Goal: Transaction & Acquisition: Purchase product/service

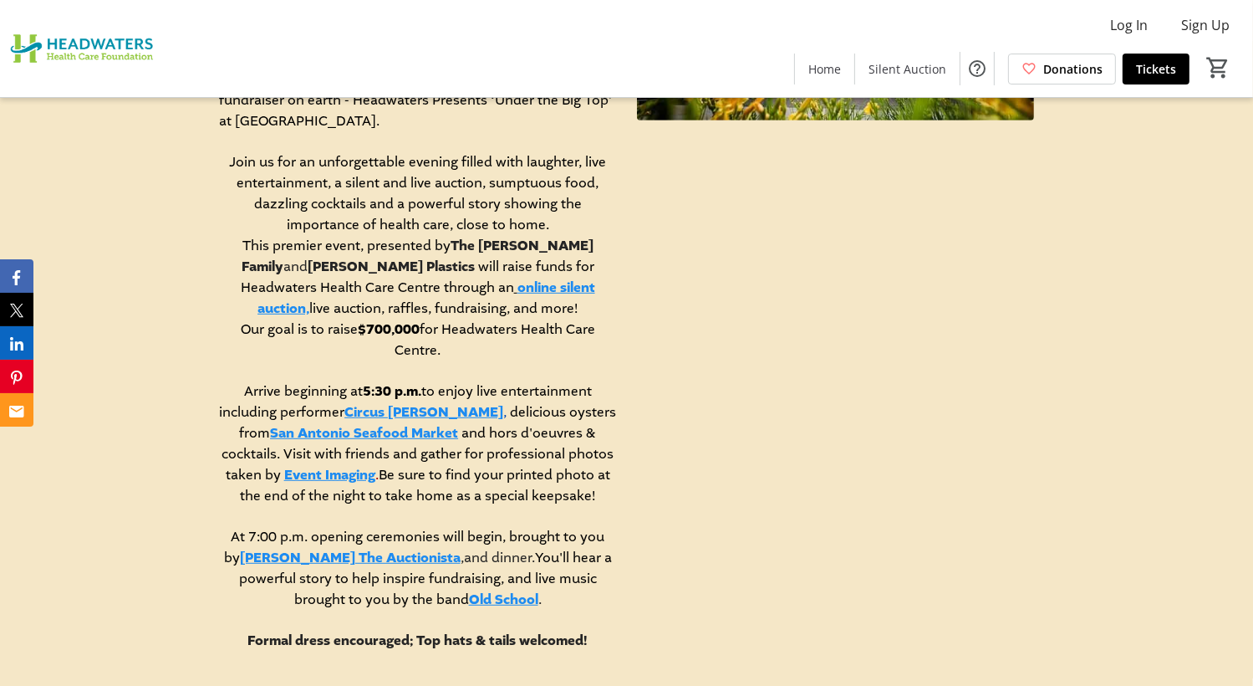
scroll to position [836, 0]
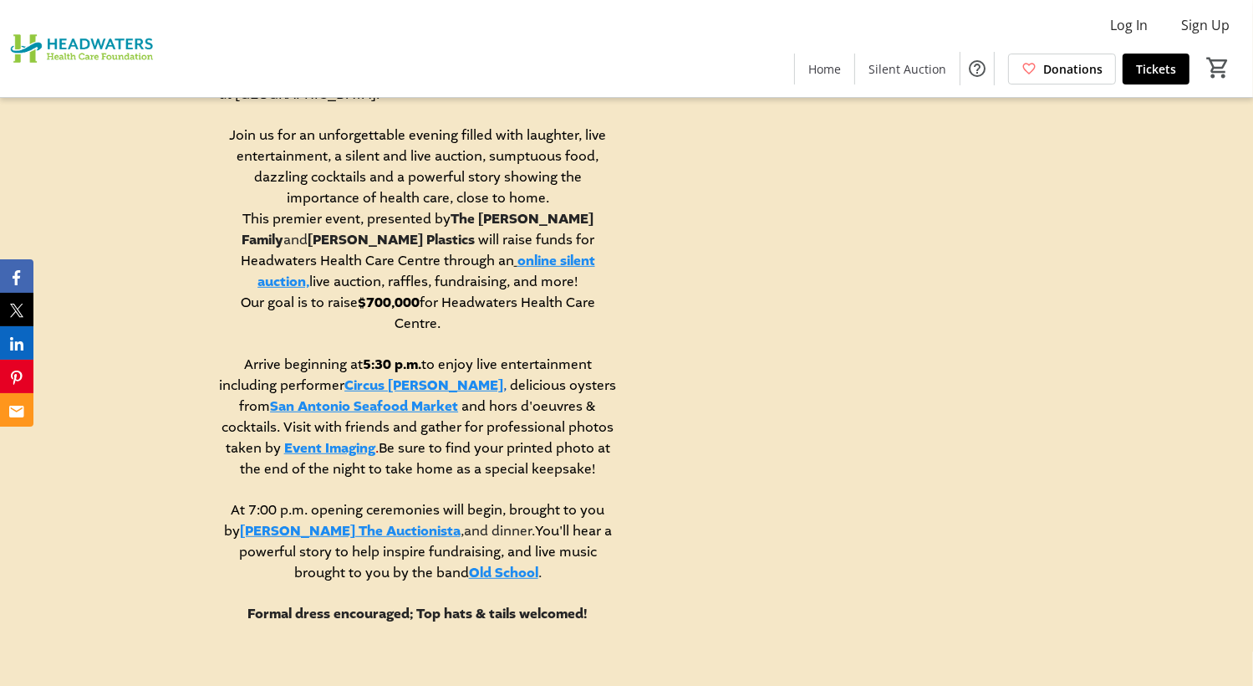
click at [413, 255] on link "online silent auction," at bounding box center [427, 271] width 338 height 39
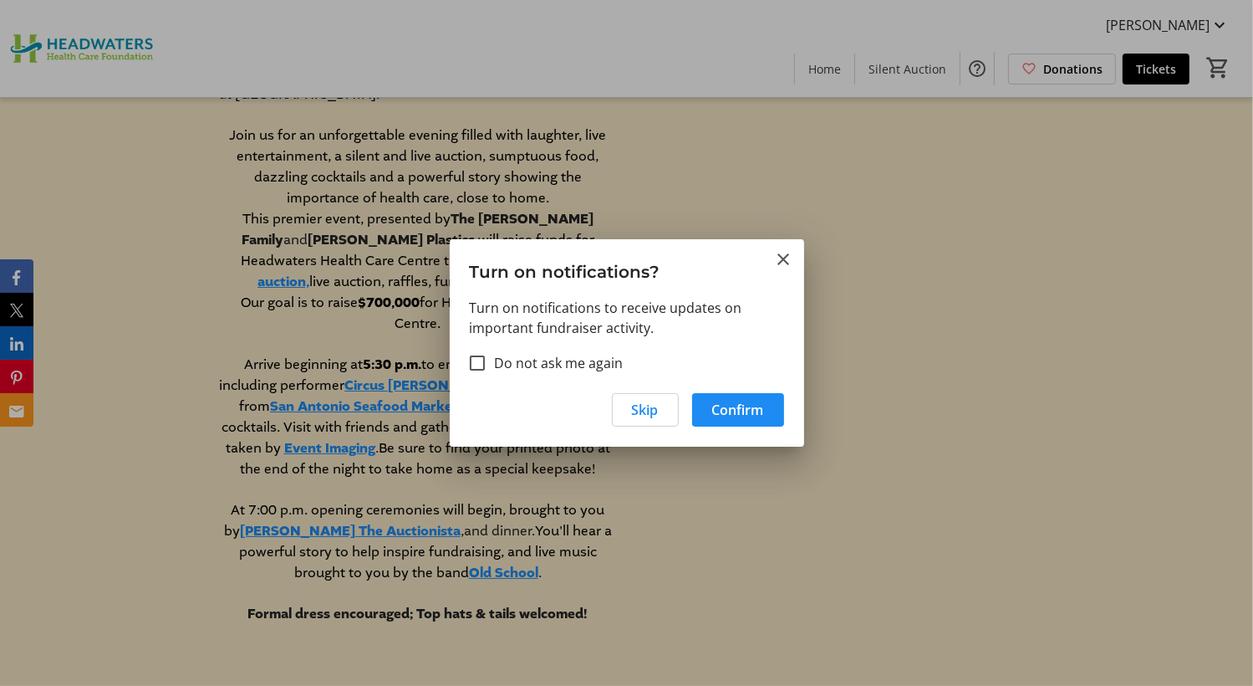
scroll to position [0, 0]
click at [727, 413] on span "Confirm" at bounding box center [738, 410] width 52 height 20
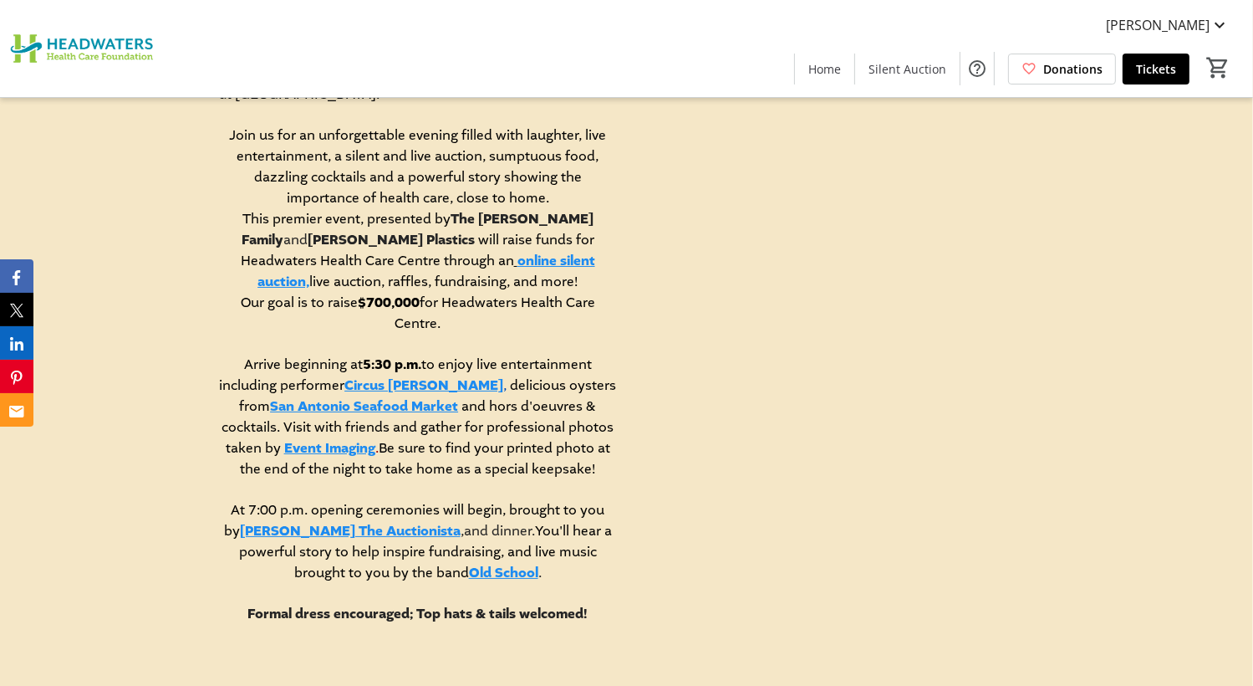
scroll to position [836, 0]
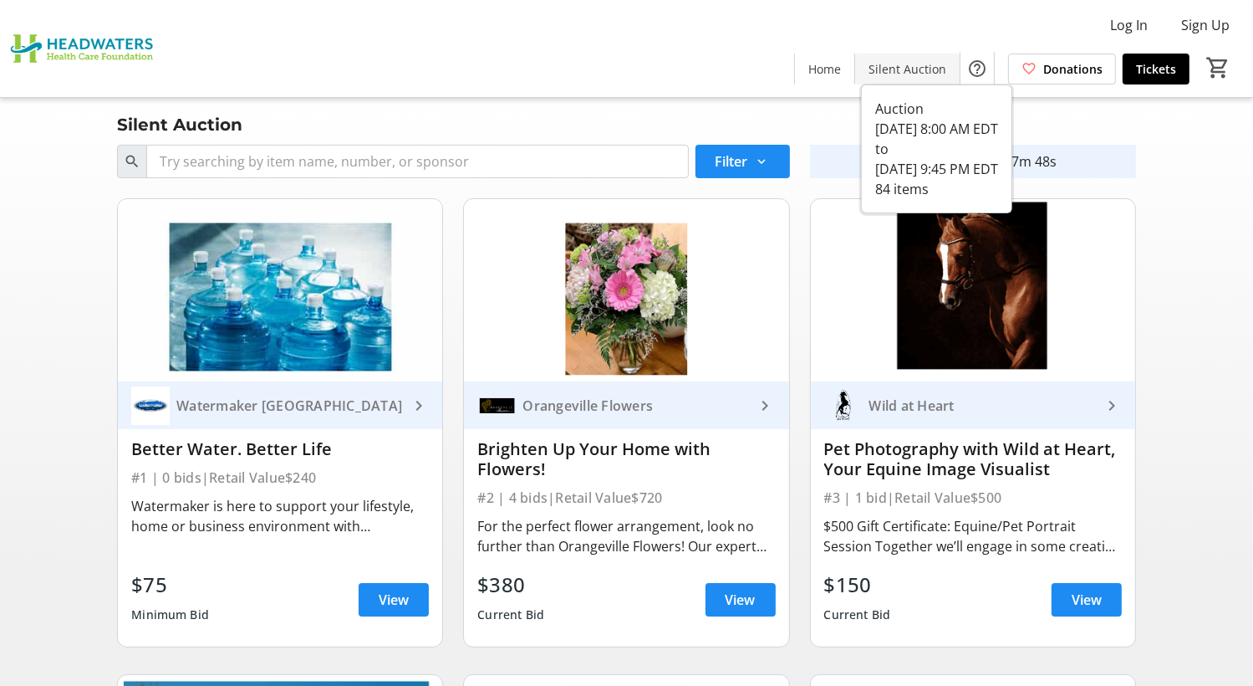
click at [895, 64] on span "Silent Auction" at bounding box center [908, 69] width 78 height 18
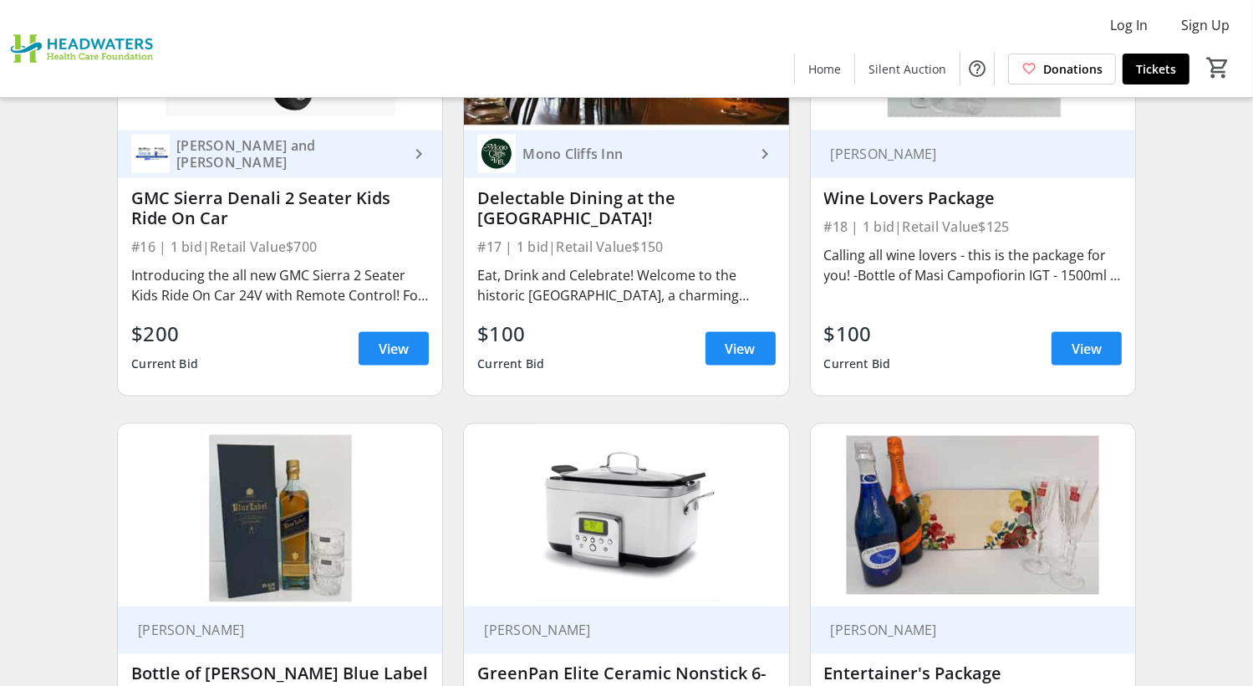
scroll to position [2586, 0]
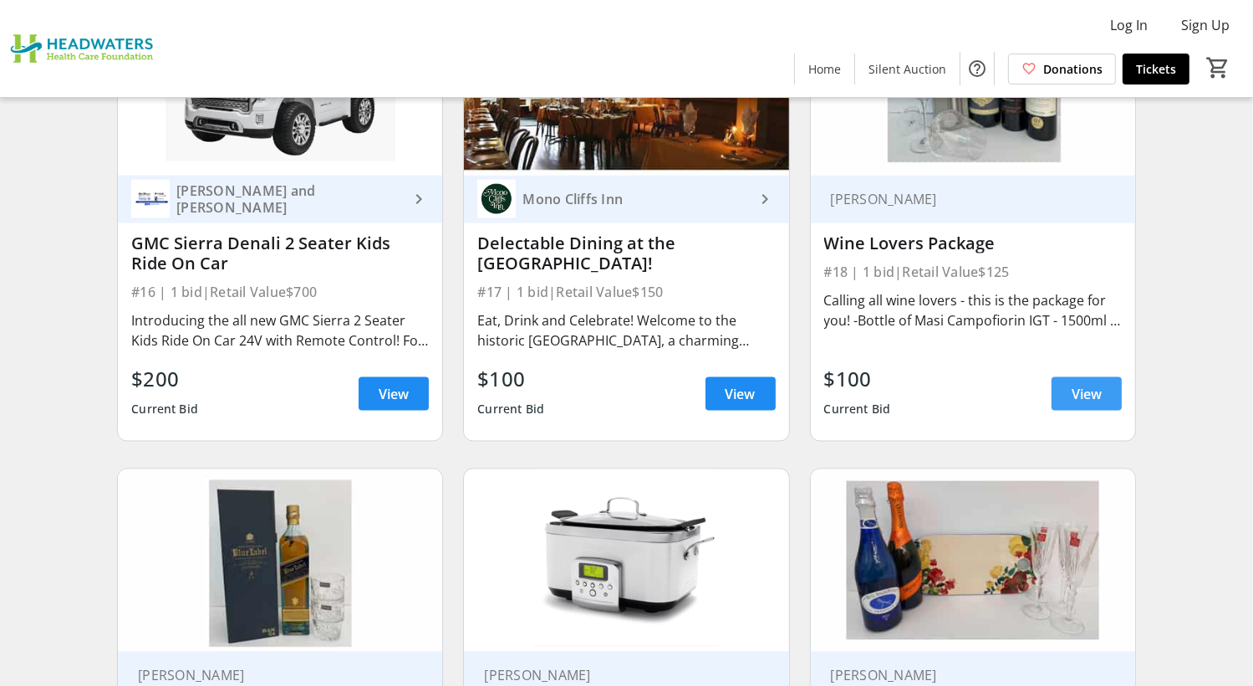
click at [1099, 386] on span "View" at bounding box center [1087, 394] width 30 height 20
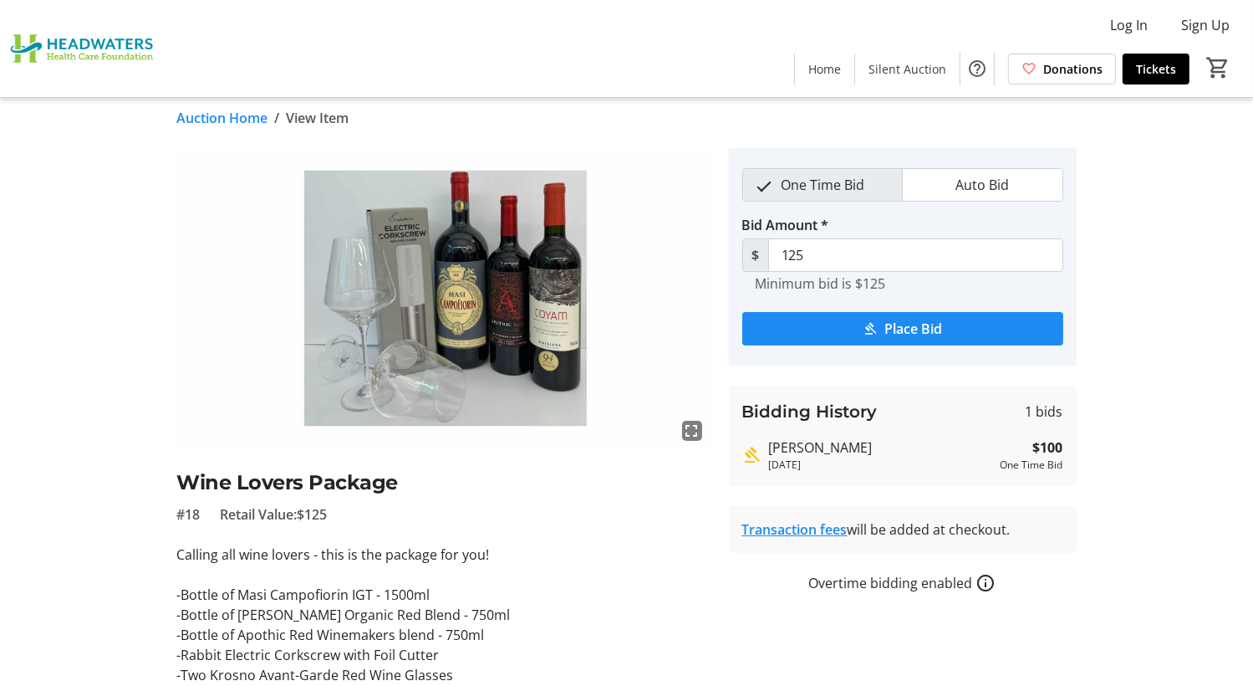
scroll to position [10, 0]
click at [916, 330] on span "Place Bid" at bounding box center [914, 329] width 58 height 20
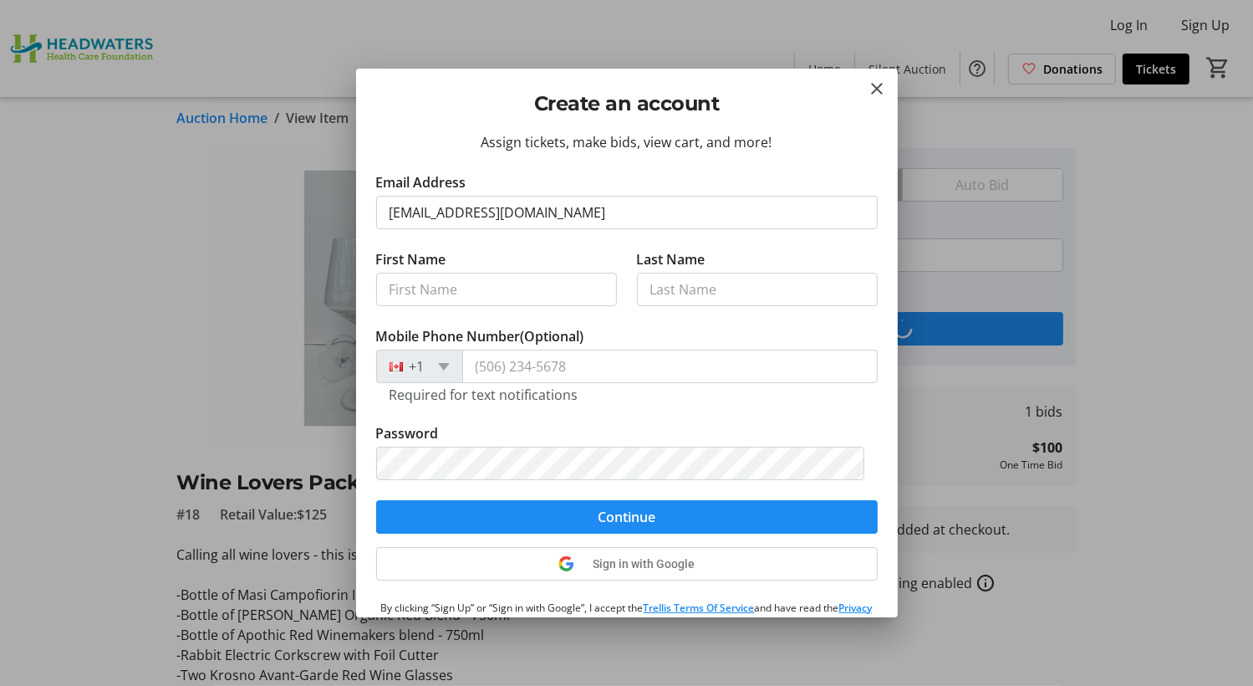
type input "bledson@cavalier.ca"
click at [455, 291] on input "First Name" at bounding box center [496, 289] width 241 height 33
type input "Brian"
type input "Ledson"
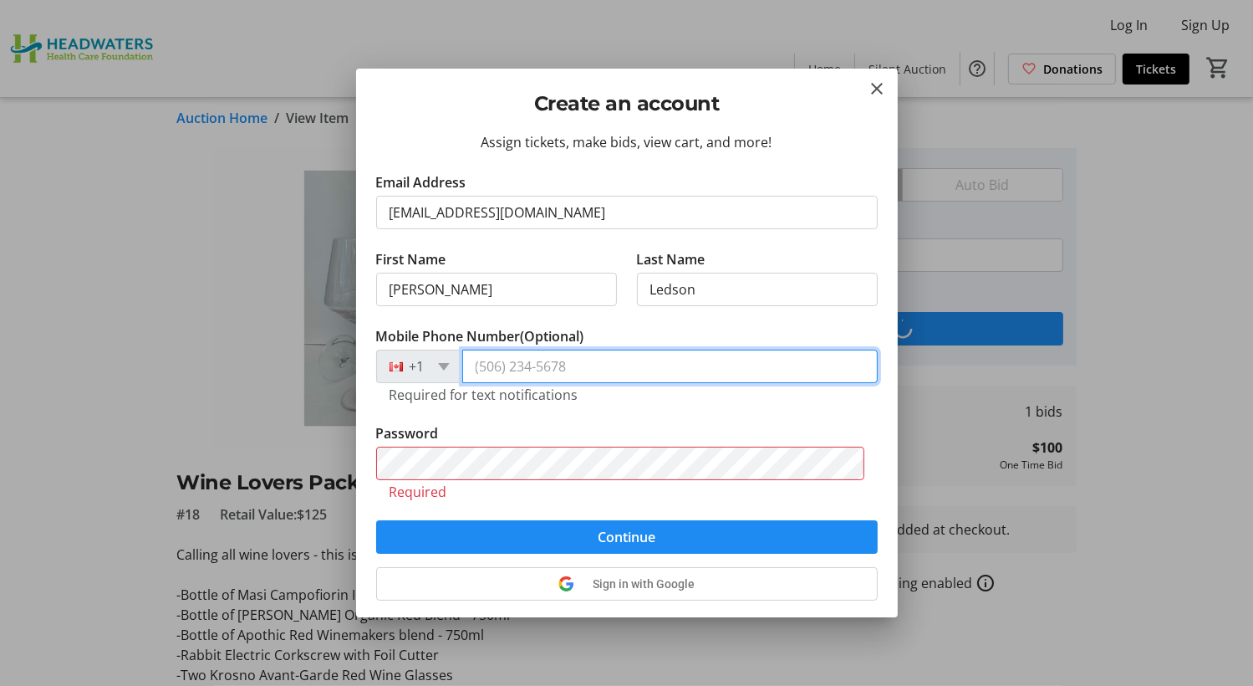
click at [508, 367] on input "Mobile Phone Number (Optional)" at bounding box center [670, 365] width 416 height 33
type input "(416) 989-2789"
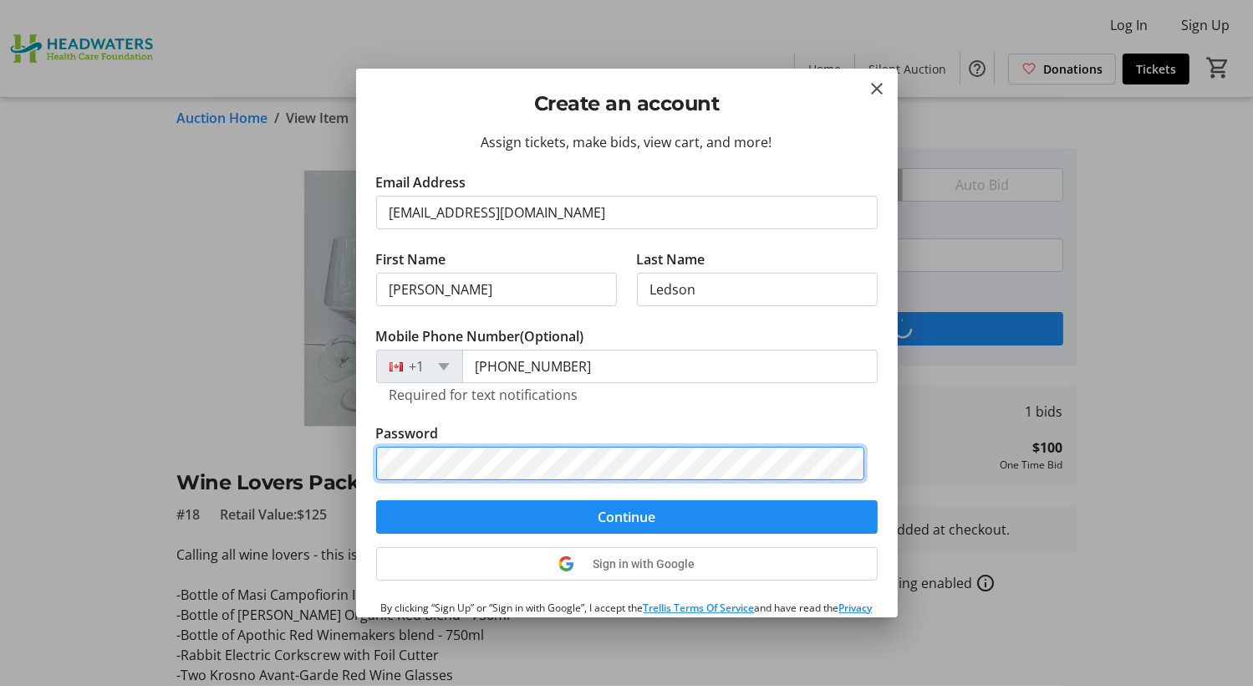
click at [376, 500] on button "Continue" at bounding box center [627, 516] width 502 height 33
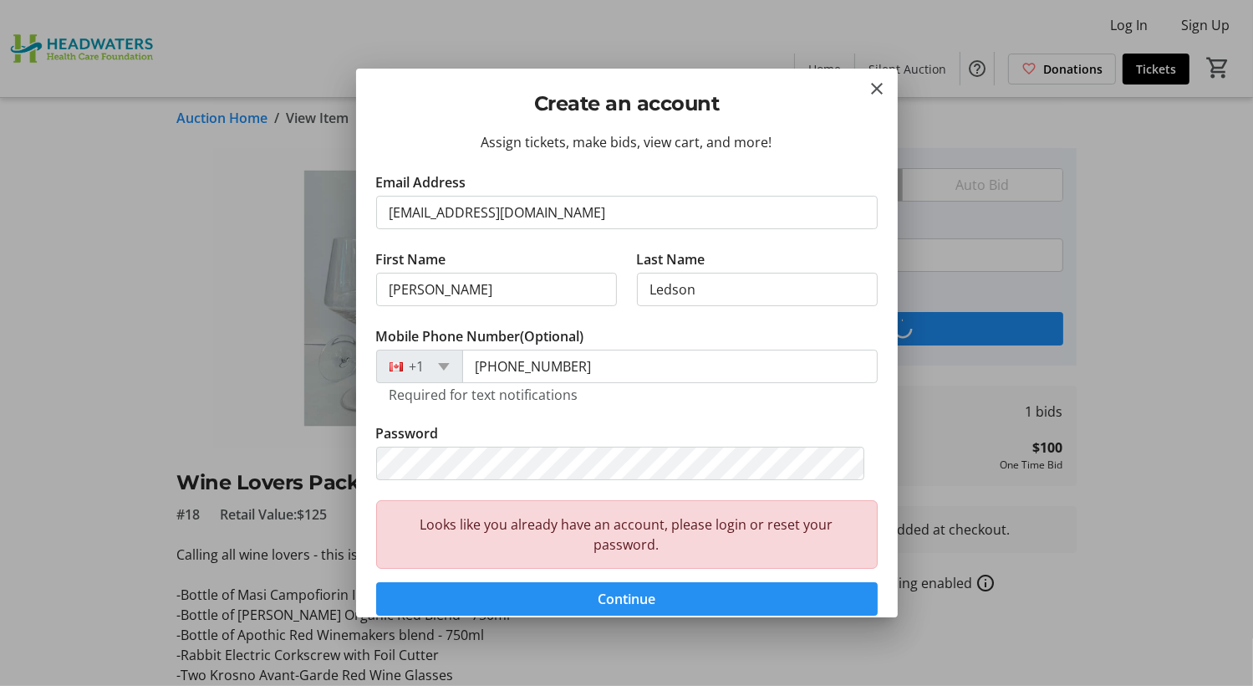
click at [644, 599] on span "Continue" at bounding box center [627, 599] width 58 height 20
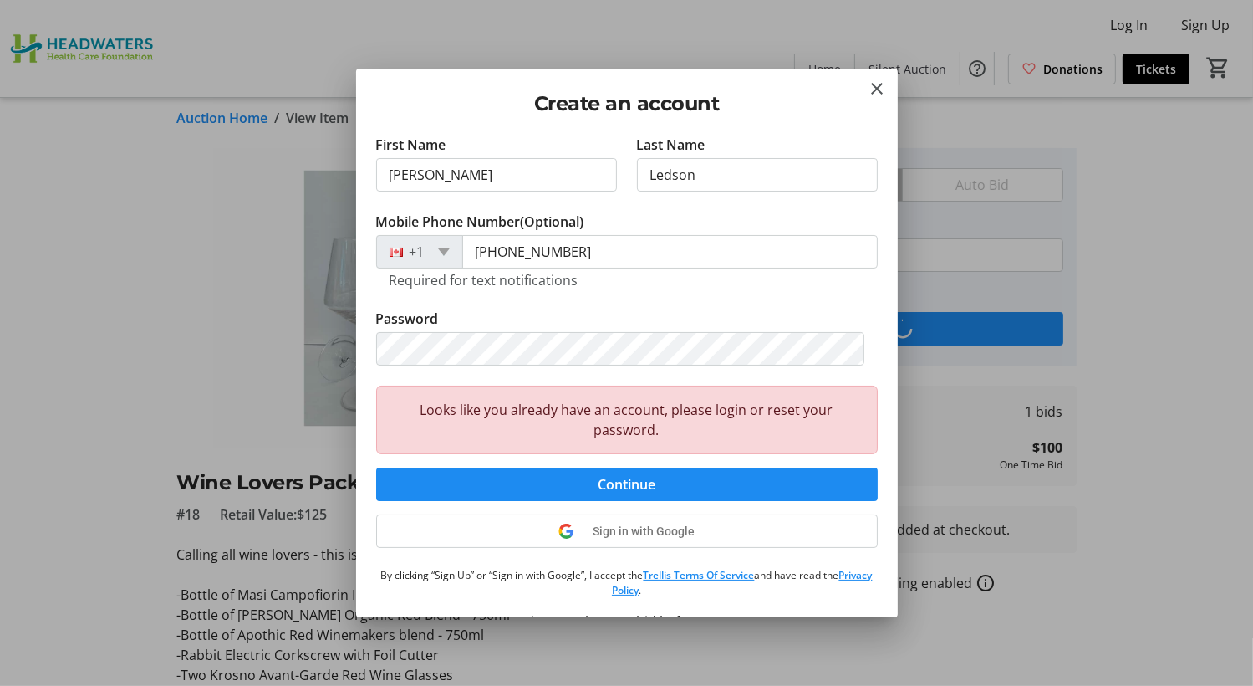
scroll to position [147, 0]
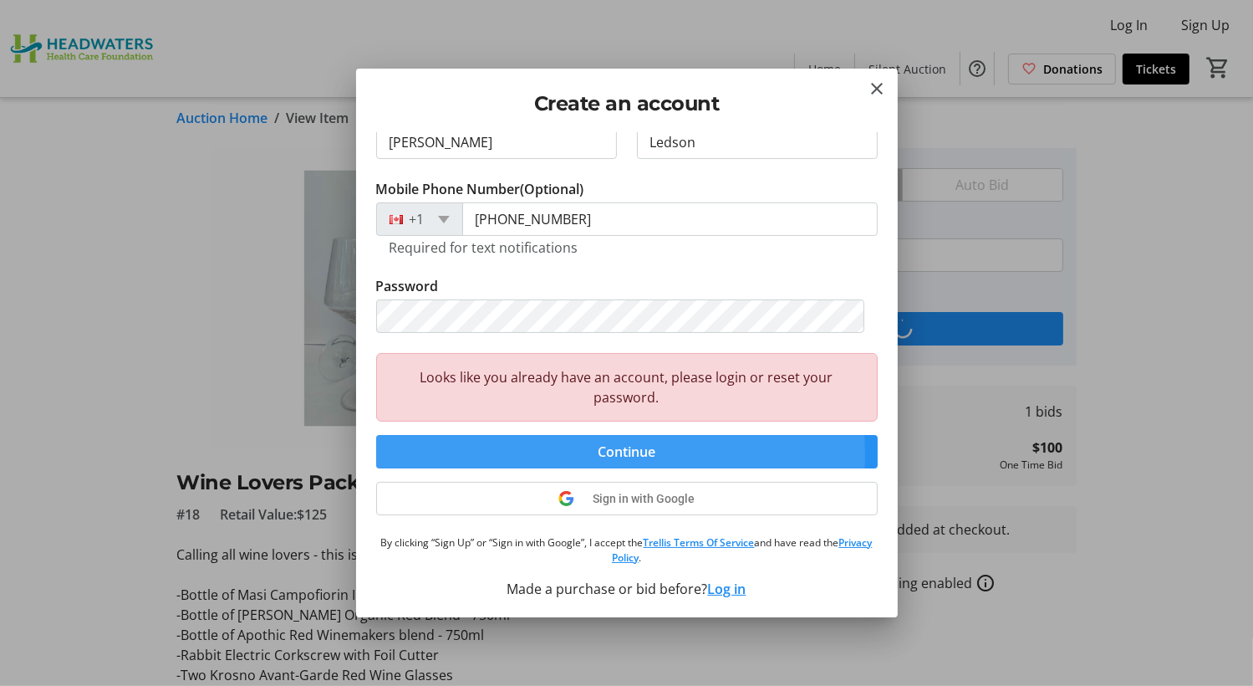
click at [578, 454] on span "submit" at bounding box center [627, 451] width 502 height 40
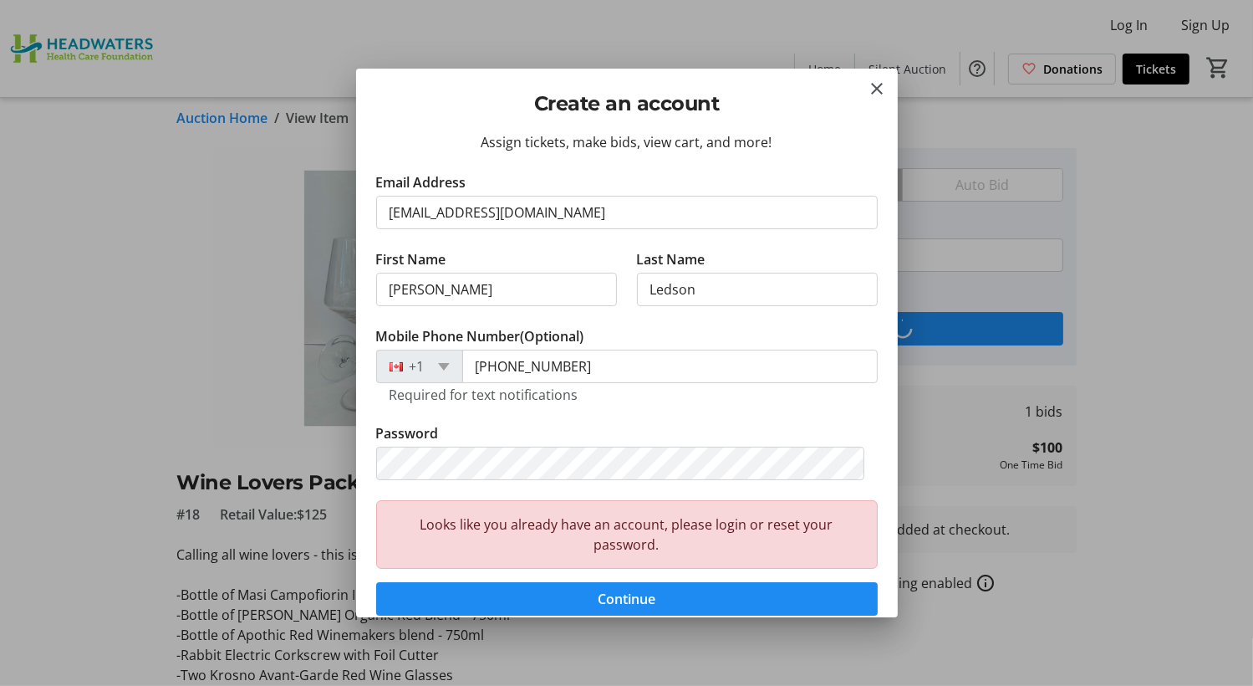
click at [577, 533] on div "Looks like you already have an account, please login or reset your password." at bounding box center [627, 534] width 502 height 69
click at [871, 85] on mat-icon "Close" at bounding box center [878, 89] width 20 height 20
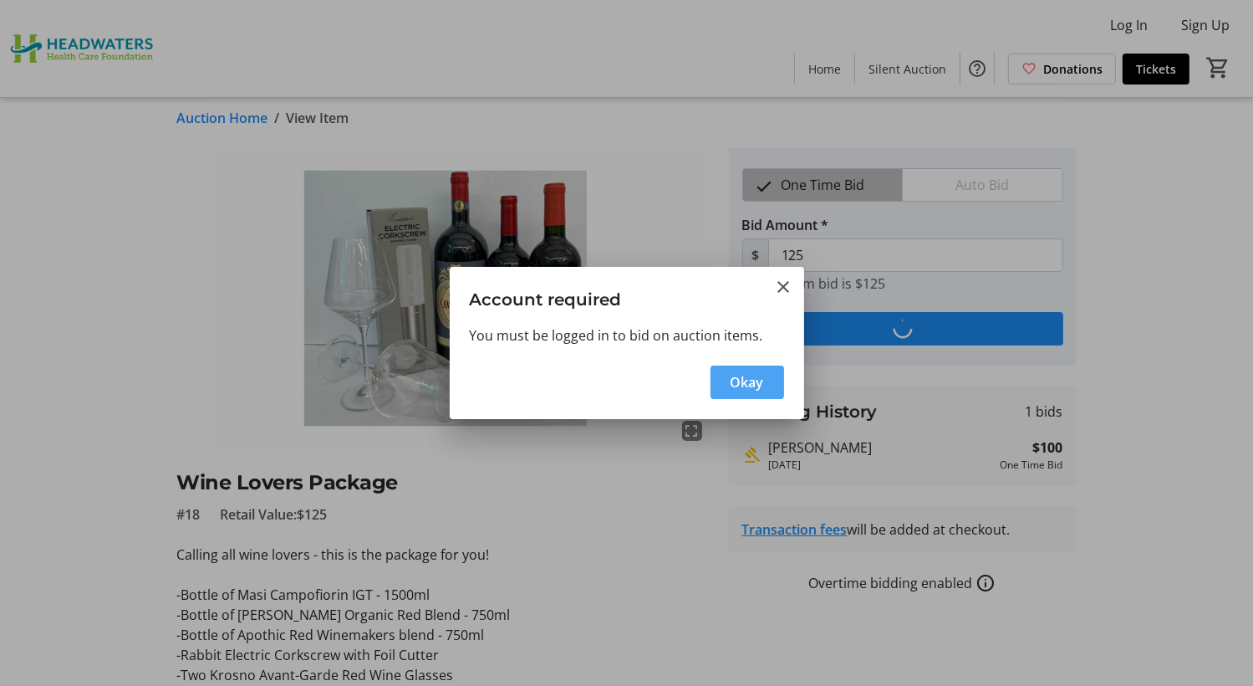
click at [735, 383] on span "Okay" at bounding box center [747, 382] width 33 height 20
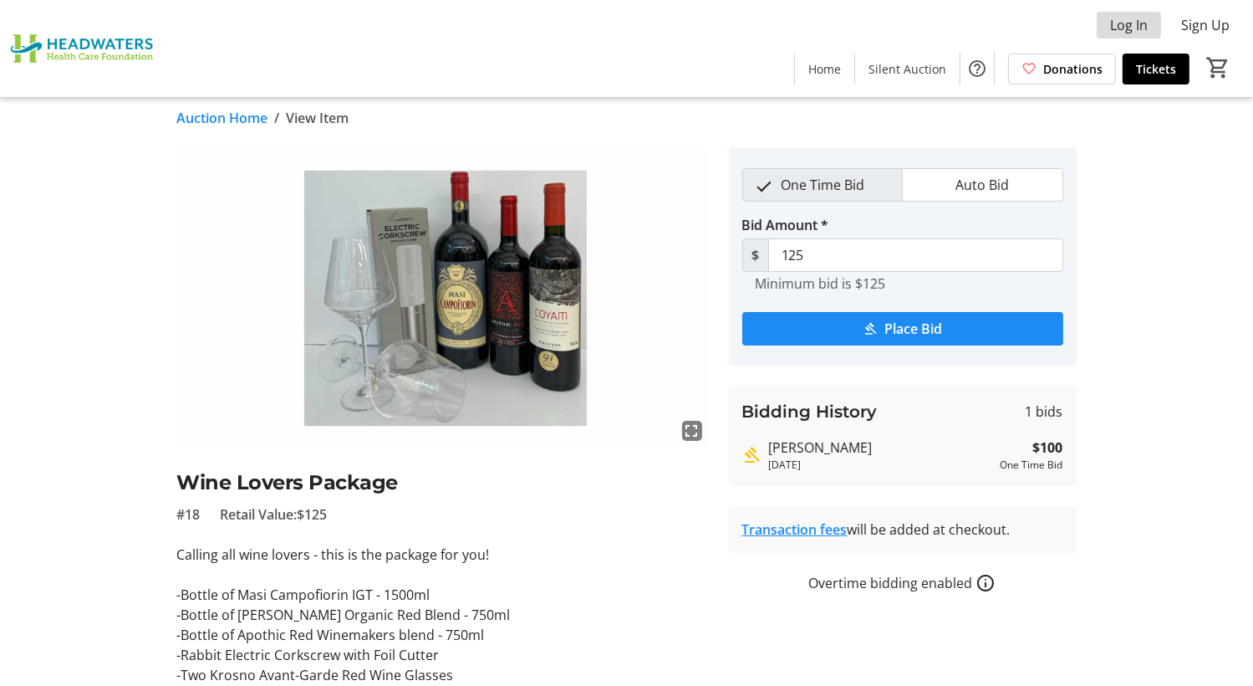
click at [1125, 23] on span "Log In" at bounding box center [1129, 25] width 38 height 20
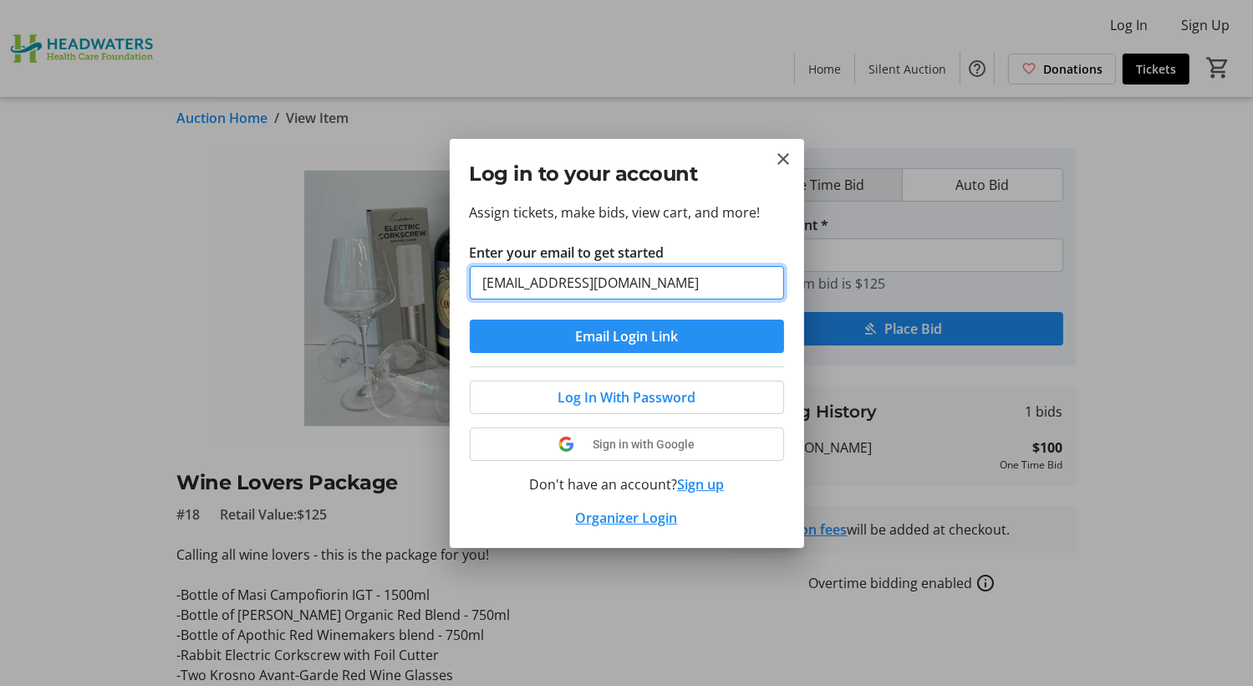
type input "bledson@cavalier.ca"
click at [600, 337] on span "Email Login Link" at bounding box center [626, 336] width 103 height 20
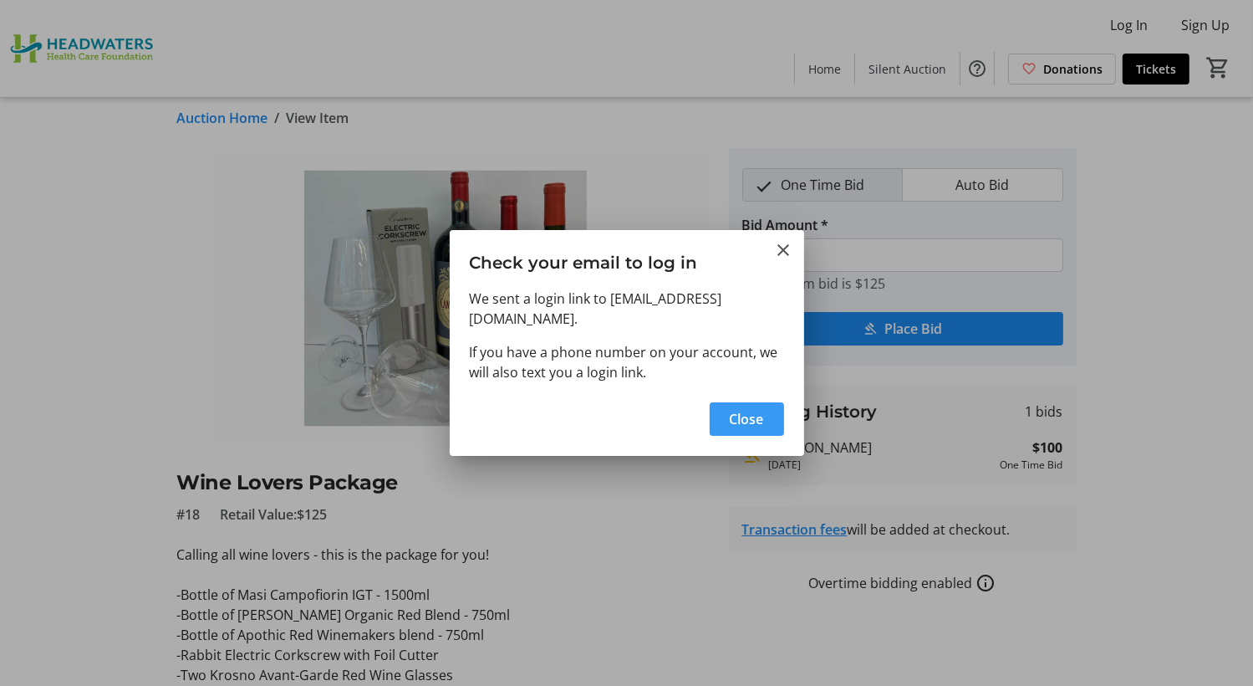
click at [732, 409] on span "Close" at bounding box center [747, 419] width 34 height 20
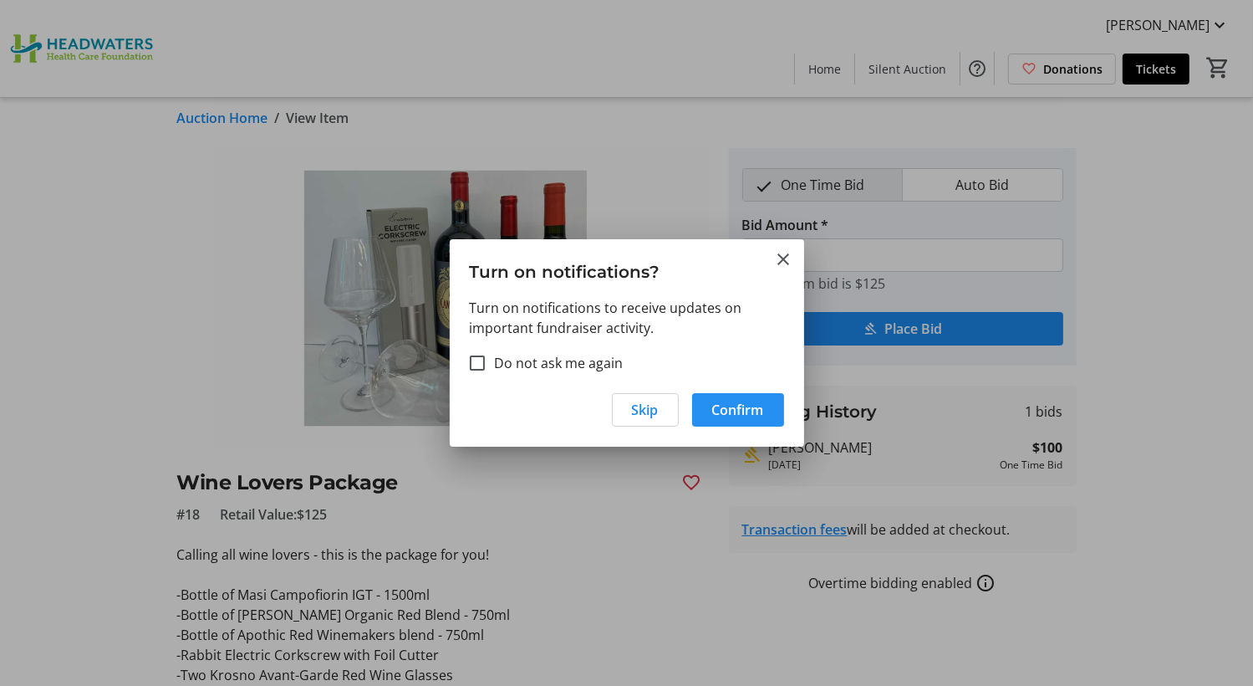
click at [722, 407] on span "Confirm" at bounding box center [738, 410] width 52 height 20
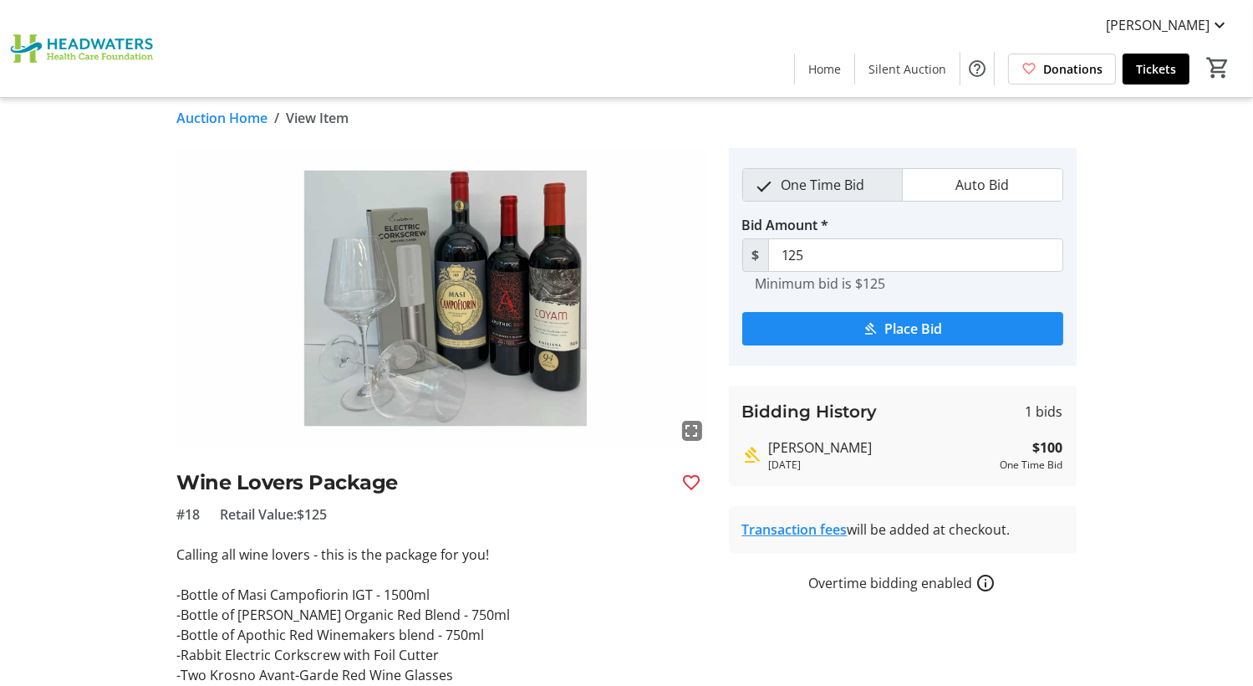
scroll to position [10, 0]
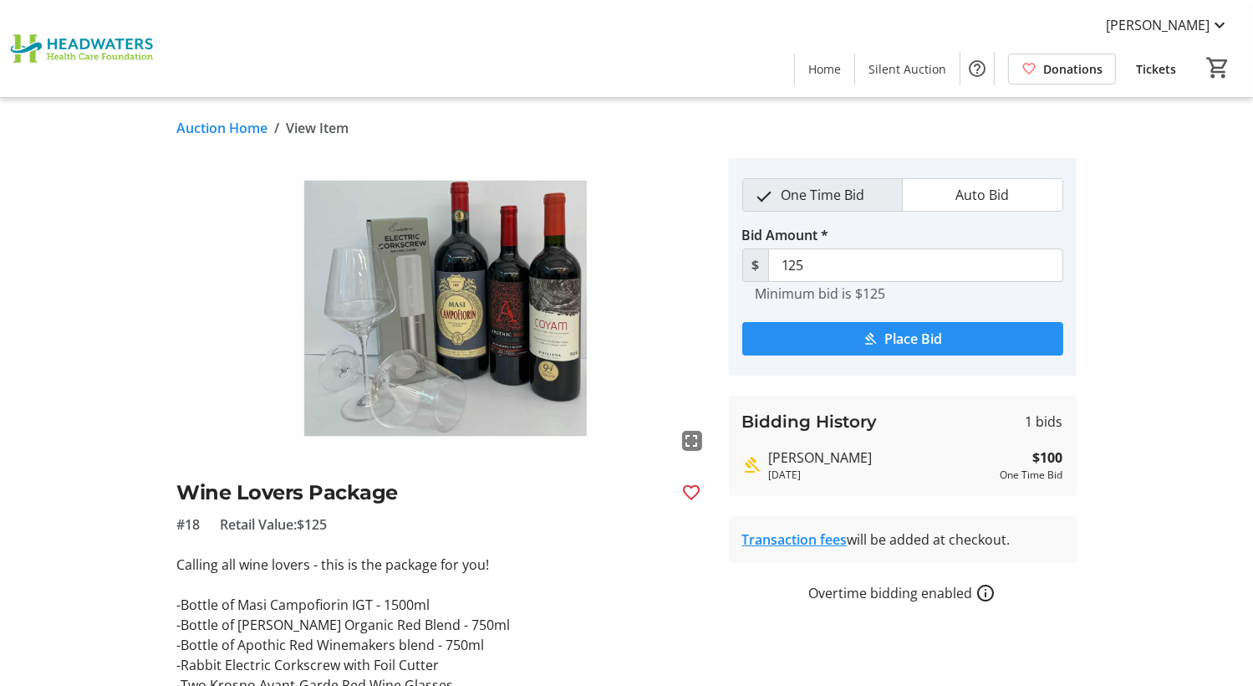
click at [905, 334] on span "Place Bid" at bounding box center [914, 339] width 58 height 20
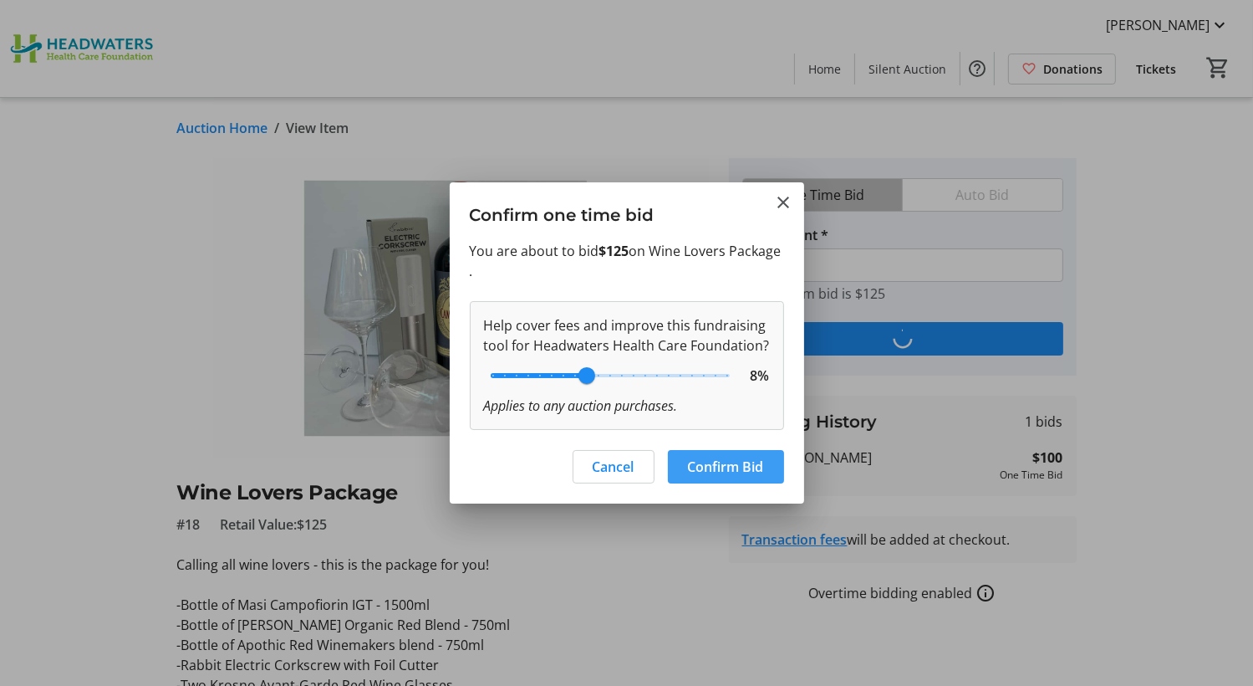
click at [737, 459] on span "Confirm Bid" at bounding box center [726, 466] width 76 height 20
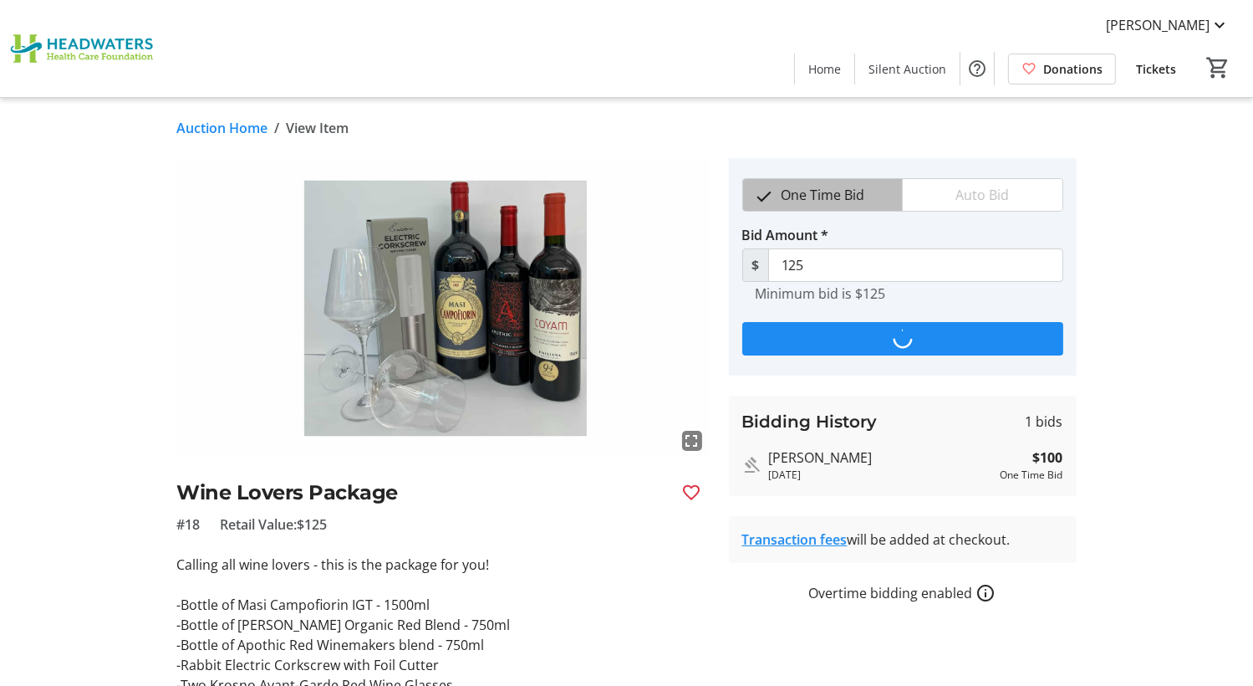
type input "150"
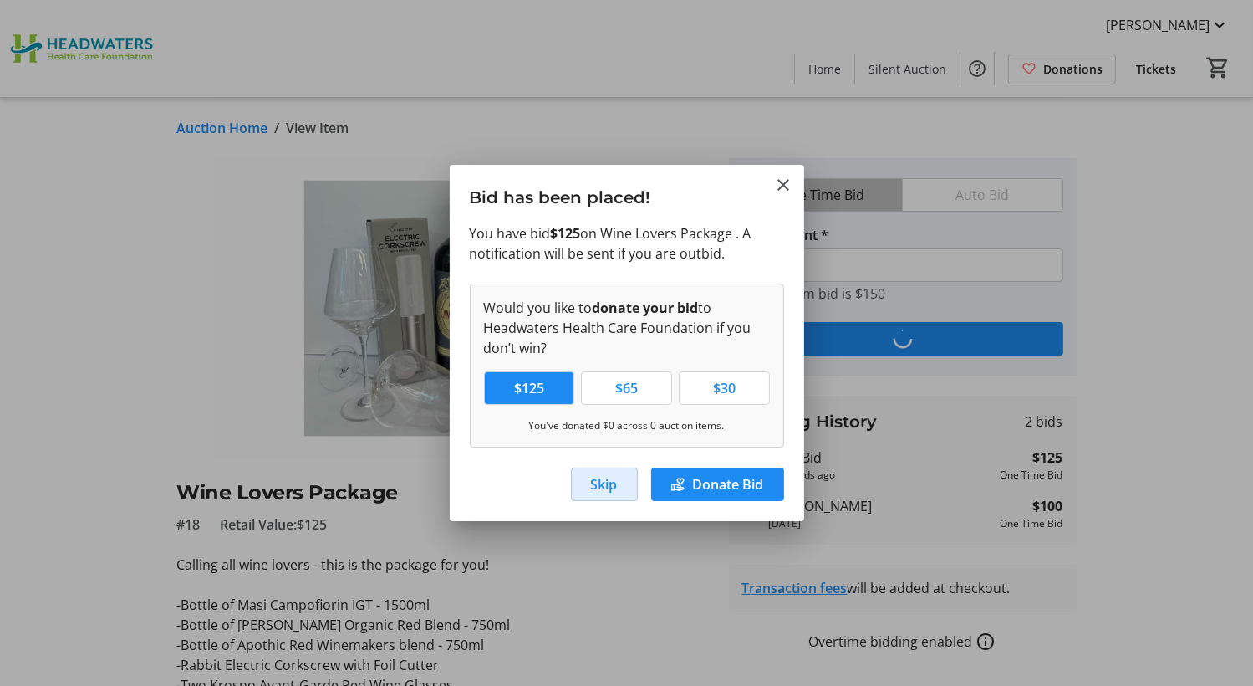
click at [604, 480] on span "Skip" at bounding box center [604, 484] width 27 height 20
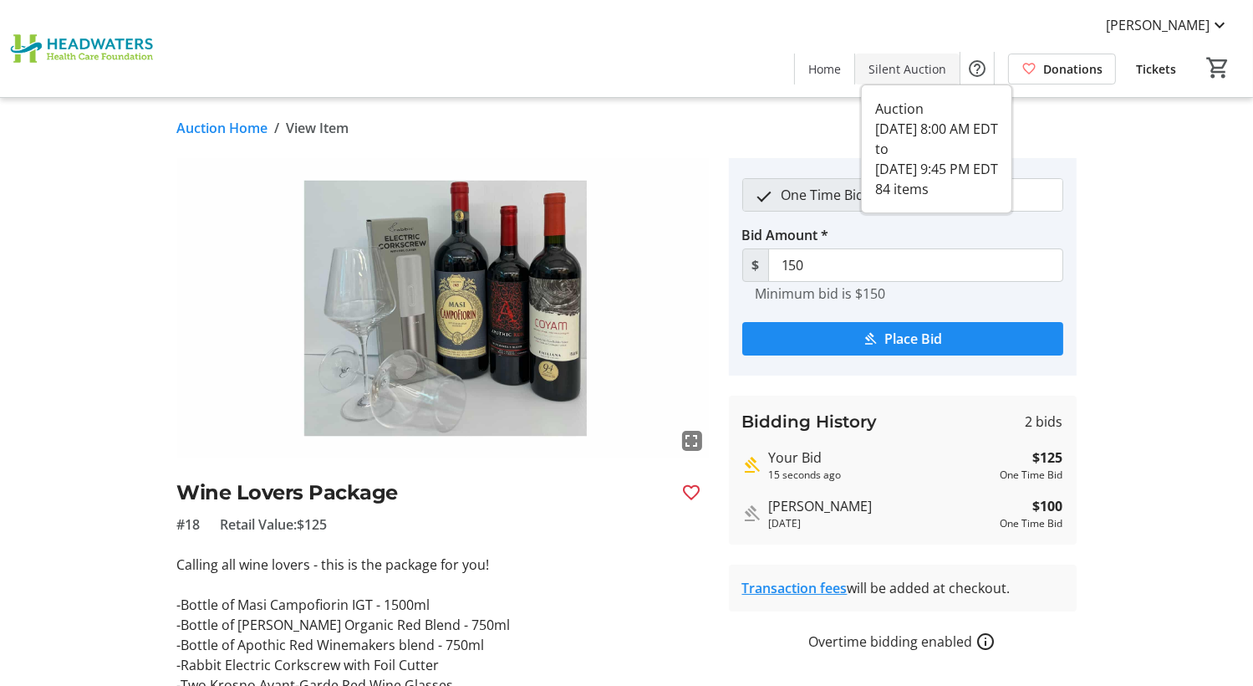
click at [909, 69] on span "Silent Auction" at bounding box center [908, 69] width 78 height 18
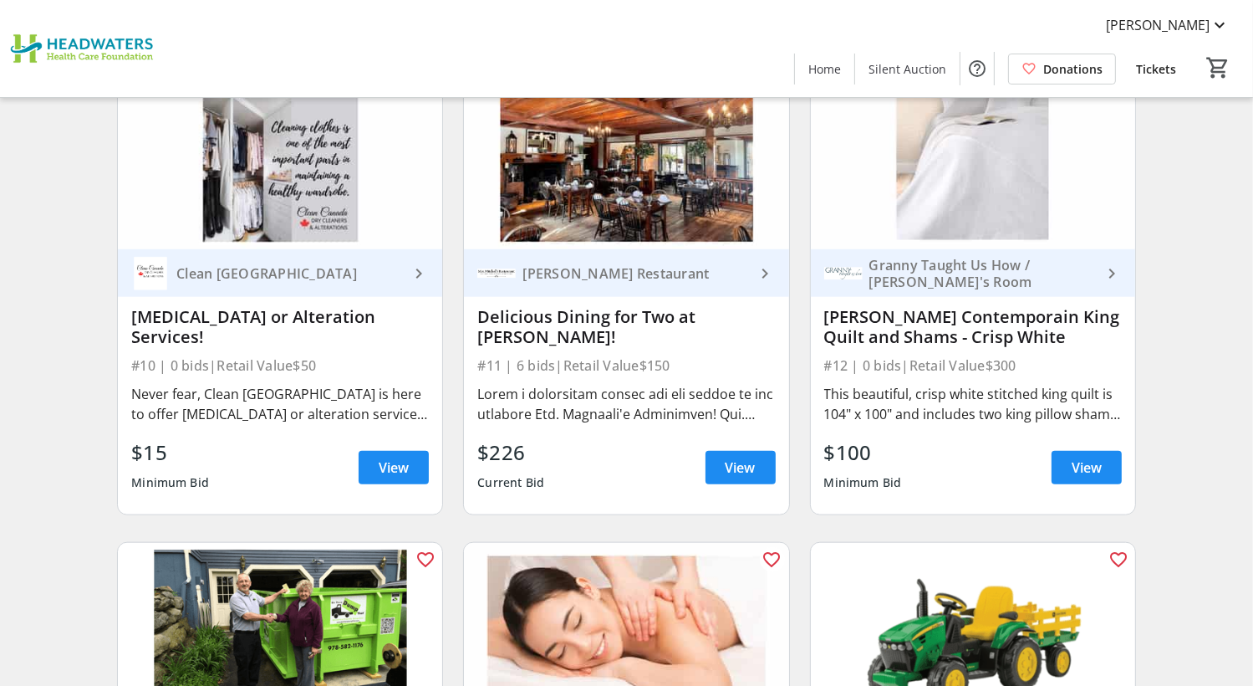
scroll to position [1572, 0]
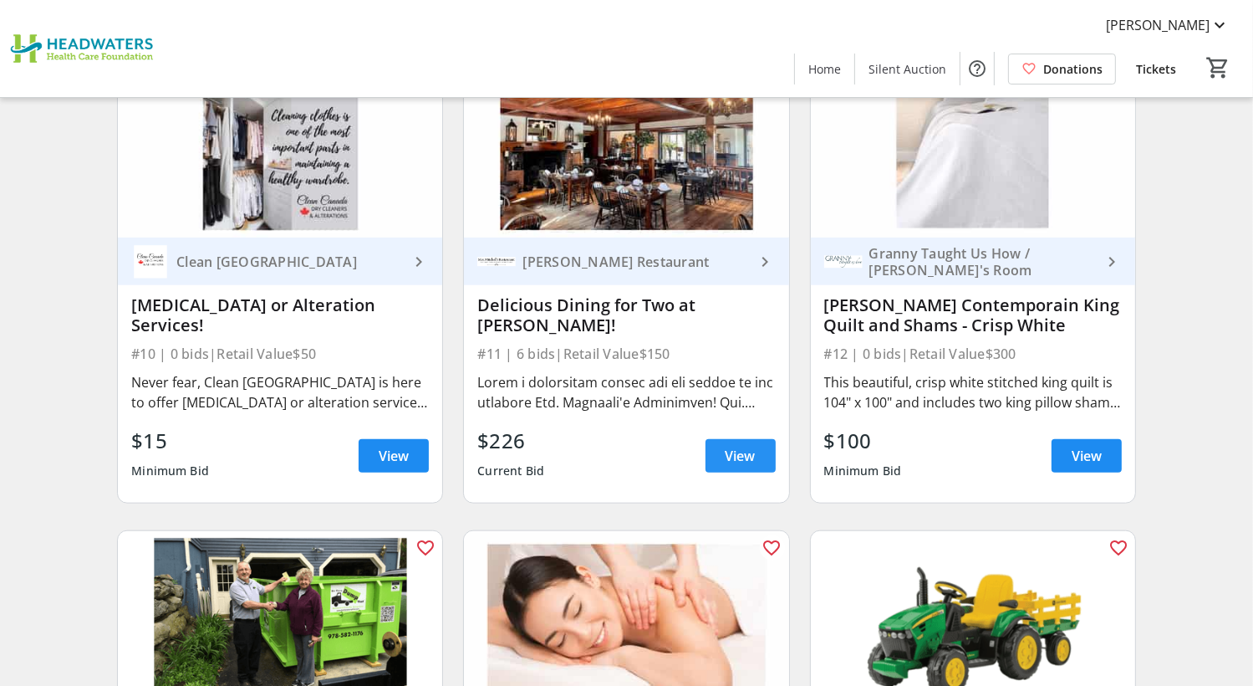
click at [752, 457] on span "View" at bounding box center [741, 456] width 30 height 20
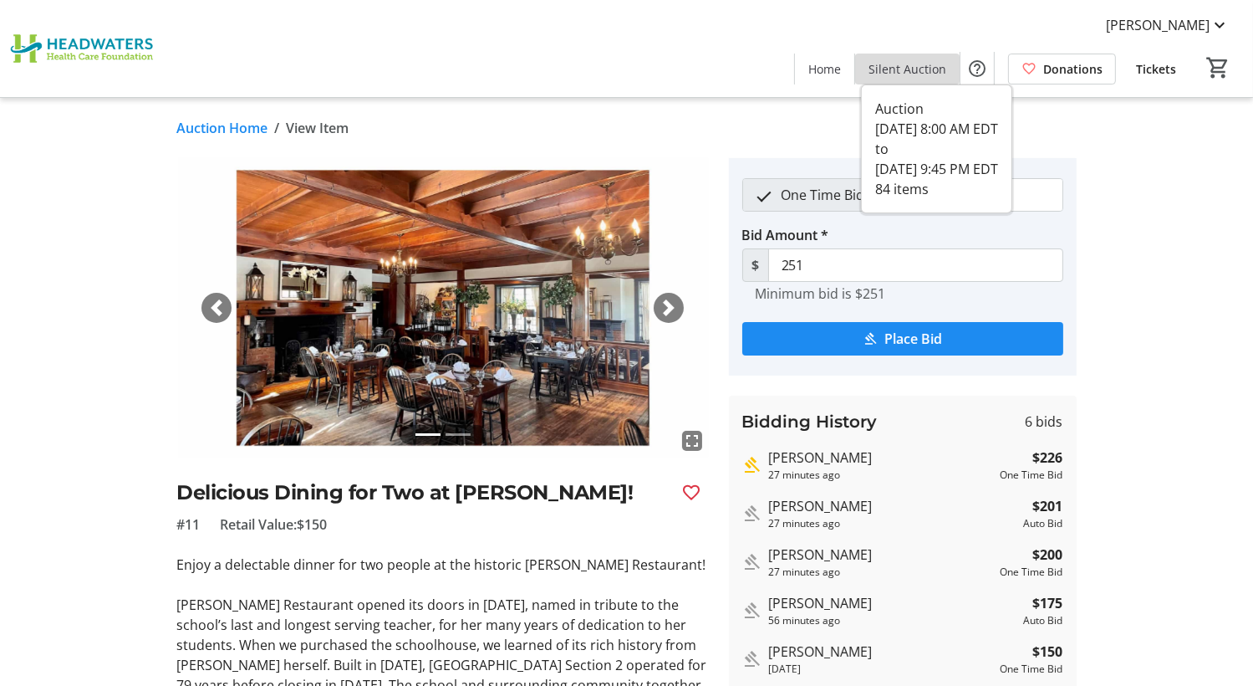
click at [936, 65] on span "Silent Auction" at bounding box center [908, 69] width 78 height 18
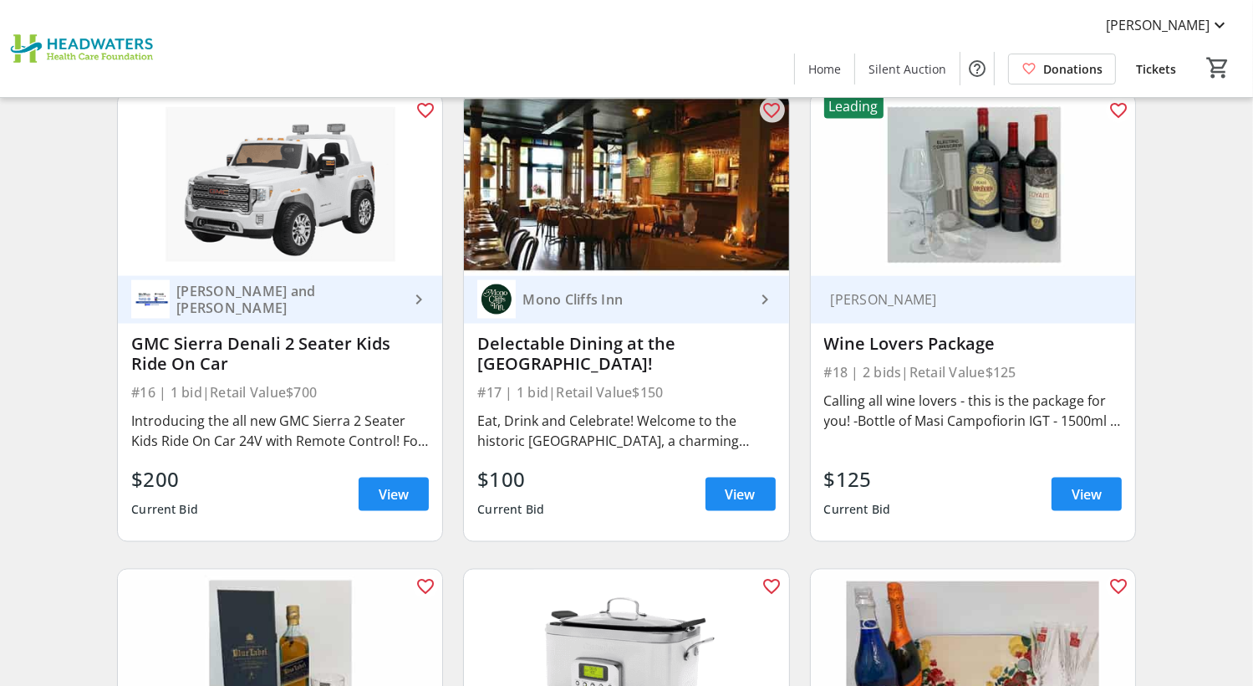
scroll to position [2508, 0]
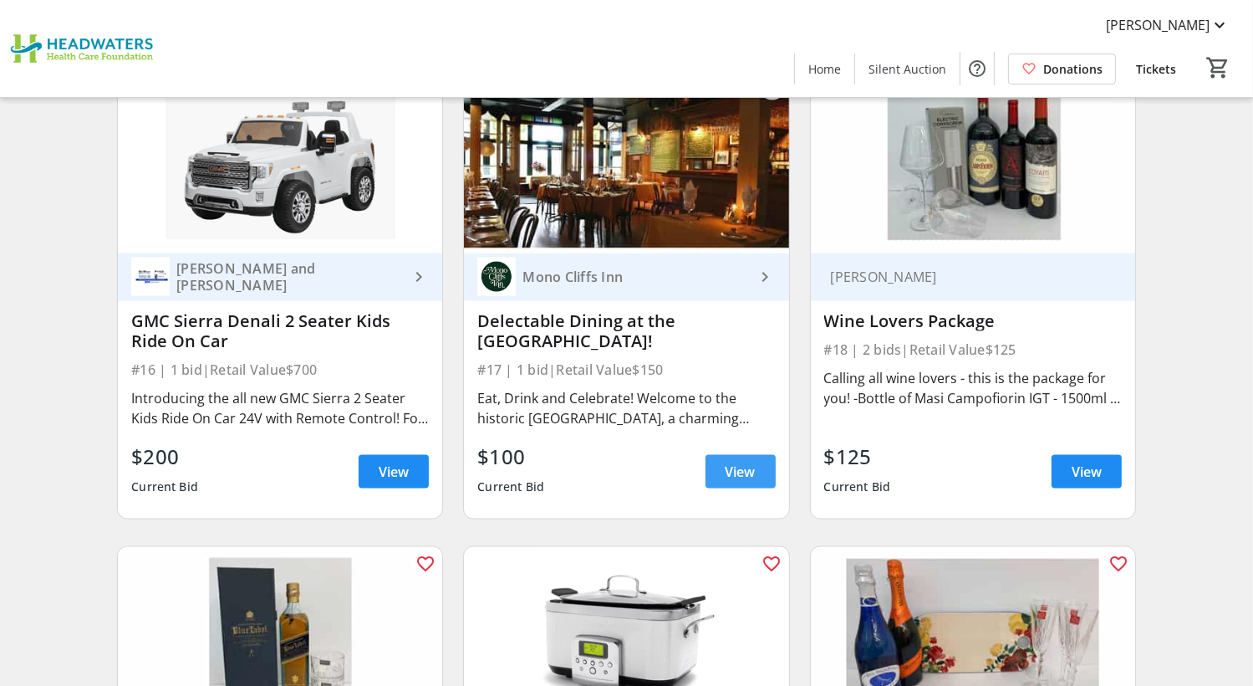
click at [746, 469] on span "View" at bounding box center [741, 472] width 30 height 20
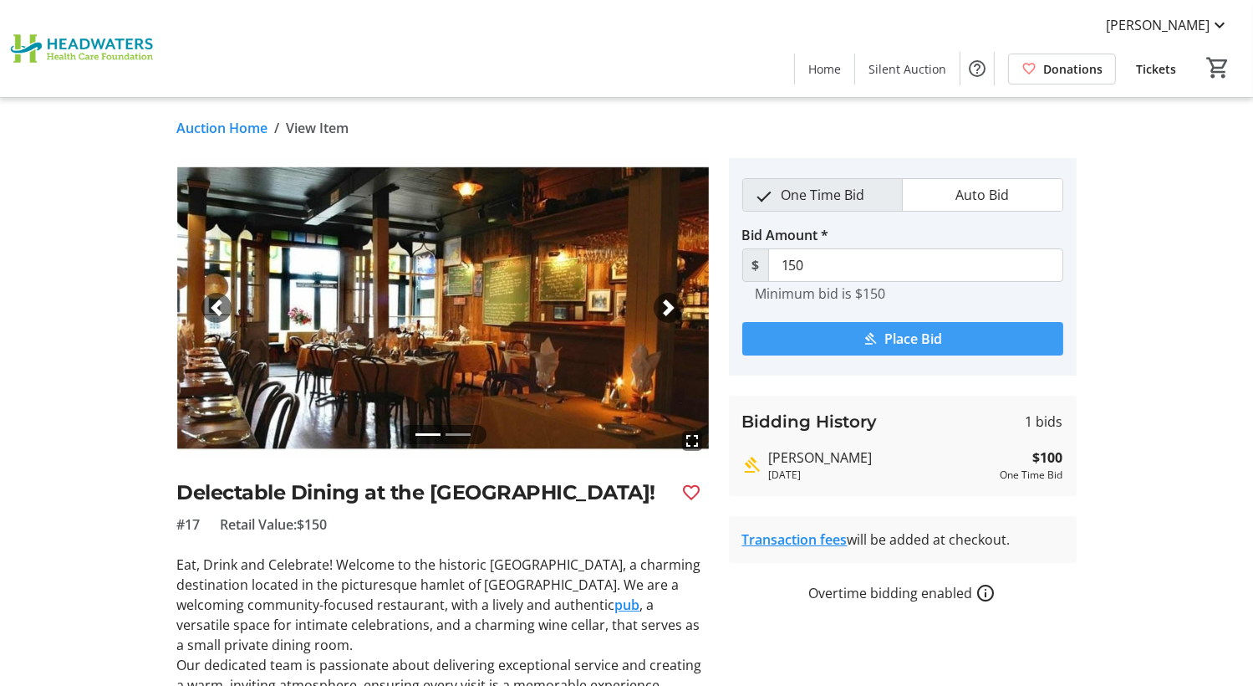
click at [900, 337] on span "Place Bid" at bounding box center [914, 339] width 58 height 20
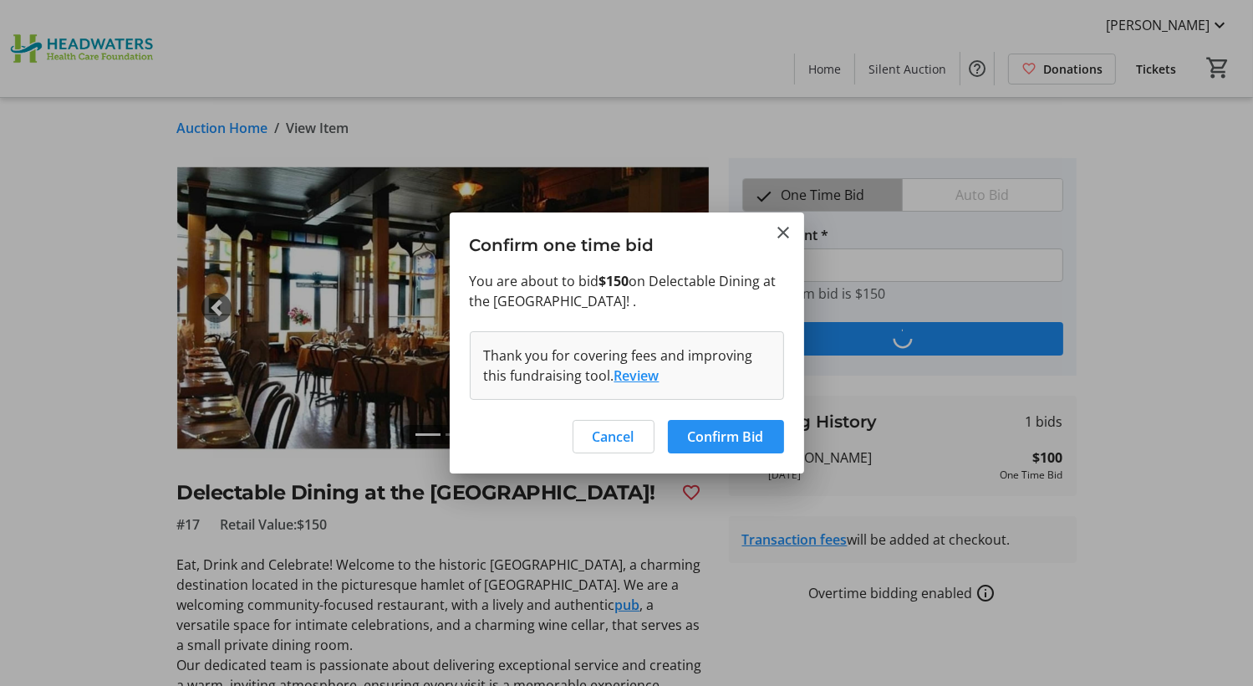
click at [737, 428] on span "Confirm Bid" at bounding box center [726, 436] width 76 height 20
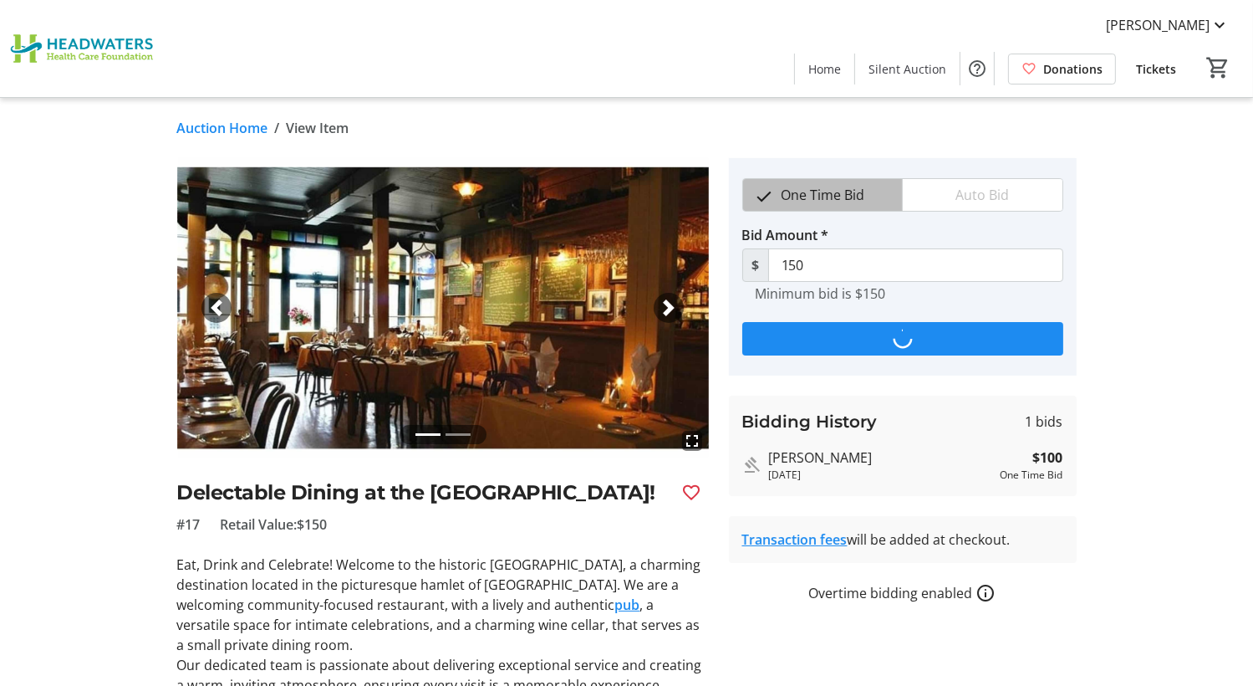
type input "200"
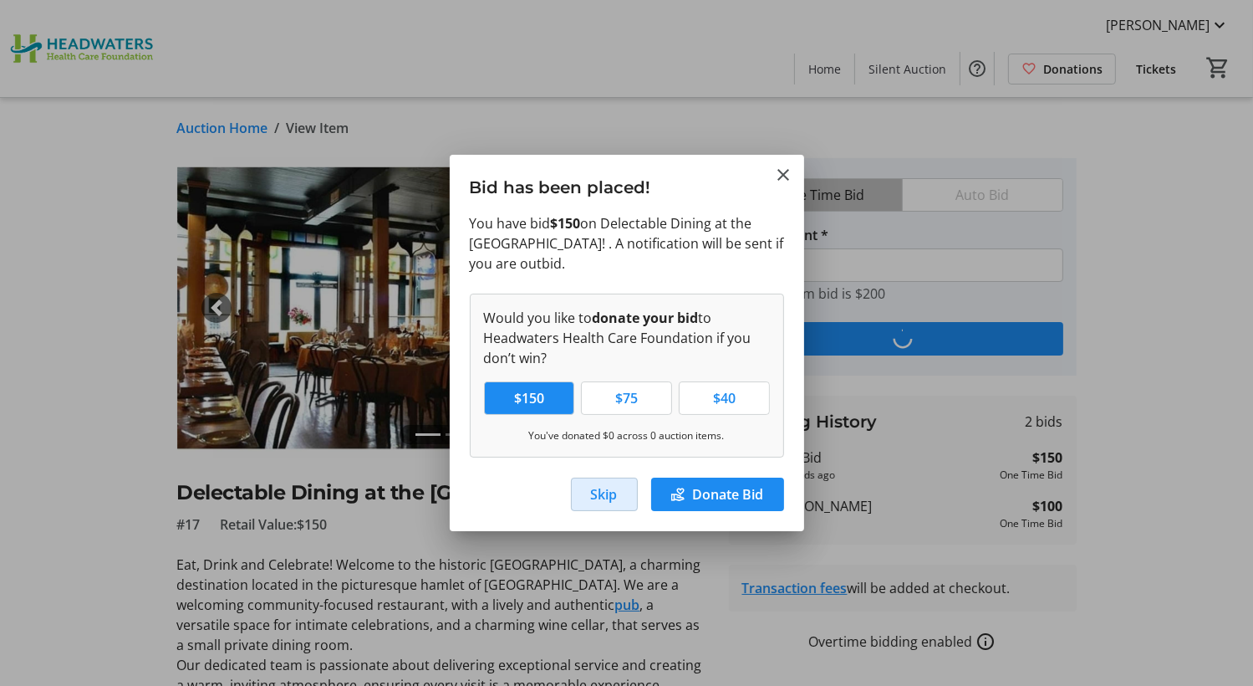
click at [612, 487] on span "Skip" at bounding box center [604, 494] width 27 height 20
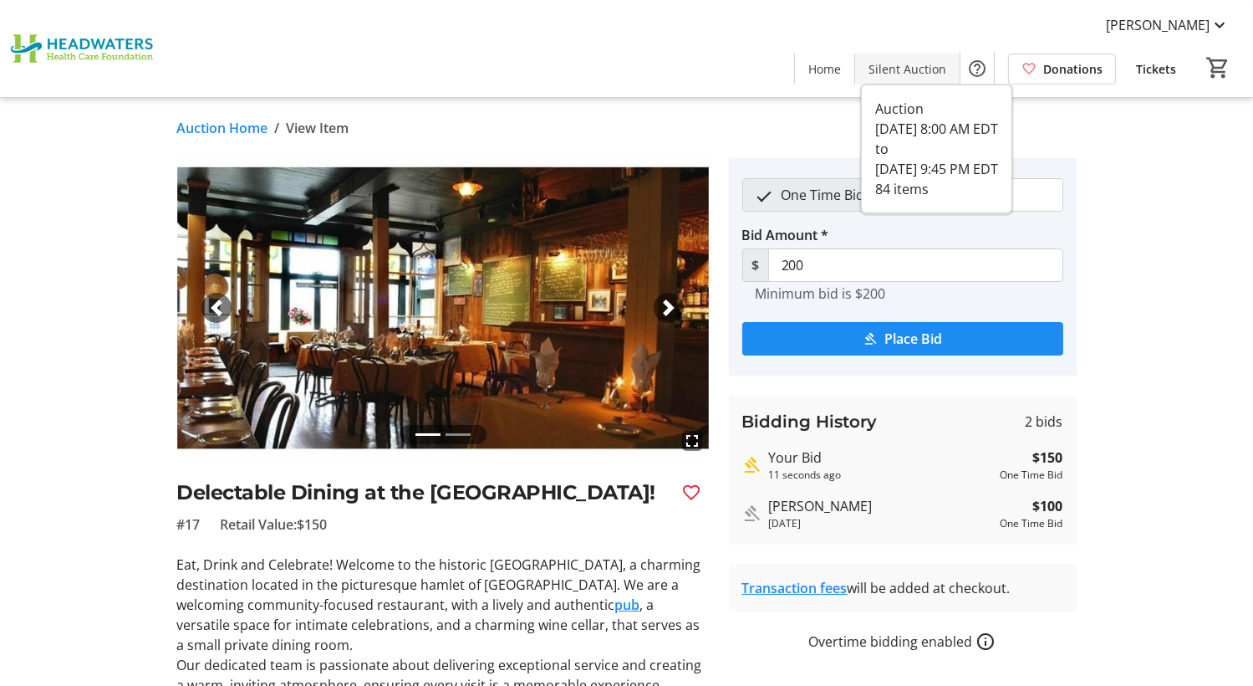
click at [894, 68] on span "Silent Auction" at bounding box center [908, 69] width 78 height 18
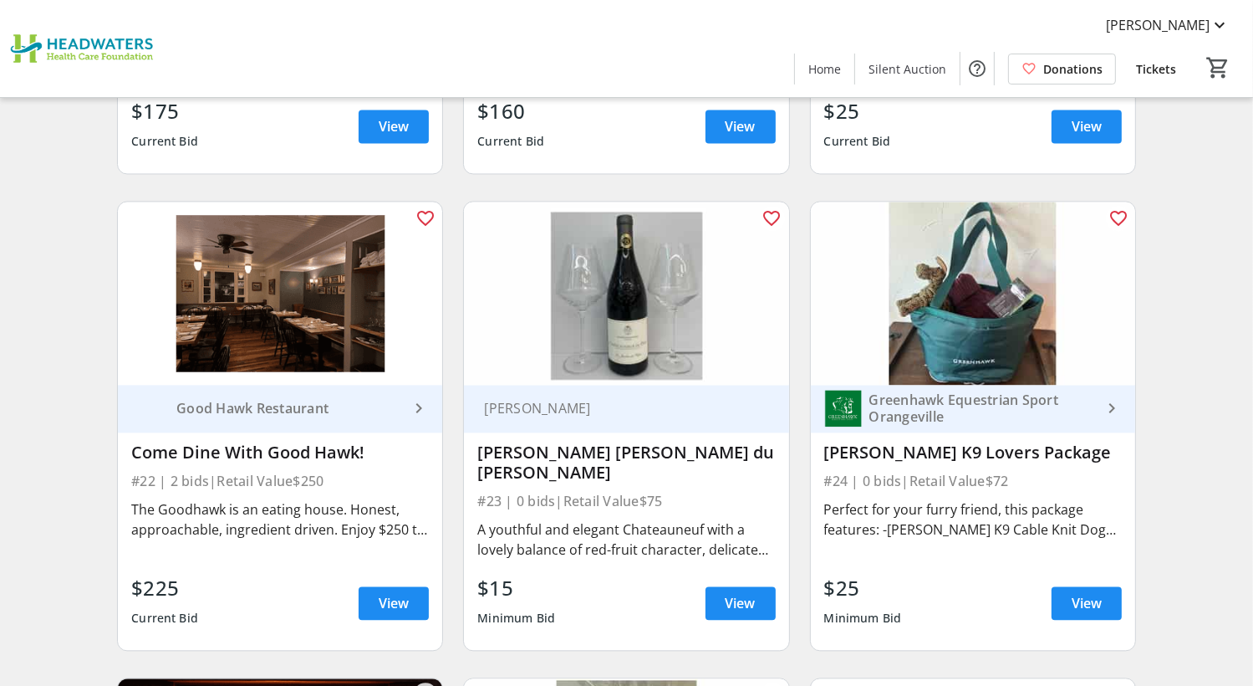
scroll to position [3341, 0]
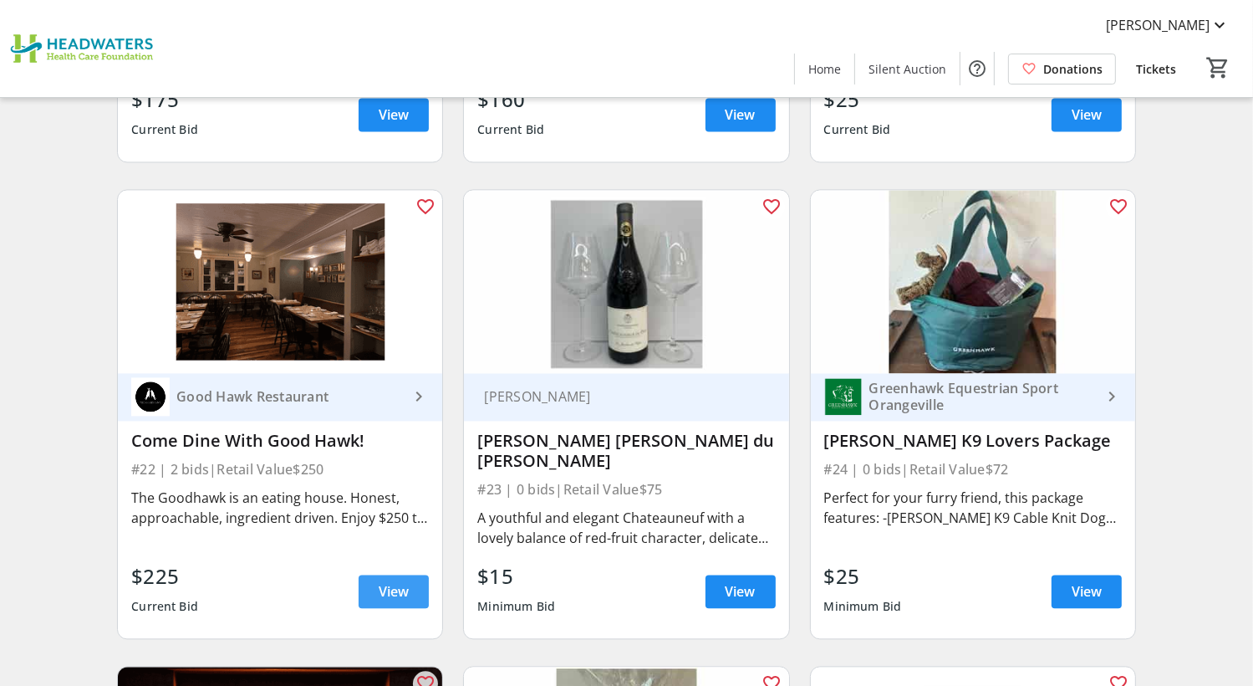
click at [388, 583] on span "View" at bounding box center [394, 591] width 30 height 20
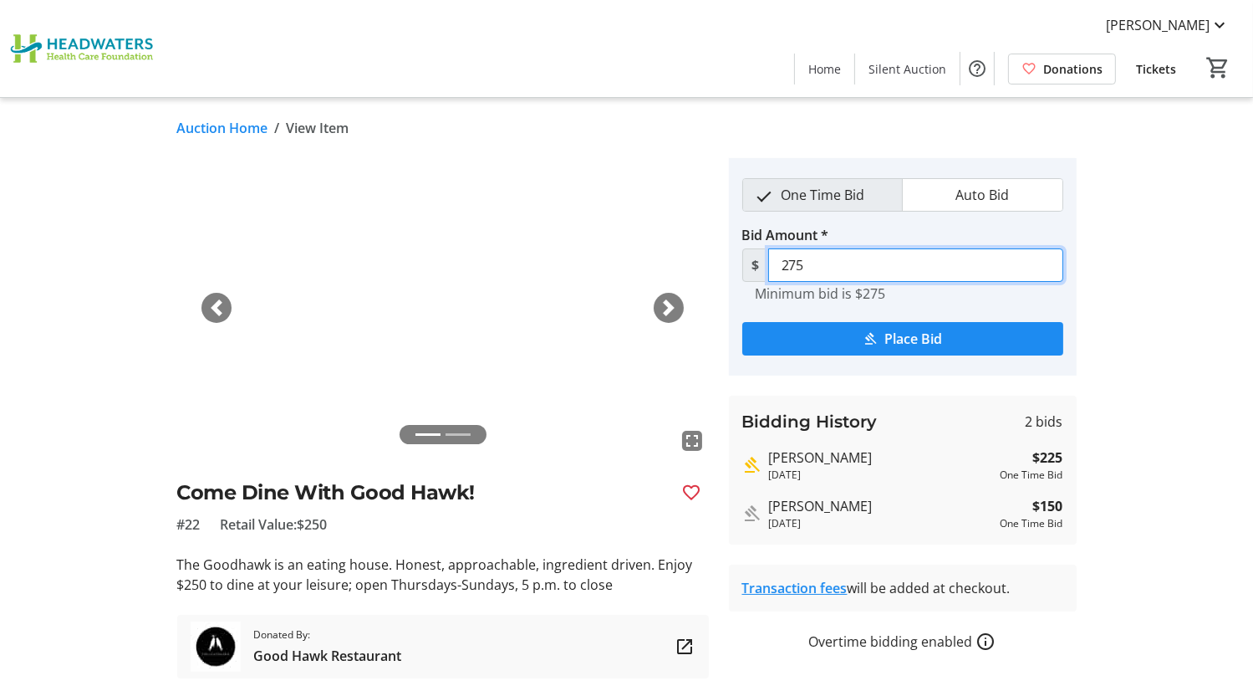
click at [813, 268] on input "275" at bounding box center [915, 264] width 295 height 33
click at [742, 322] on button "Place Bid" at bounding box center [902, 338] width 321 height 33
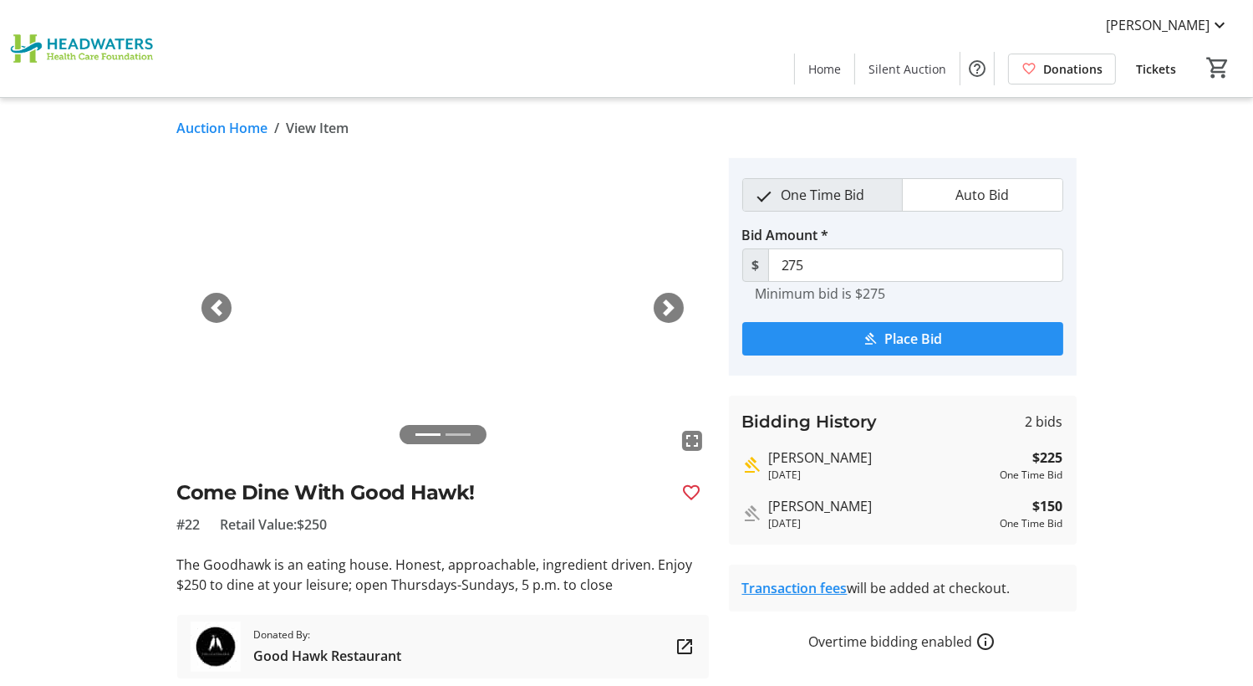
click at [911, 334] on span "Place Bid" at bounding box center [914, 339] width 58 height 20
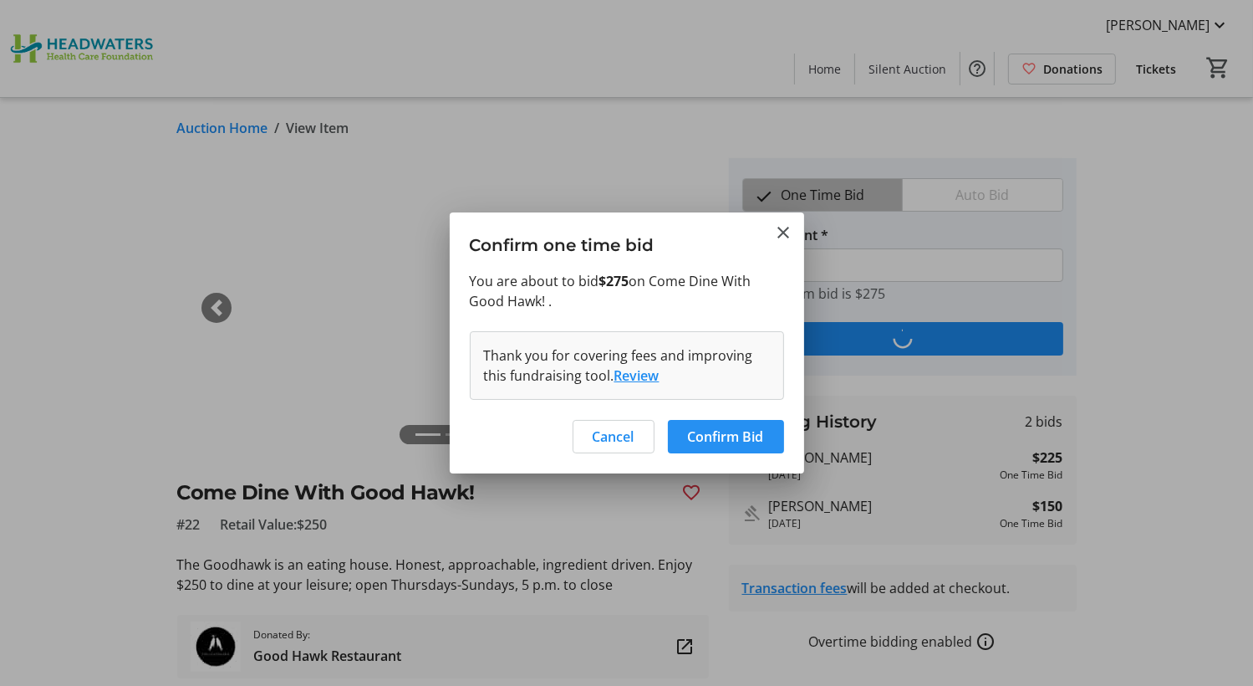
click at [703, 428] on span "Confirm Bid" at bounding box center [726, 436] width 76 height 20
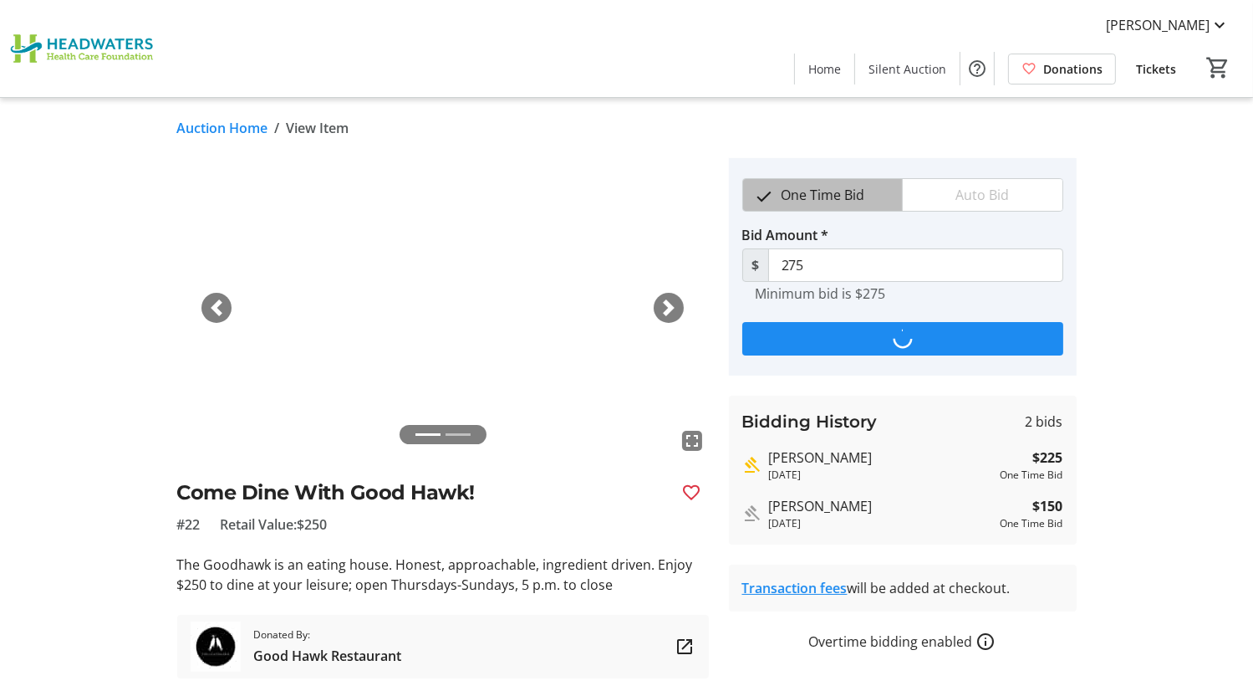
type input "325"
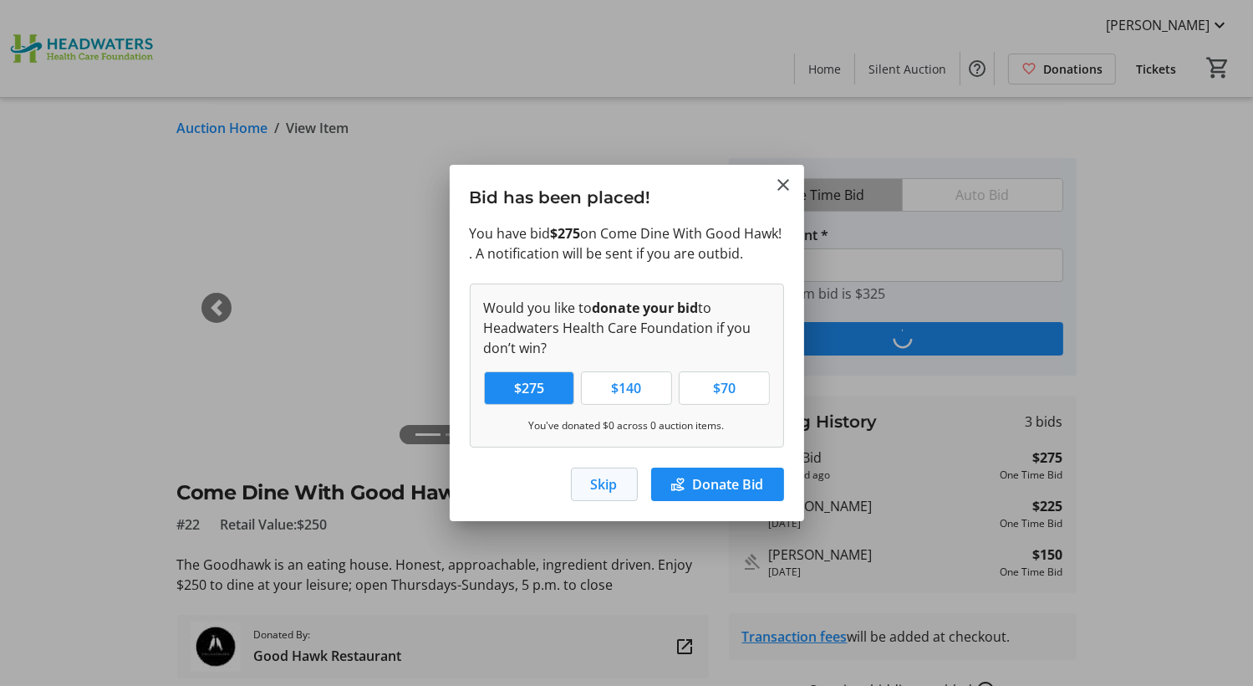
click at [609, 489] on span "Skip" at bounding box center [604, 484] width 27 height 20
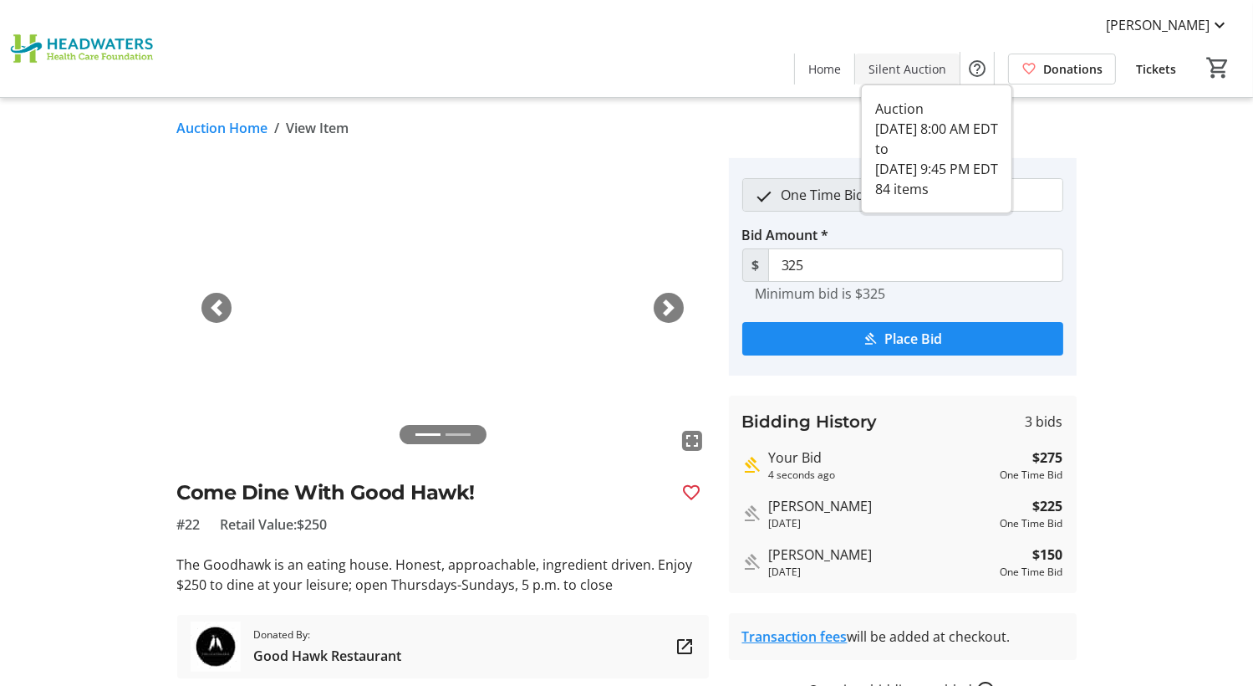
click at [918, 62] on span "Silent Auction" at bounding box center [908, 69] width 78 height 18
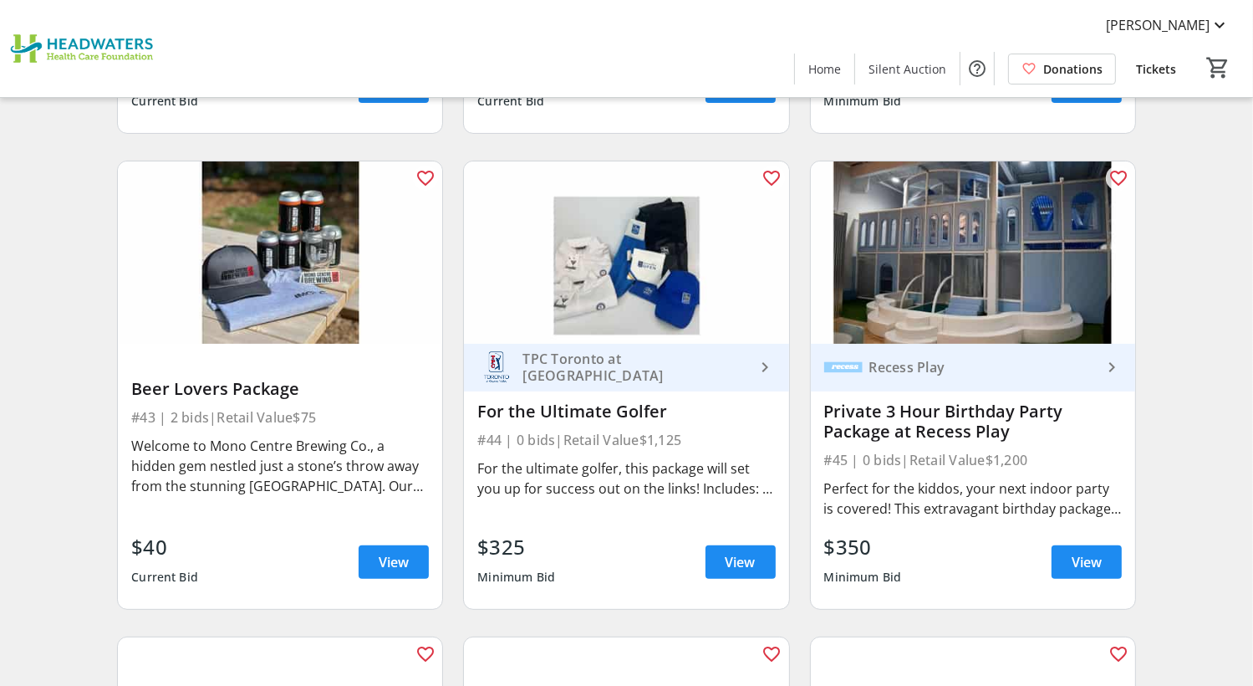
scroll to position [6652, 0]
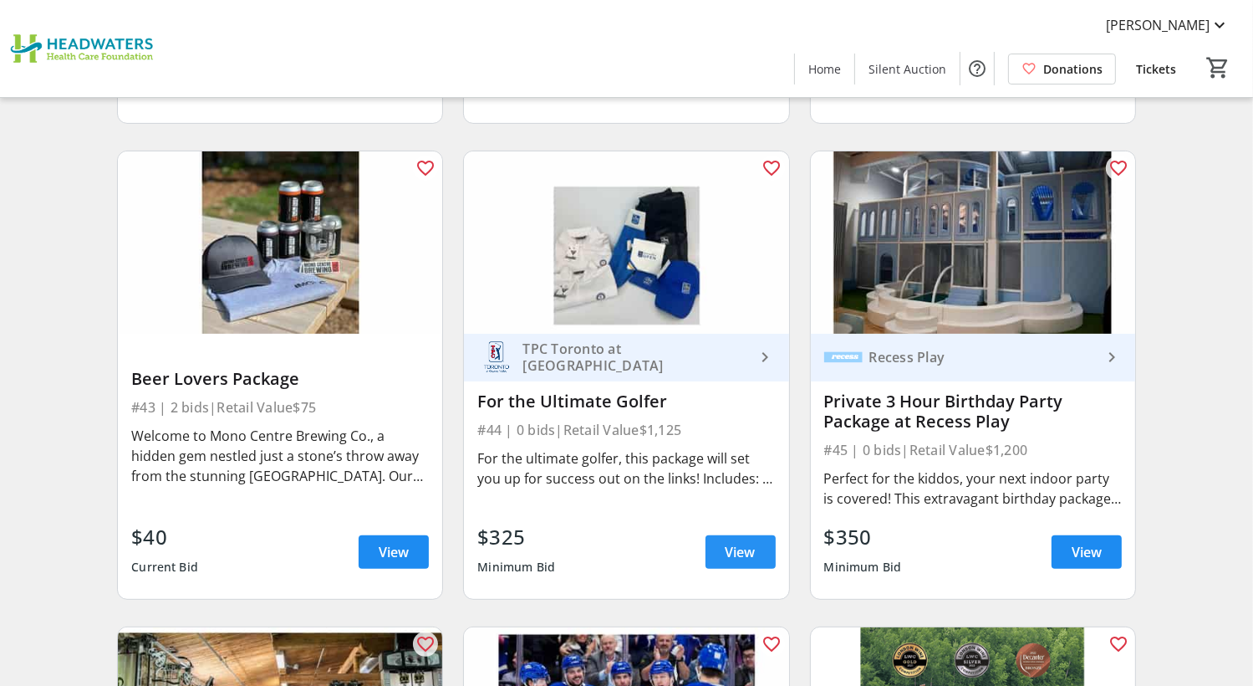
click at [742, 542] on span "View" at bounding box center [741, 552] width 30 height 20
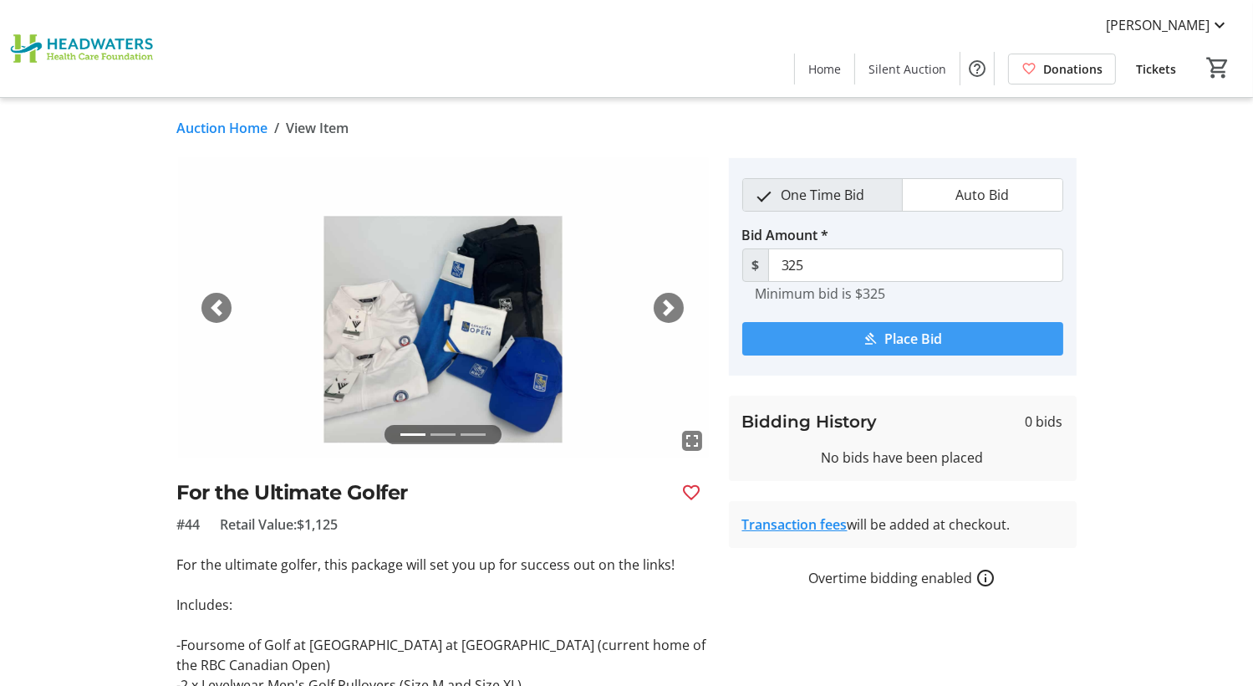
click at [936, 337] on span "Place Bid" at bounding box center [914, 339] width 58 height 20
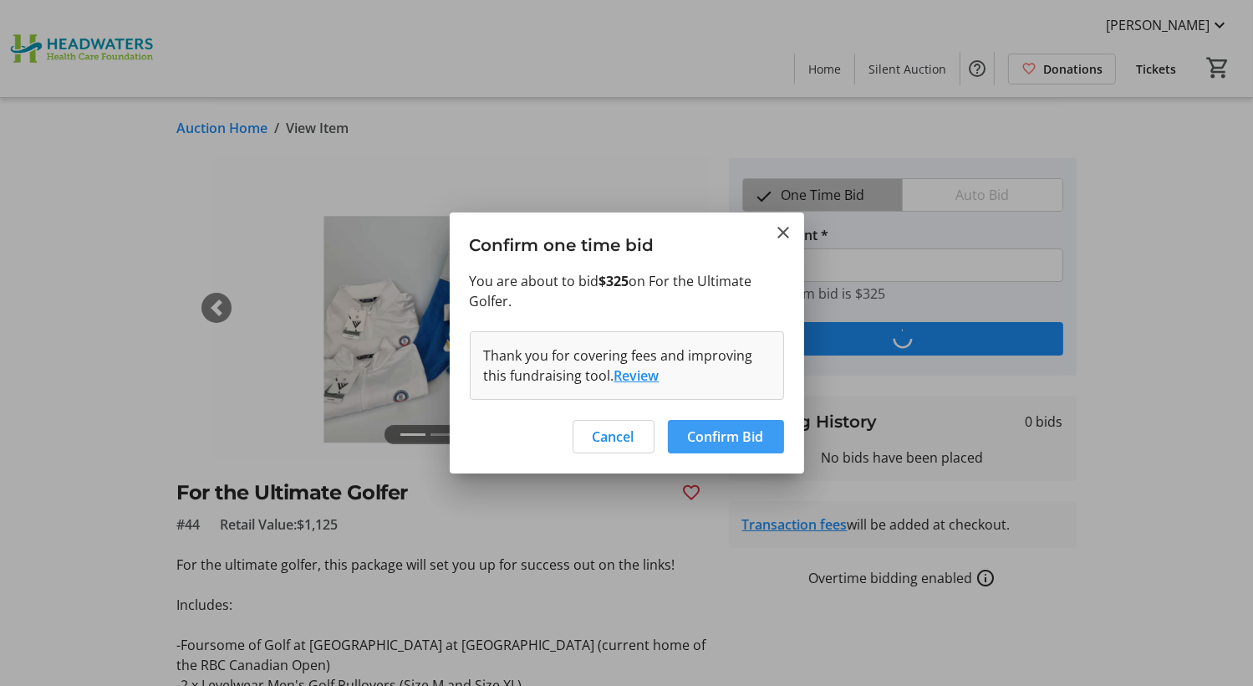
click at [712, 433] on span "Confirm Bid" at bounding box center [726, 436] width 76 height 20
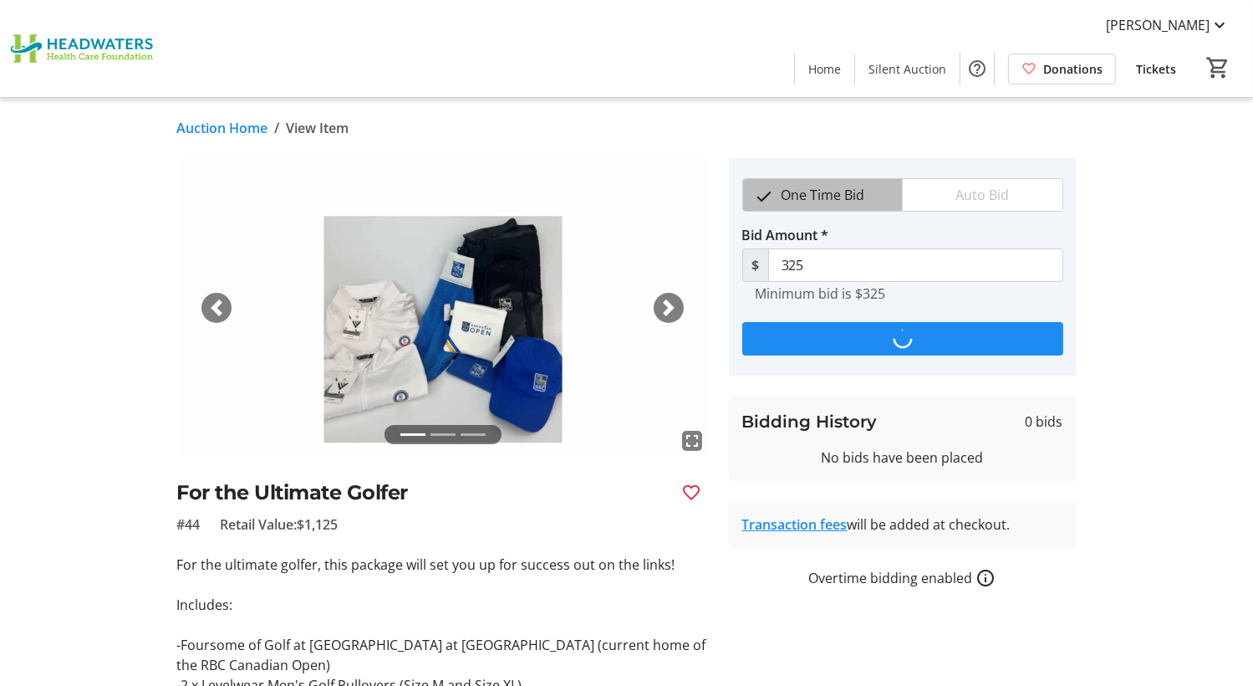
type input "425"
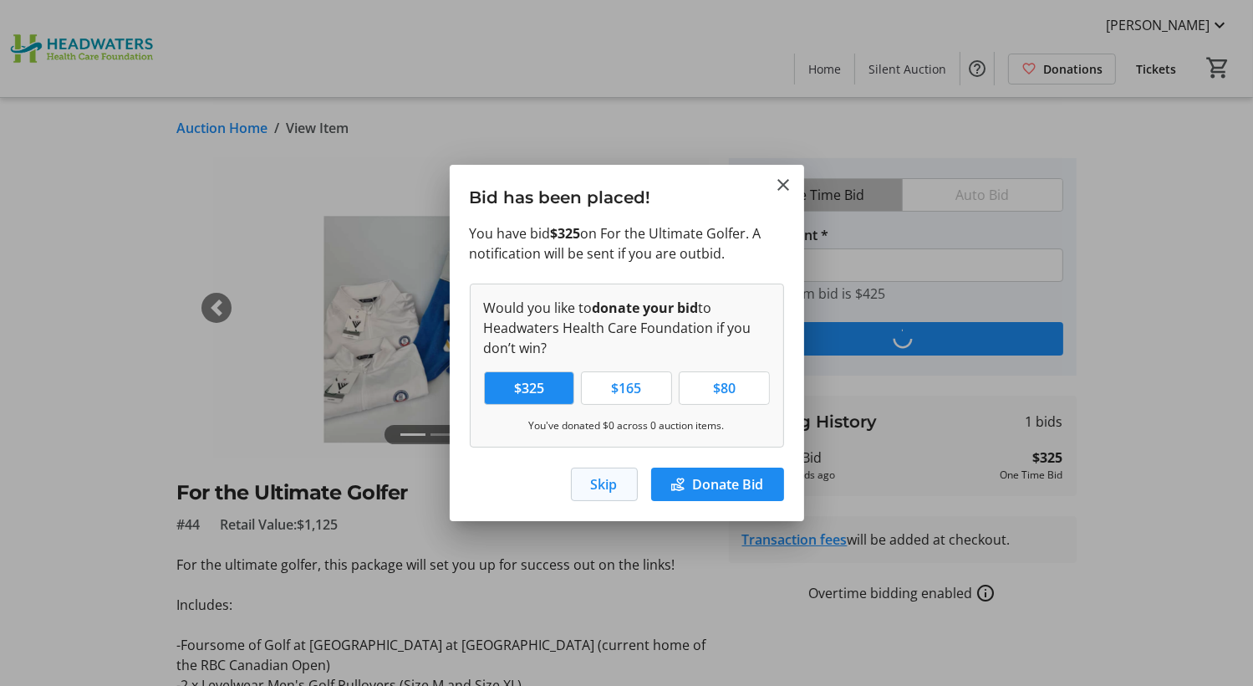
click at [612, 477] on span "Skip" at bounding box center [604, 484] width 27 height 20
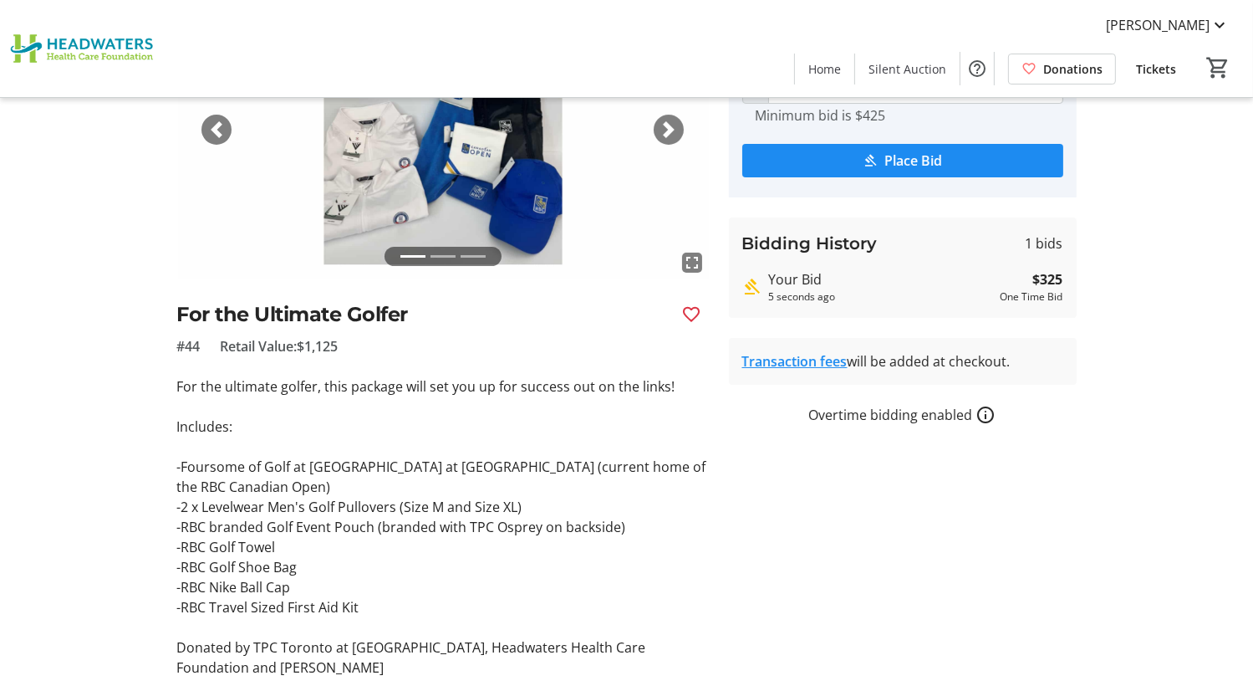
scroll to position [212, 0]
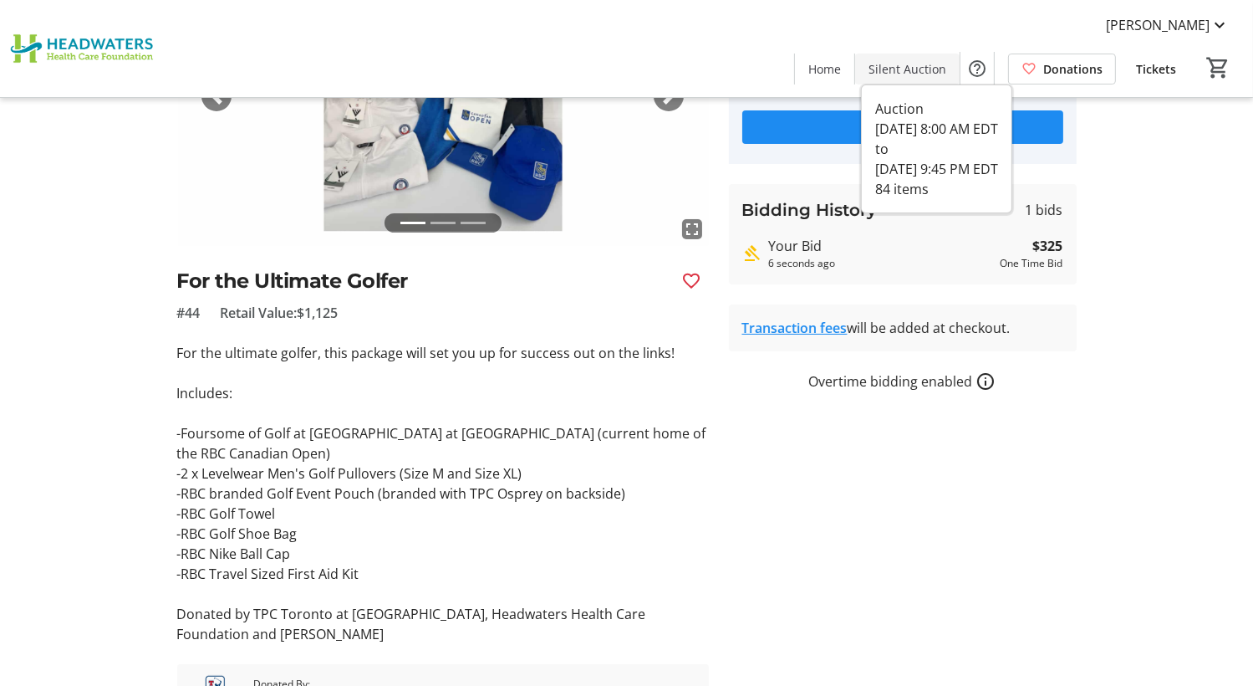
click at [900, 56] on span at bounding box center [907, 68] width 105 height 40
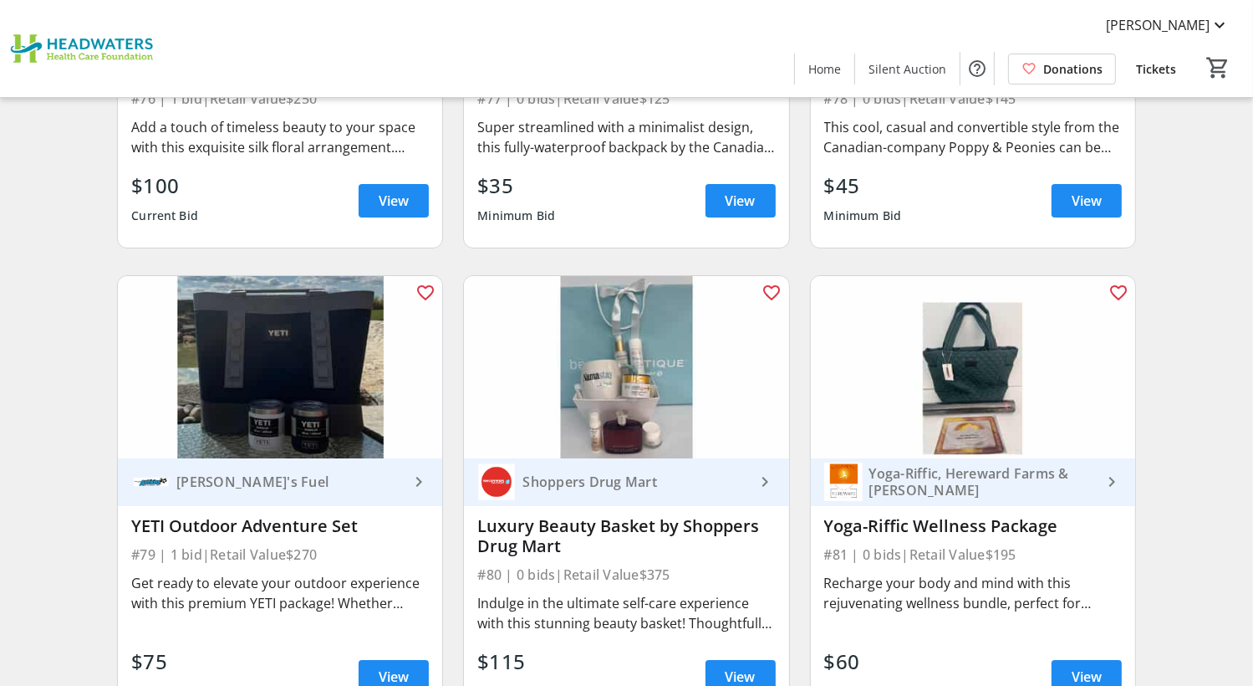
scroll to position [12214, 0]
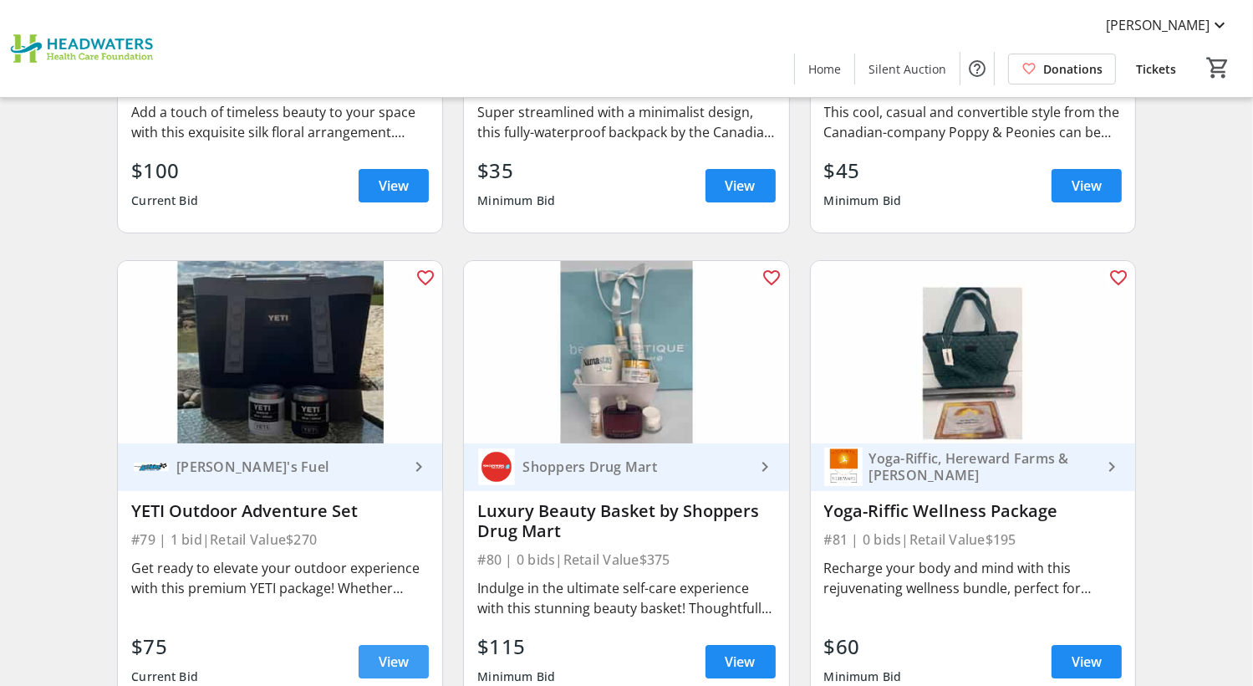
click at [383, 651] on span "View" at bounding box center [394, 661] width 30 height 20
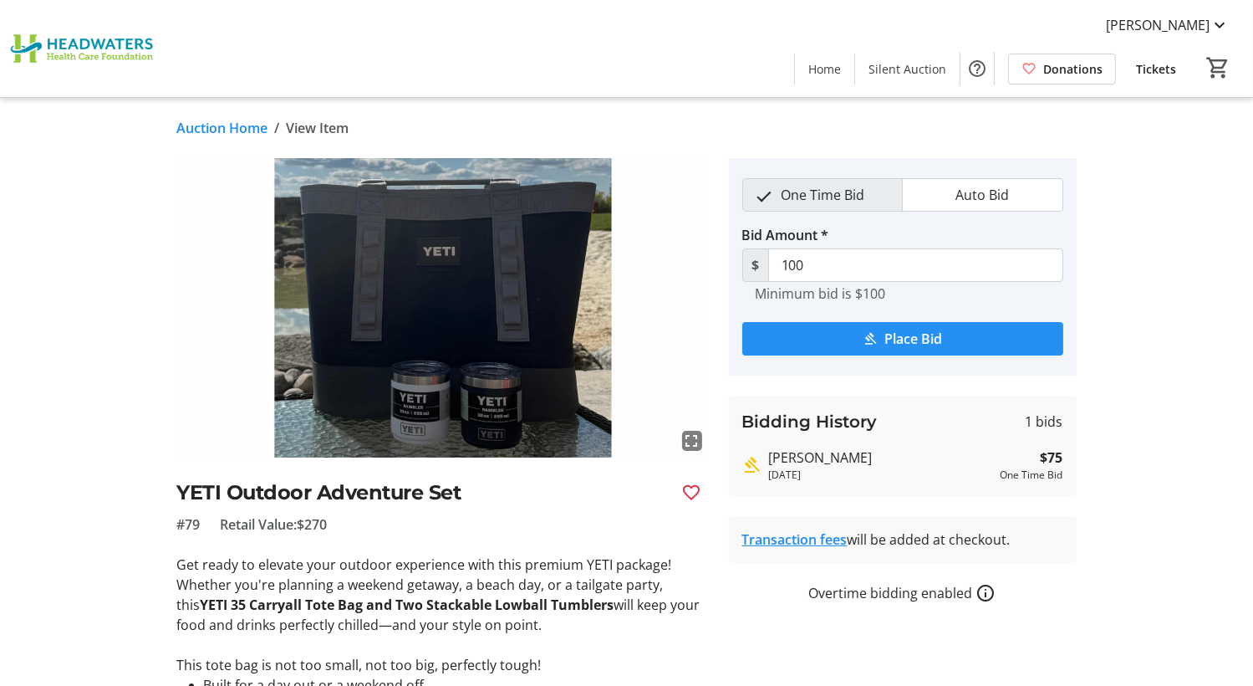
click at [905, 331] on span "Place Bid" at bounding box center [914, 339] width 58 height 20
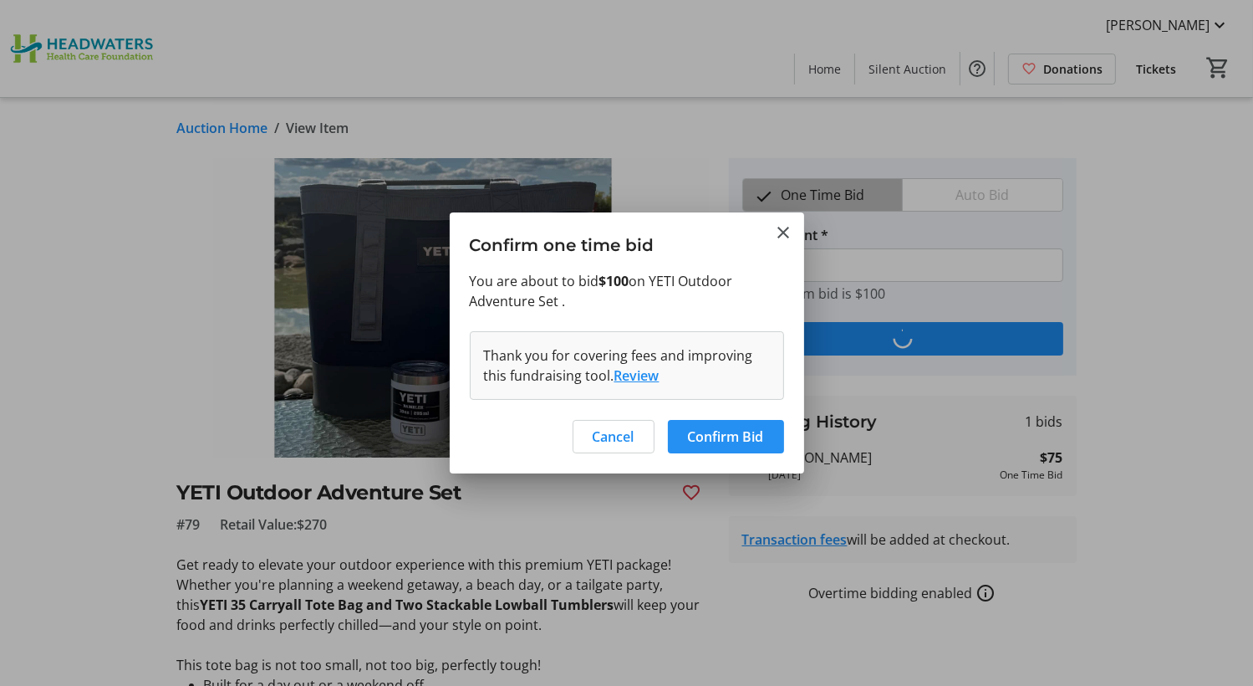
click at [709, 431] on span "Confirm Bid" at bounding box center [726, 436] width 76 height 20
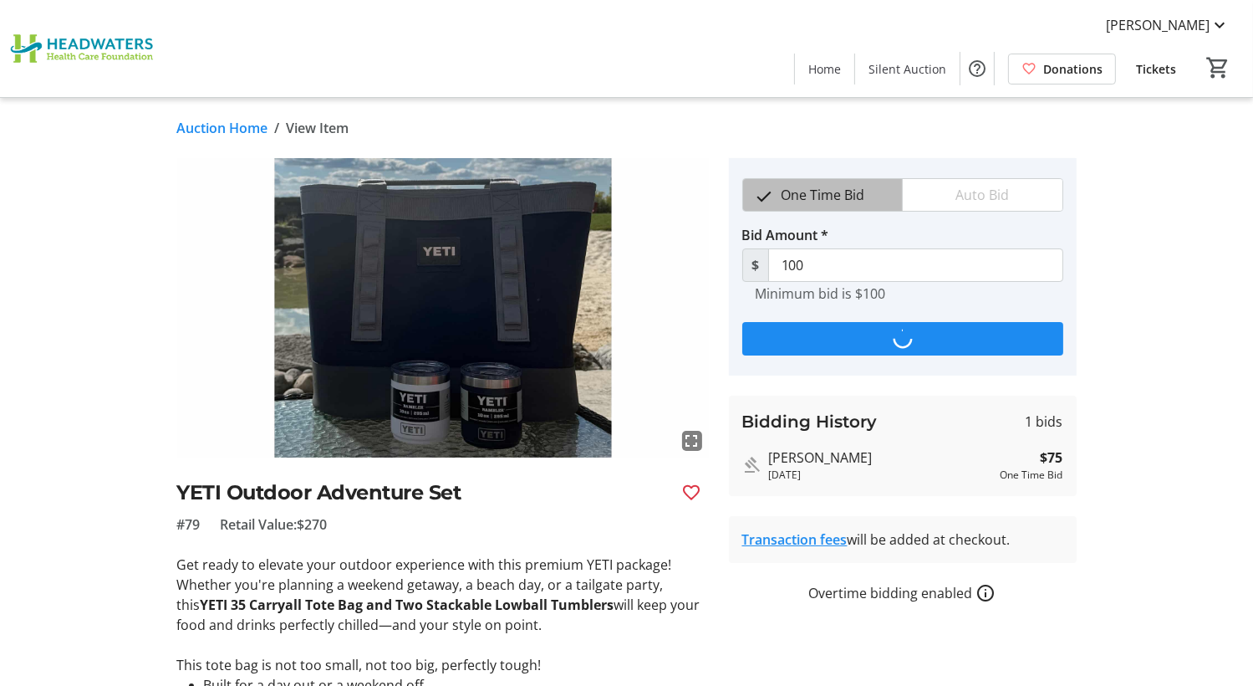
type input "125"
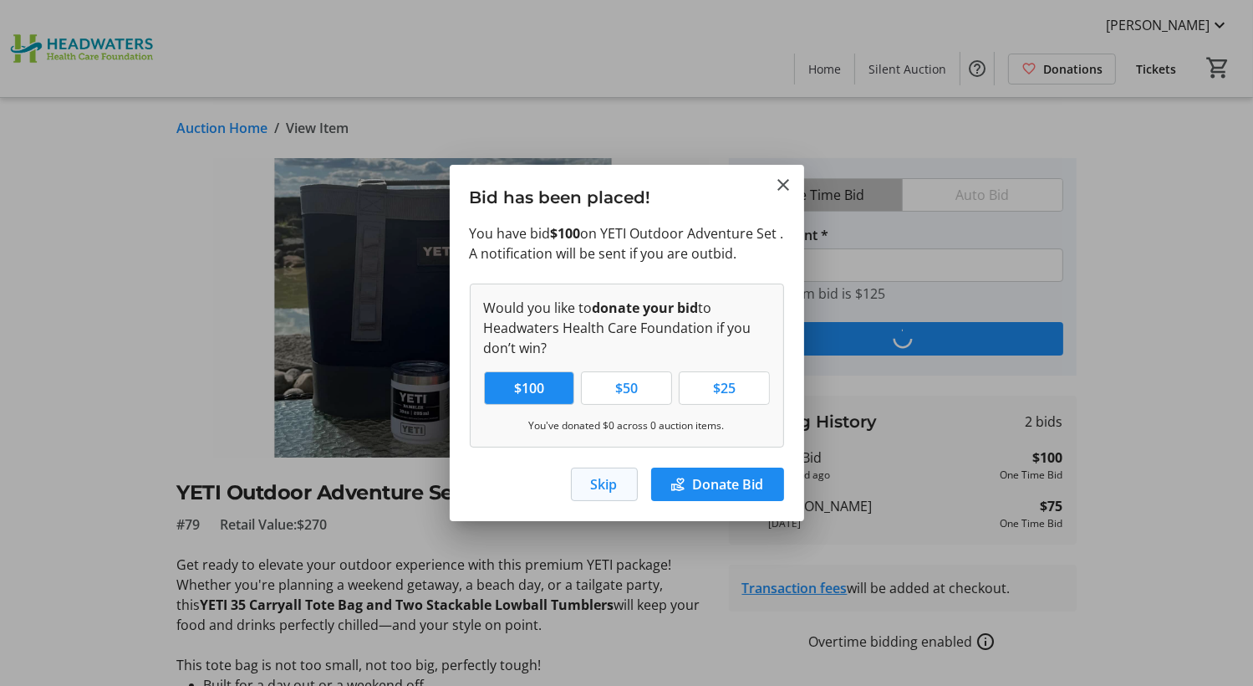
click at [609, 476] on span "Skip" at bounding box center [604, 484] width 27 height 20
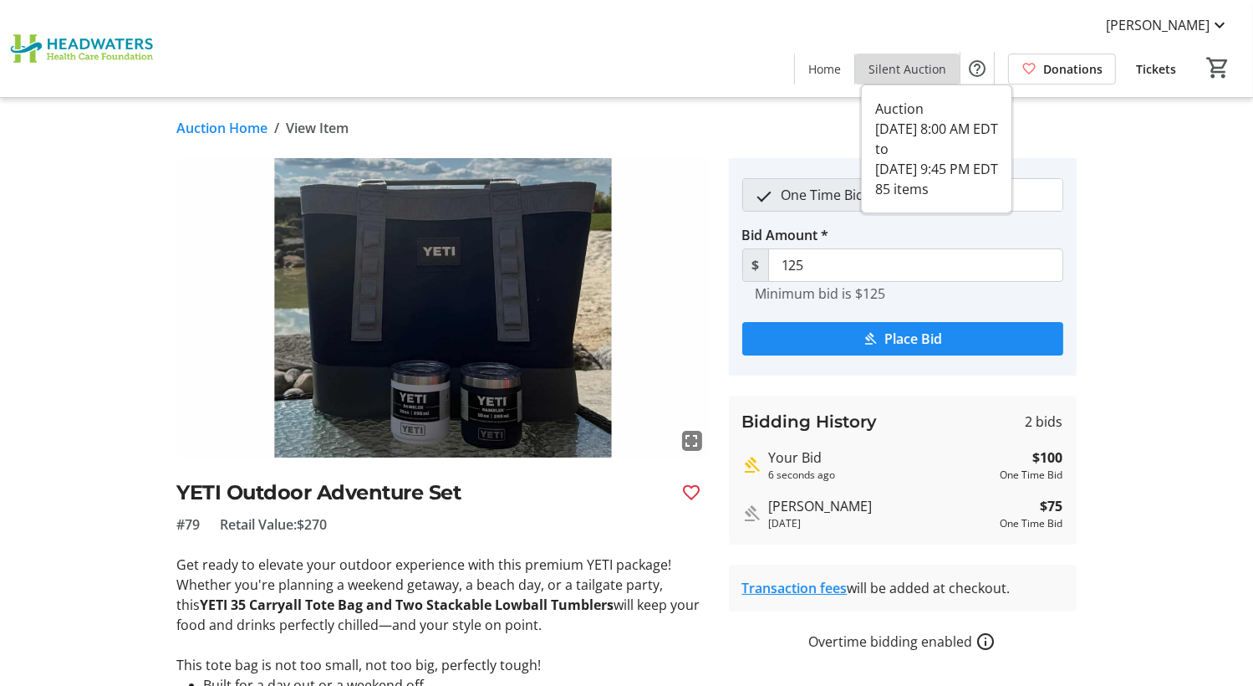
click at [916, 66] on span "Silent Auction" at bounding box center [908, 69] width 78 height 18
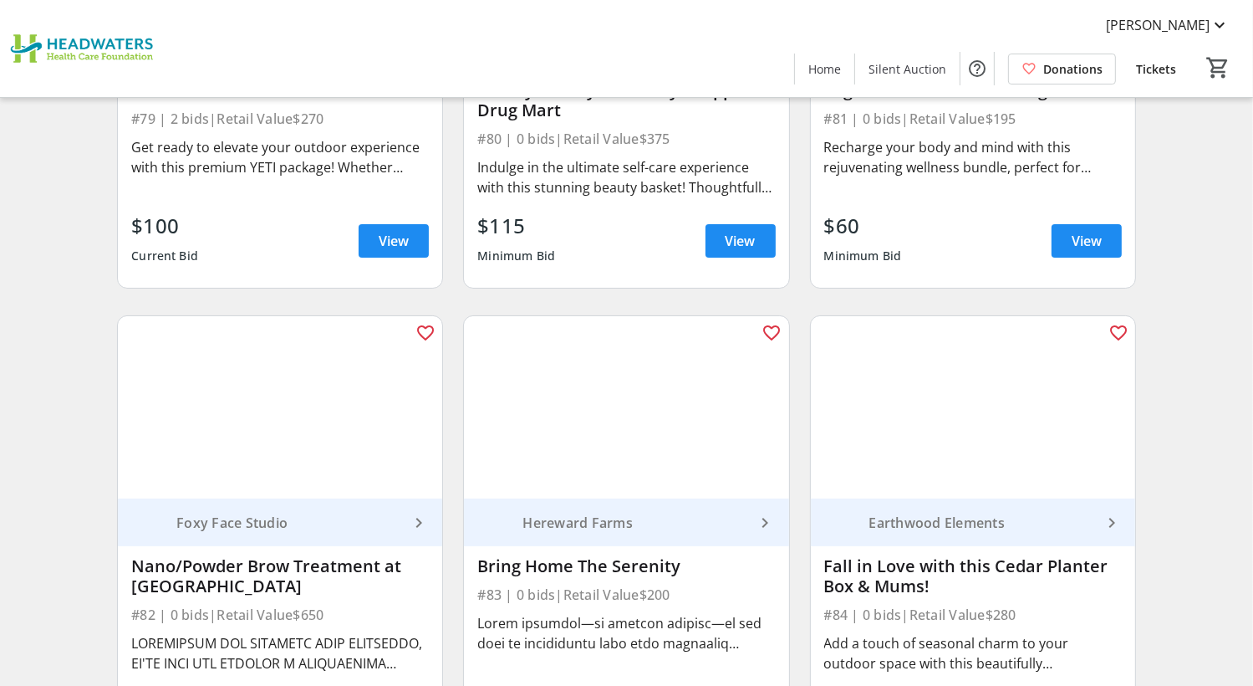
scroll to position [12739, 0]
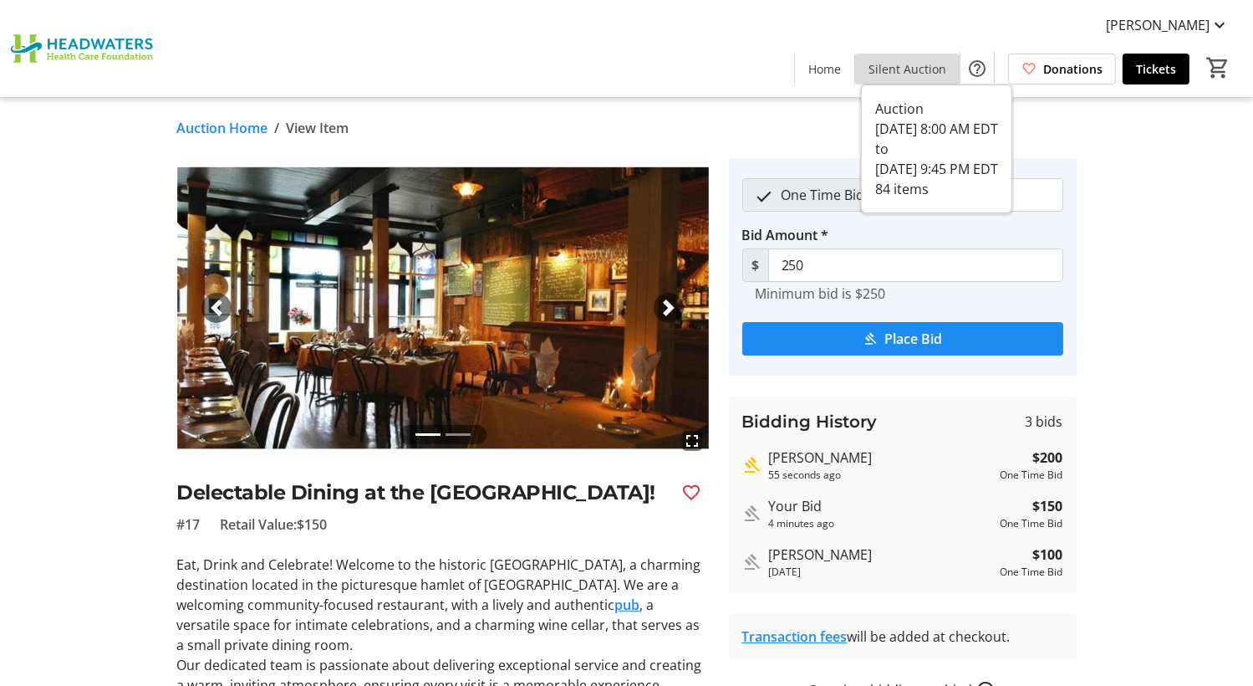
click at [920, 66] on span "Silent Auction" at bounding box center [908, 69] width 78 height 18
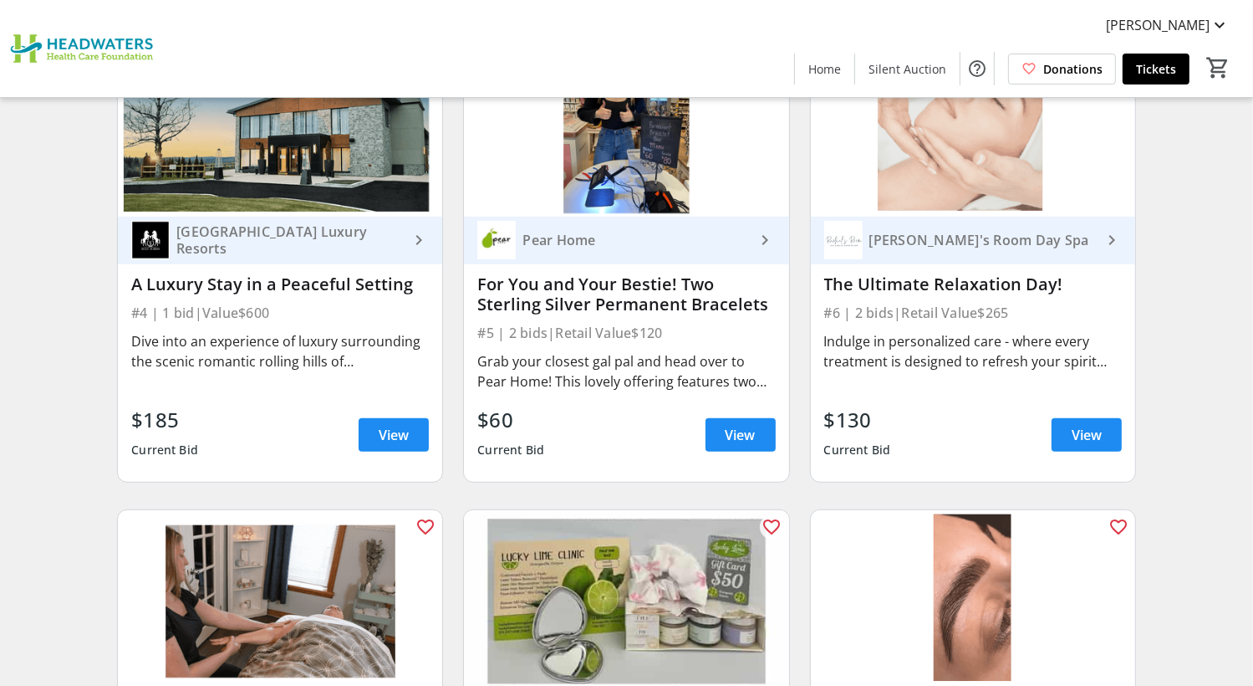
scroll to position [646, 0]
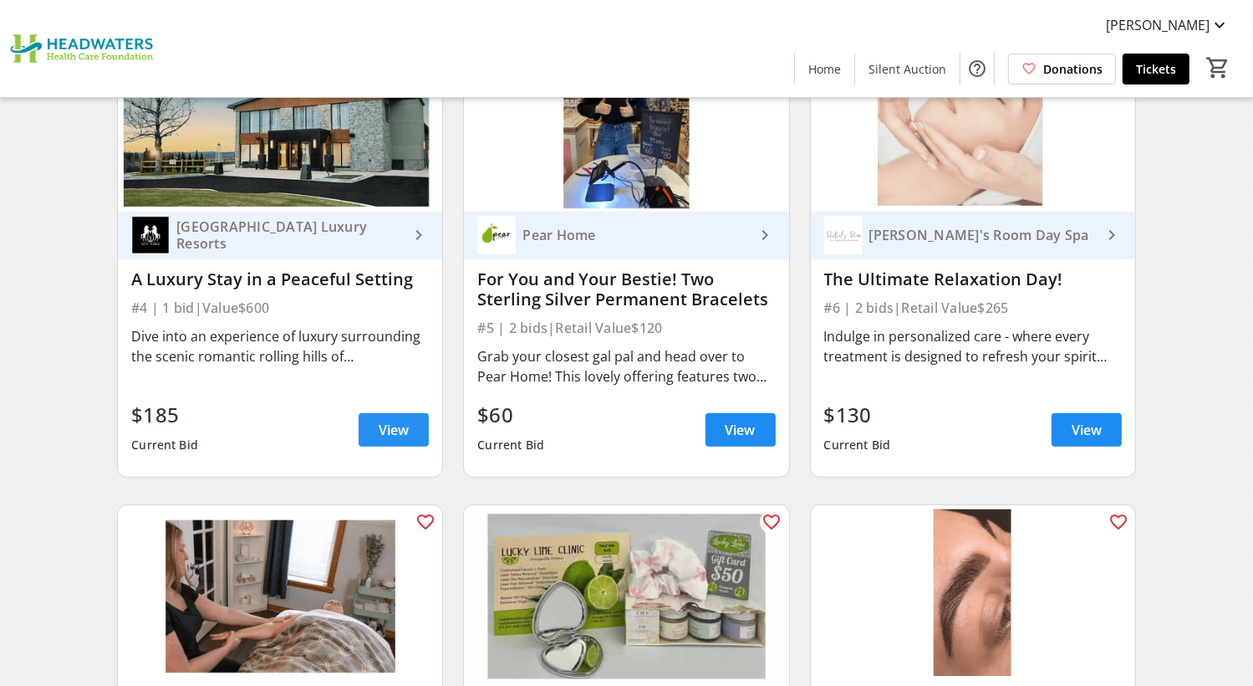
click at [395, 428] on span "View" at bounding box center [394, 430] width 30 height 20
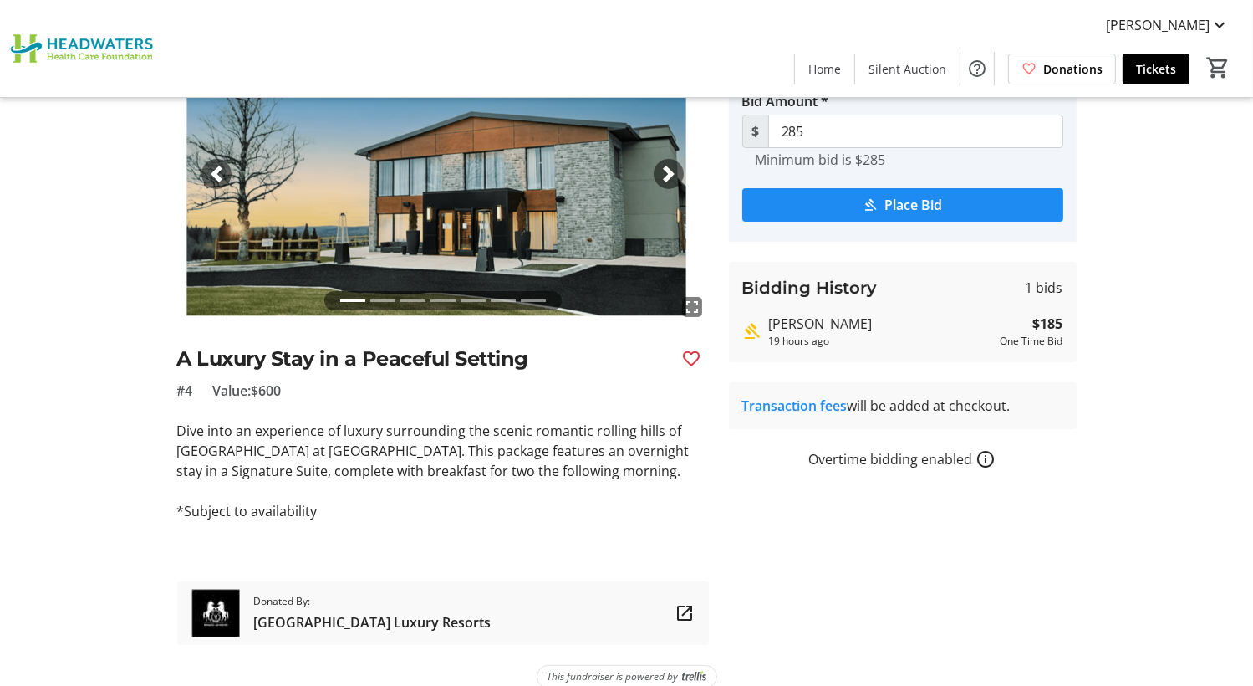
scroll to position [156, 0]
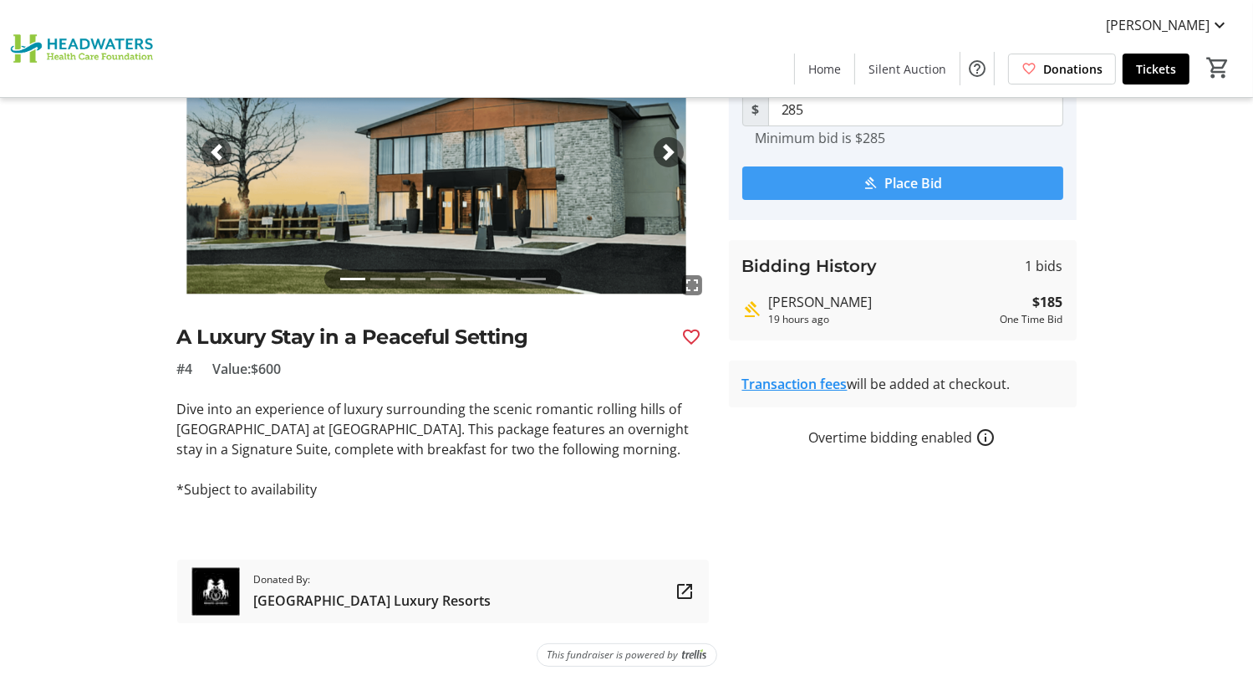
click at [920, 181] on span "Place Bid" at bounding box center [914, 183] width 58 height 20
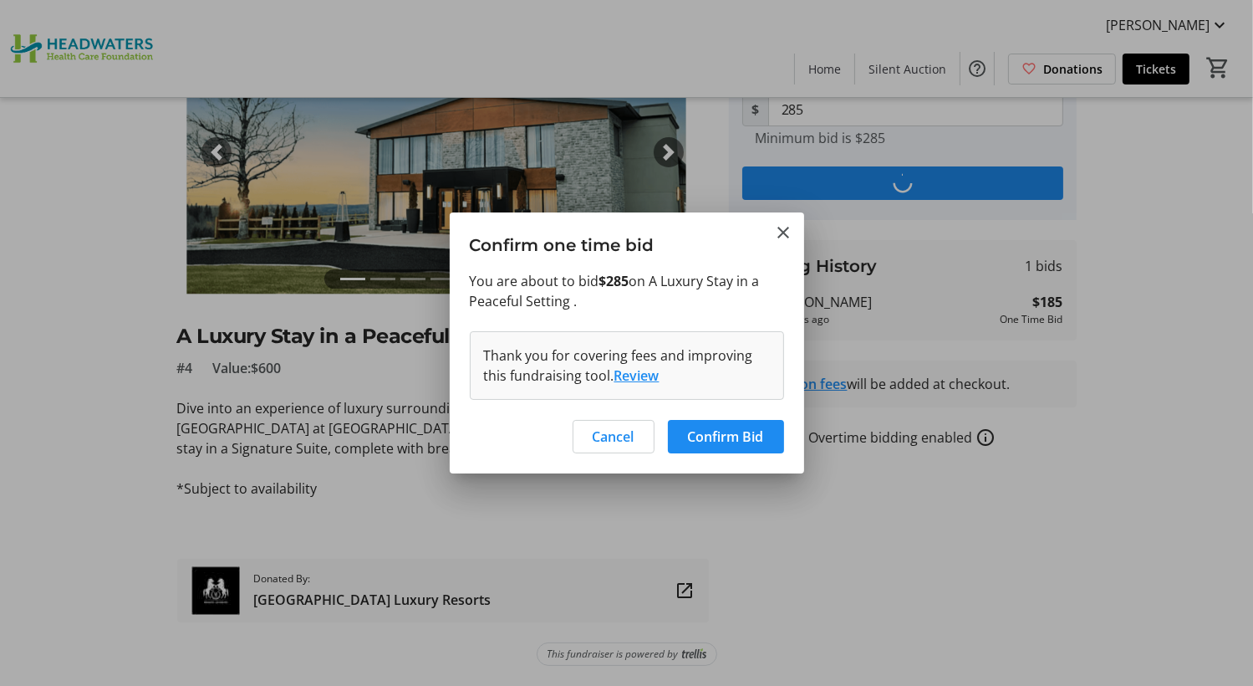
scroll to position [0, 0]
click at [732, 438] on span "Confirm Bid" at bounding box center [726, 436] width 76 height 20
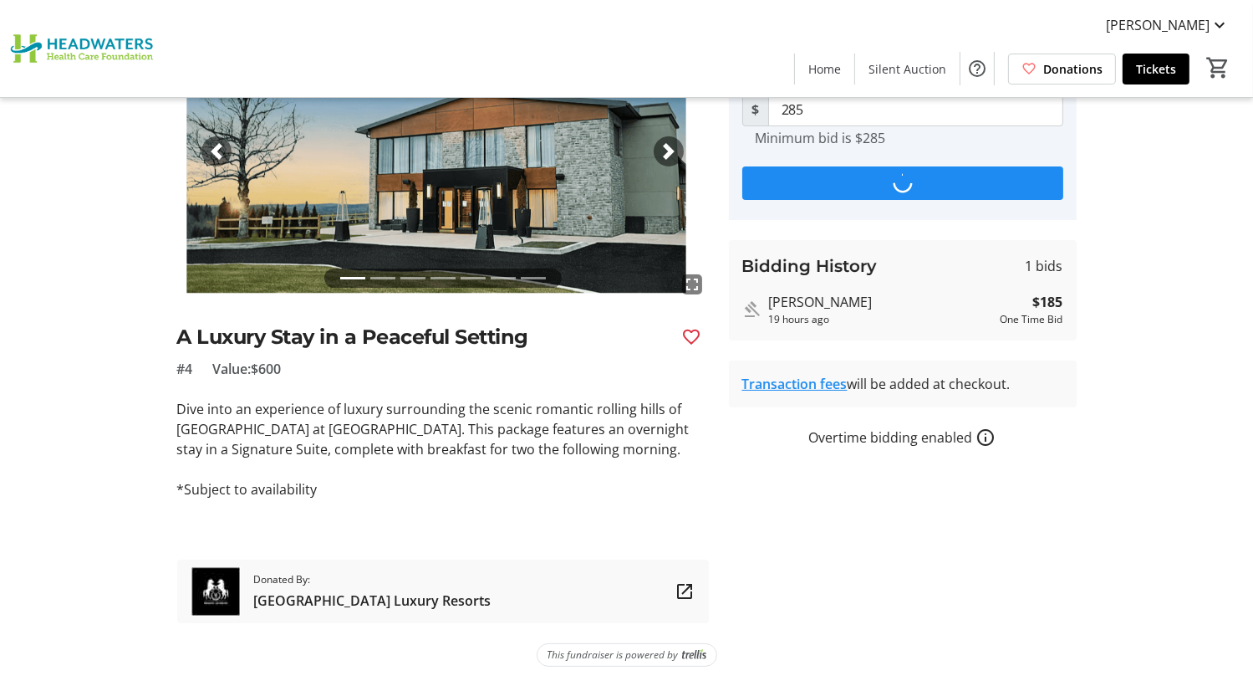
type input "385"
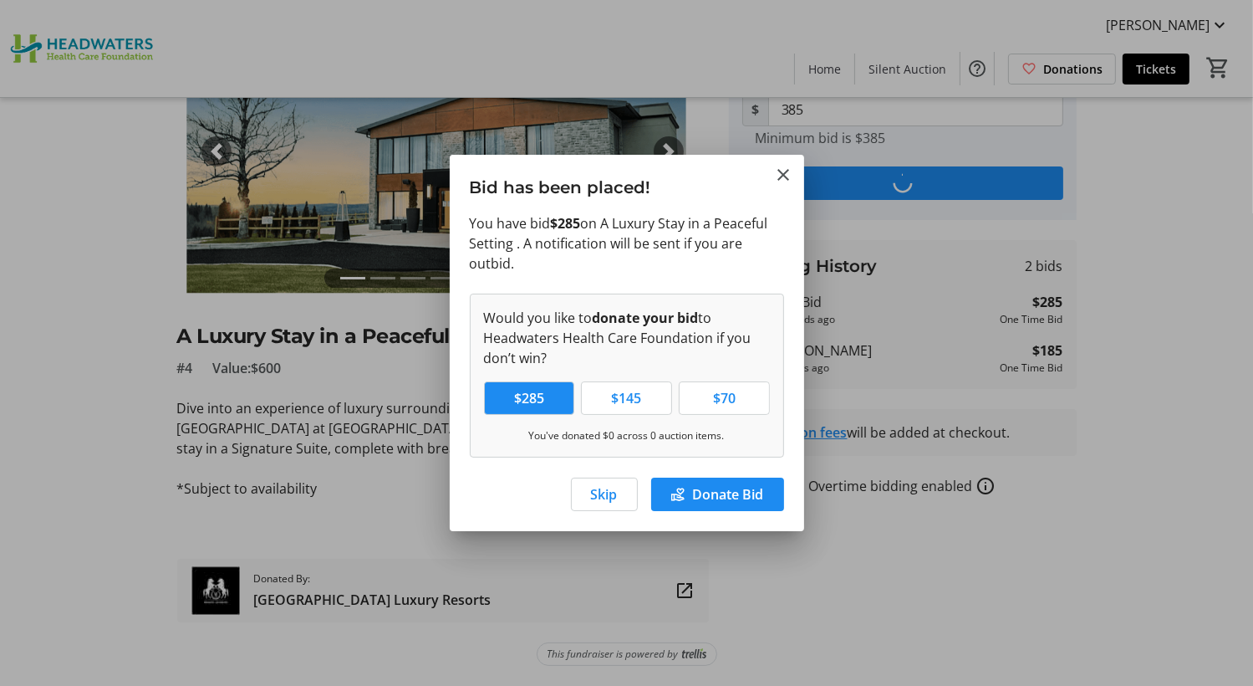
scroll to position [0, 0]
click at [602, 487] on span "Skip" at bounding box center [604, 494] width 27 height 20
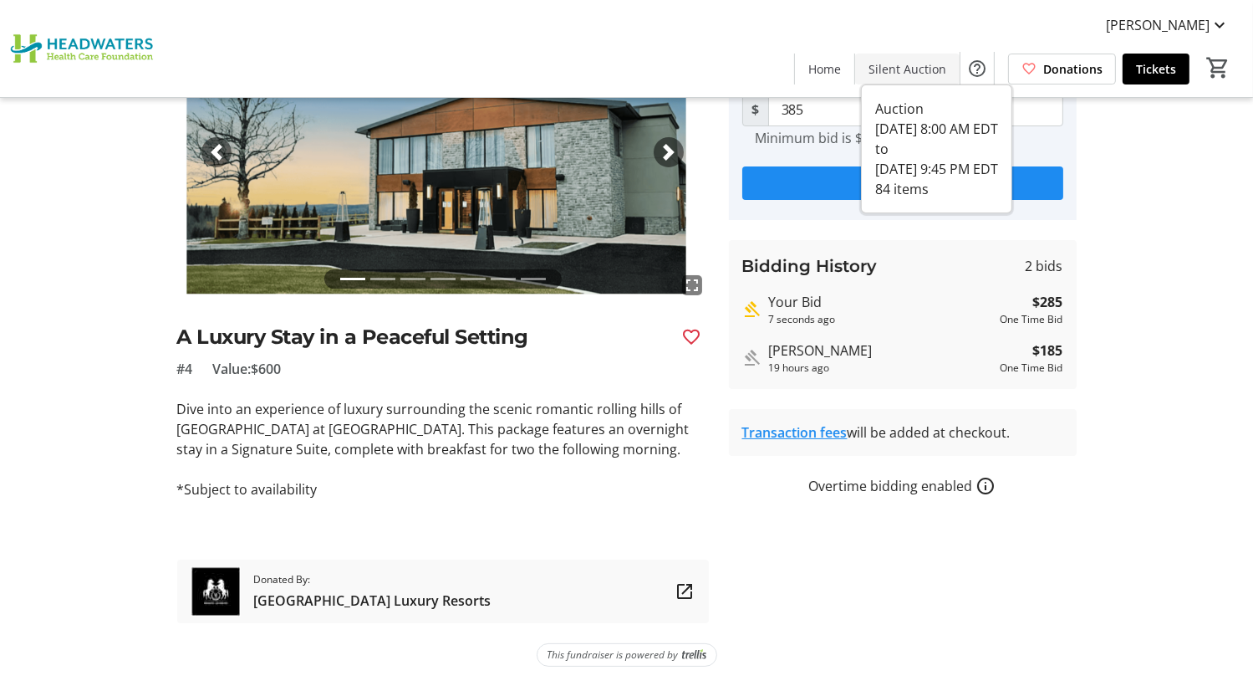
click at [901, 66] on span "Silent Auction" at bounding box center [908, 69] width 78 height 18
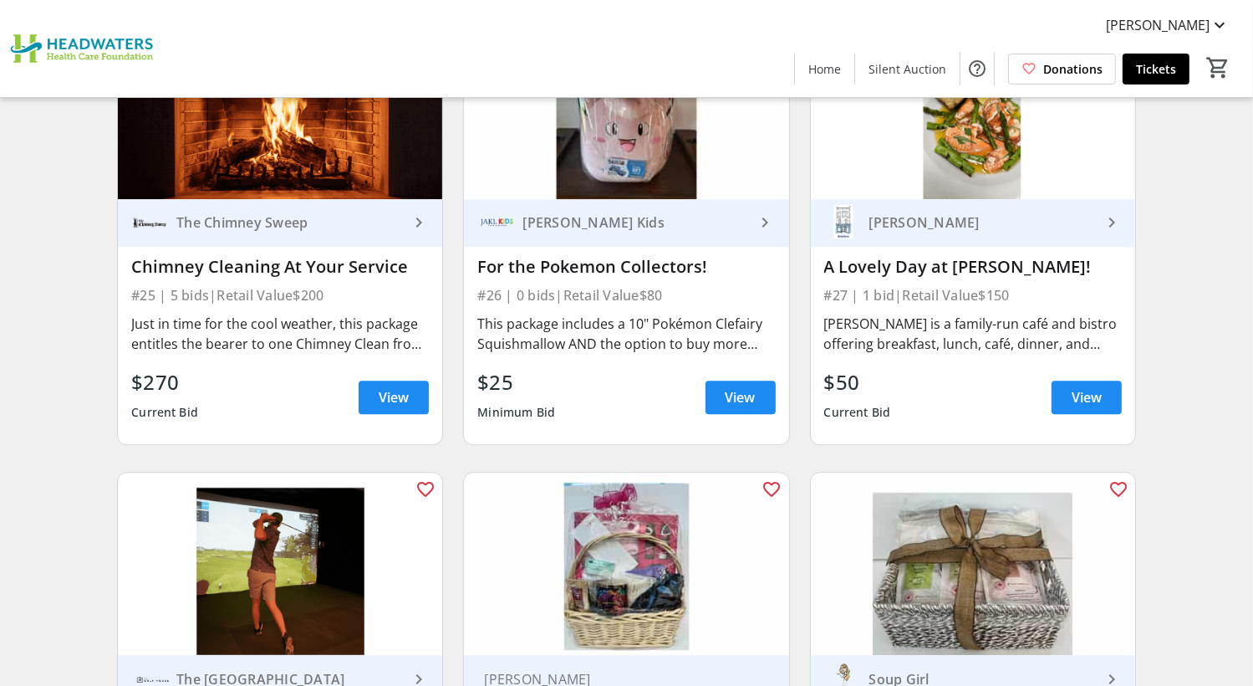
scroll to position [3957, 0]
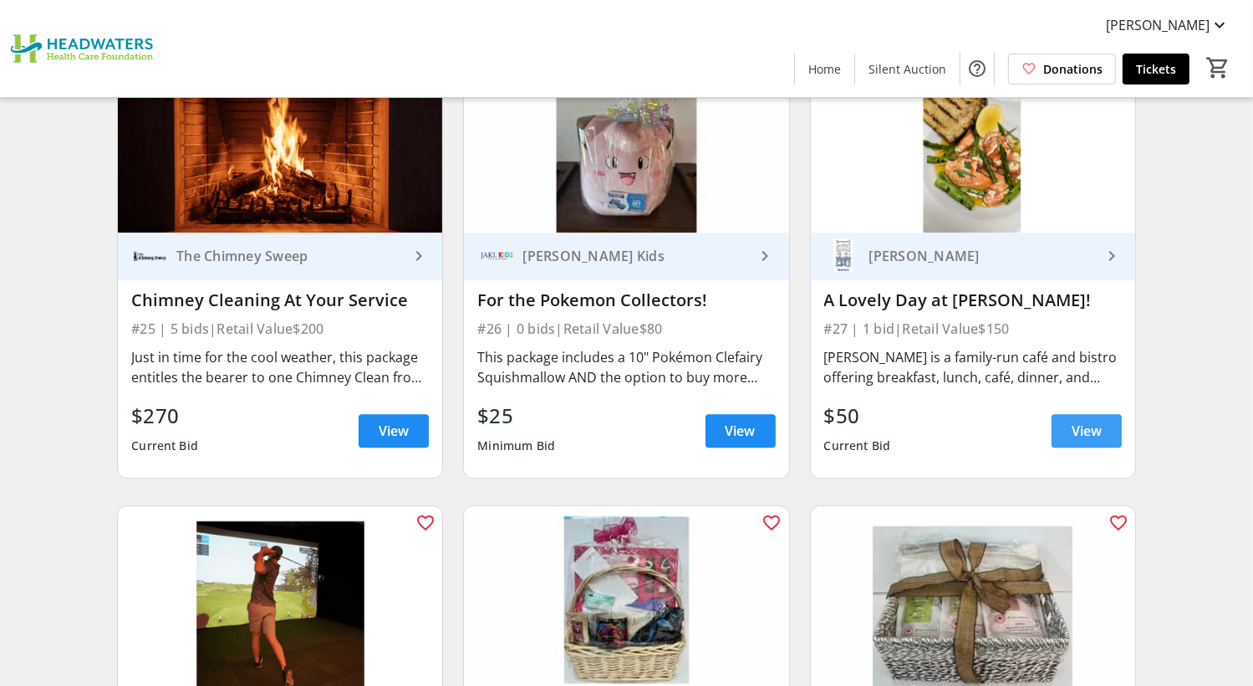
click at [1094, 431] on span "View" at bounding box center [1087, 431] width 30 height 20
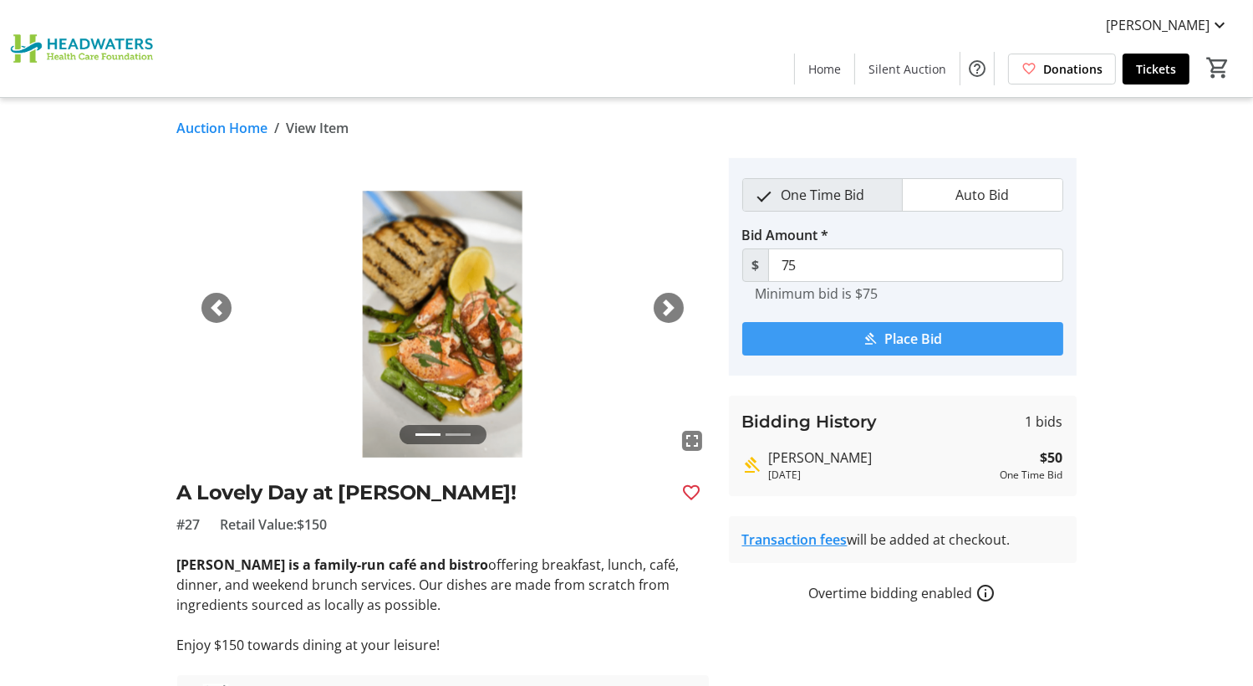
click at [895, 336] on span "Place Bid" at bounding box center [914, 339] width 58 height 20
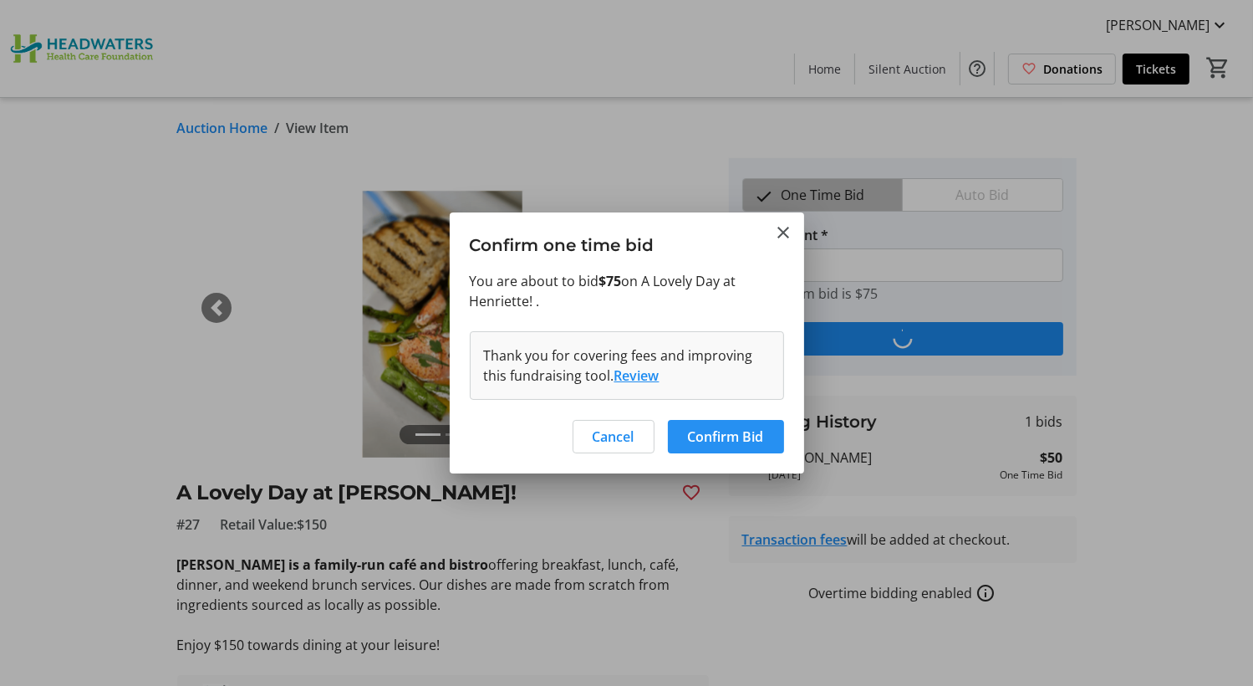
click at [744, 425] on span at bounding box center [726, 436] width 116 height 40
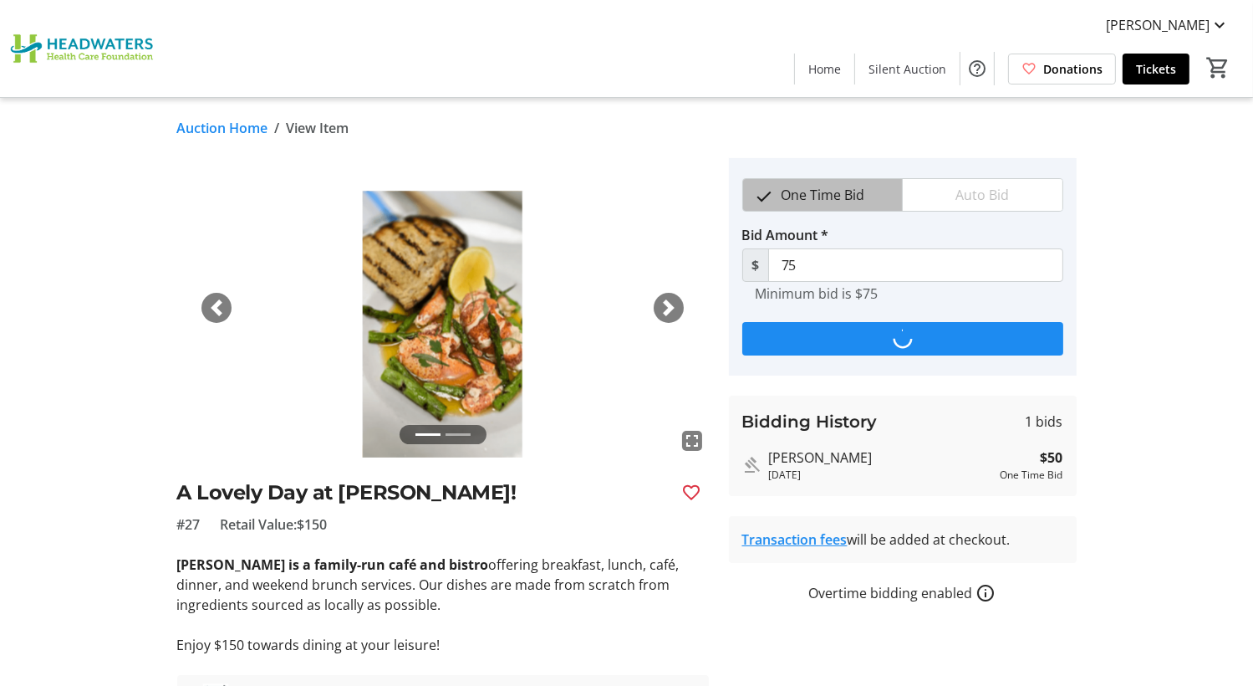
type input "100"
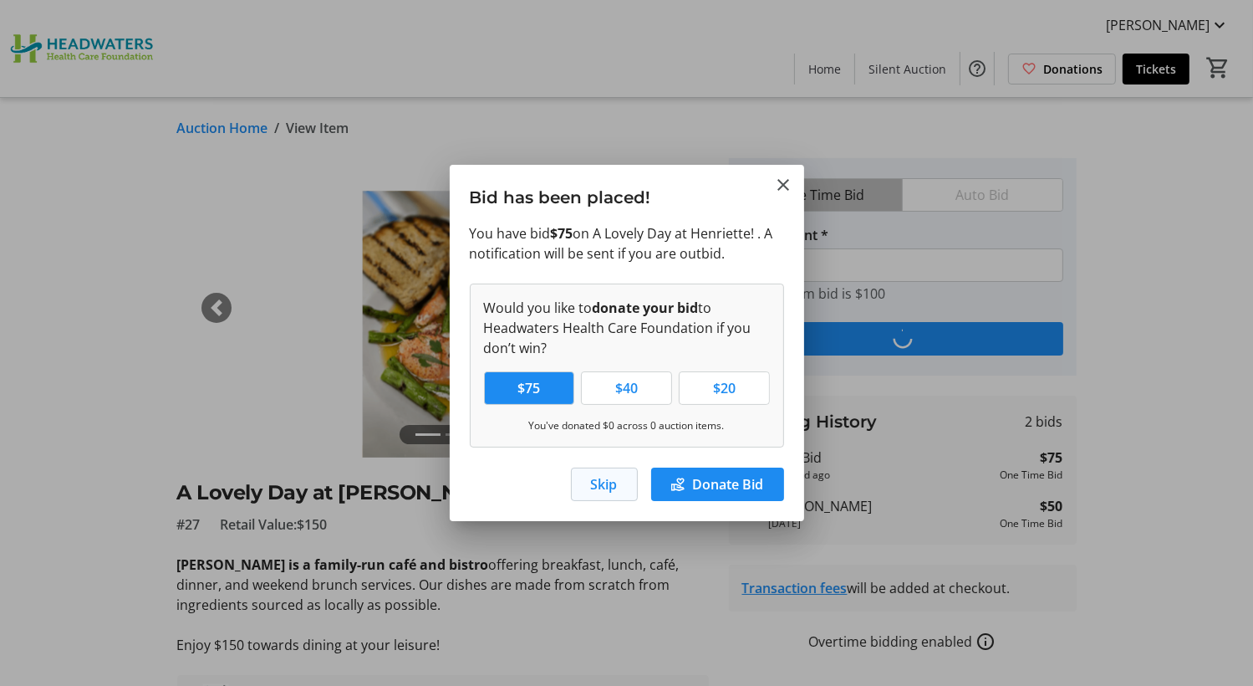
click at [599, 474] on span "Skip" at bounding box center [604, 484] width 27 height 20
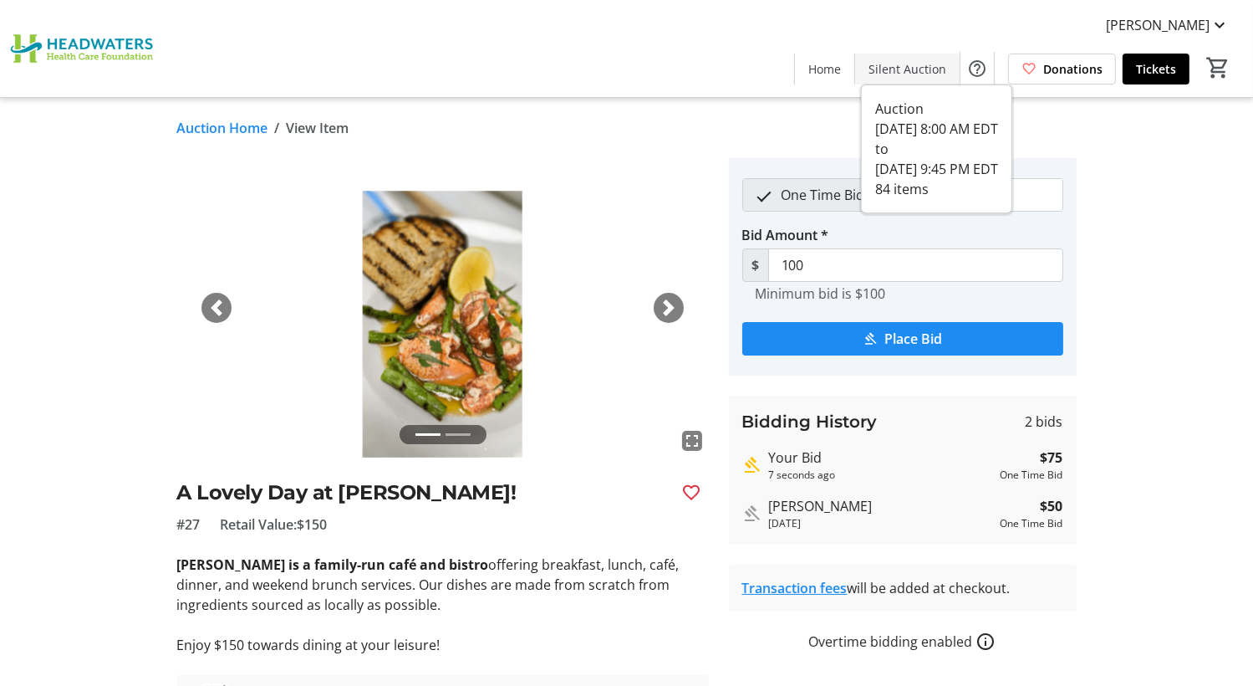
click at [918, 64] on span "Silent Auction" at bounding box center [908, 69] width 78 height 18
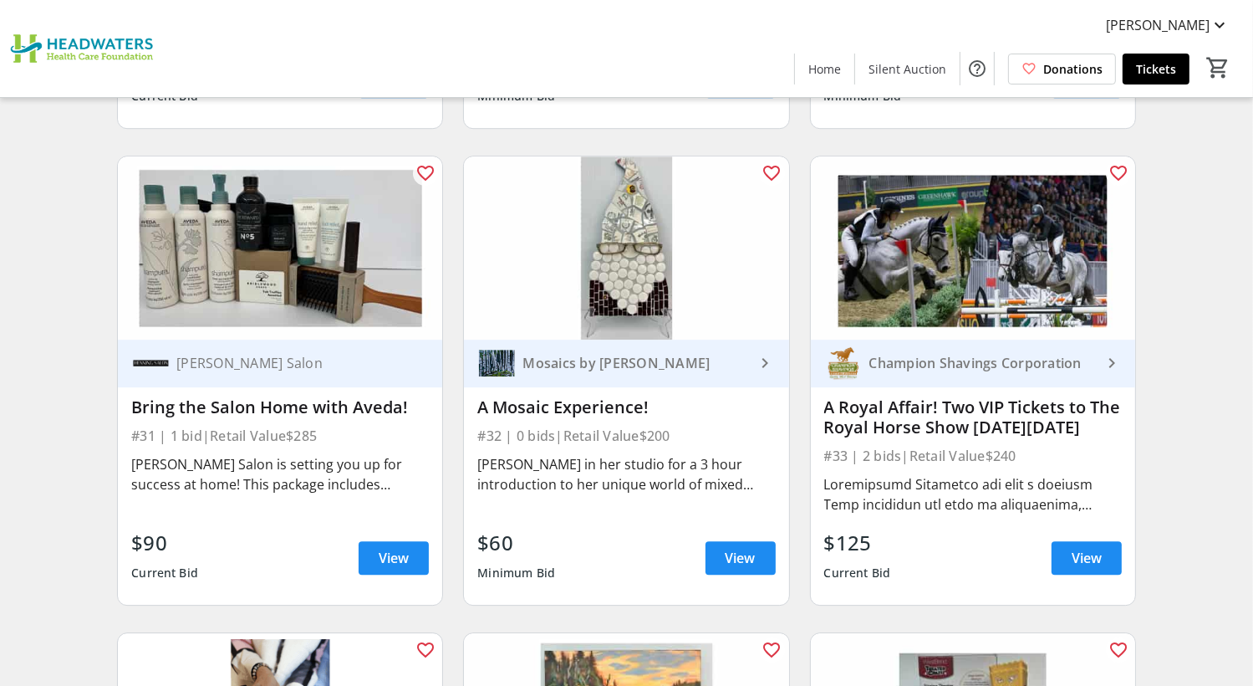
scroll to position [4771, 0]
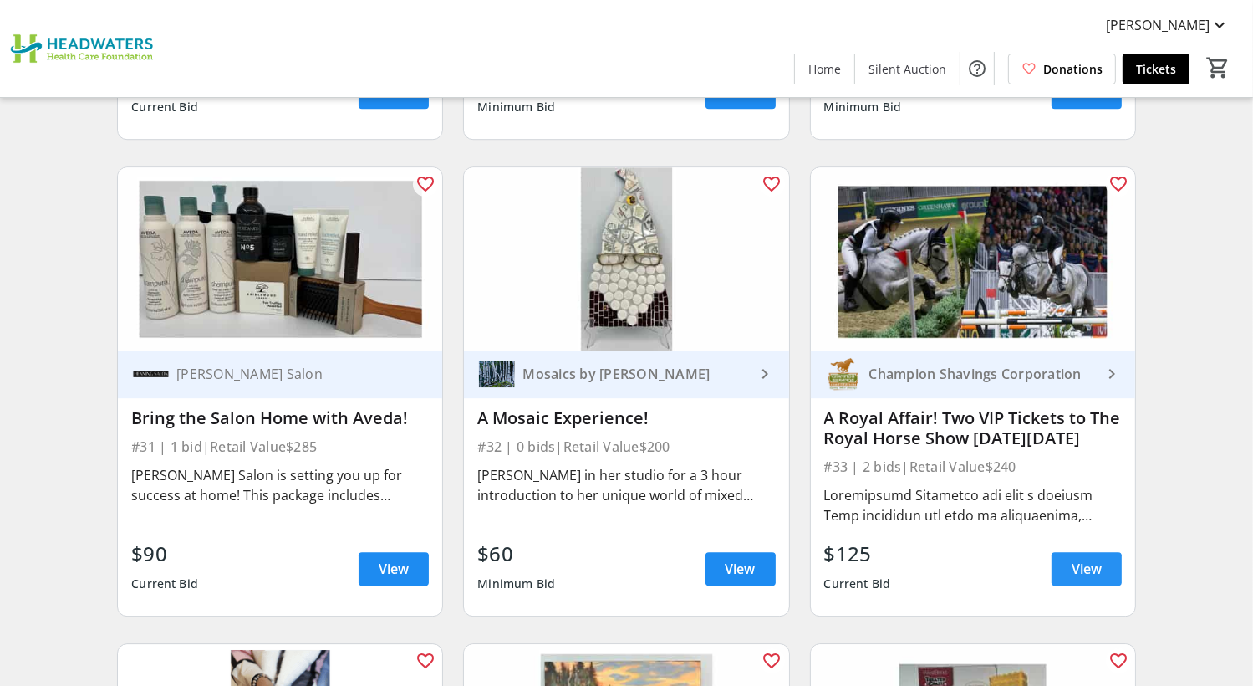
click at [1080, 558] on span "View" at bounding box center [1087, 568] width 30 height 20
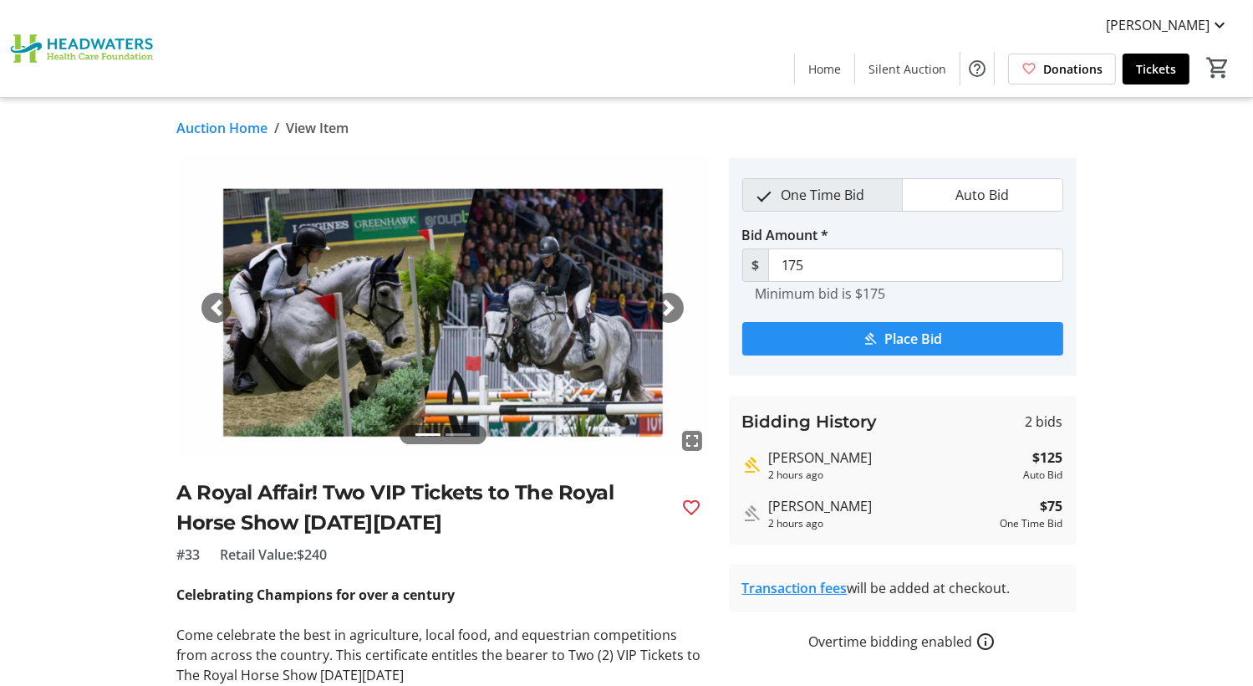
click at [920, 337] on span "Place Bid" at bounding box center [914, 339] width 58 height 20
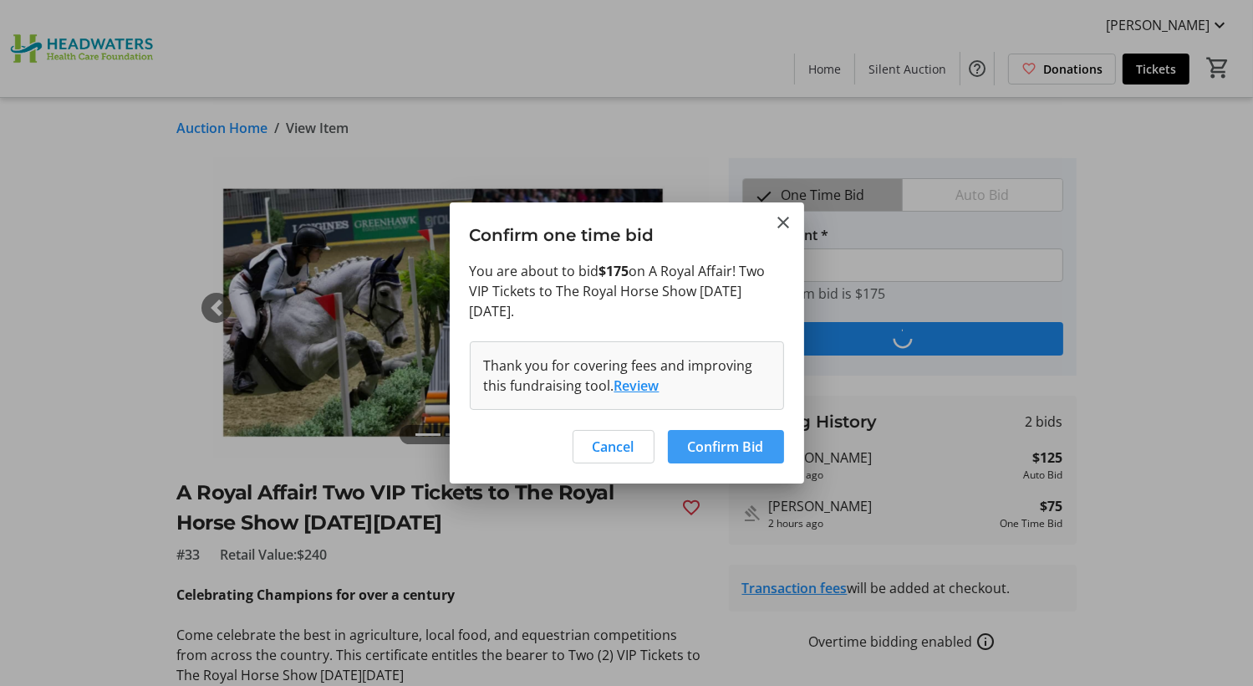
click at [715, 441] on span "Confirm Bid" at bounding box center [726, 446] width 76 height 20
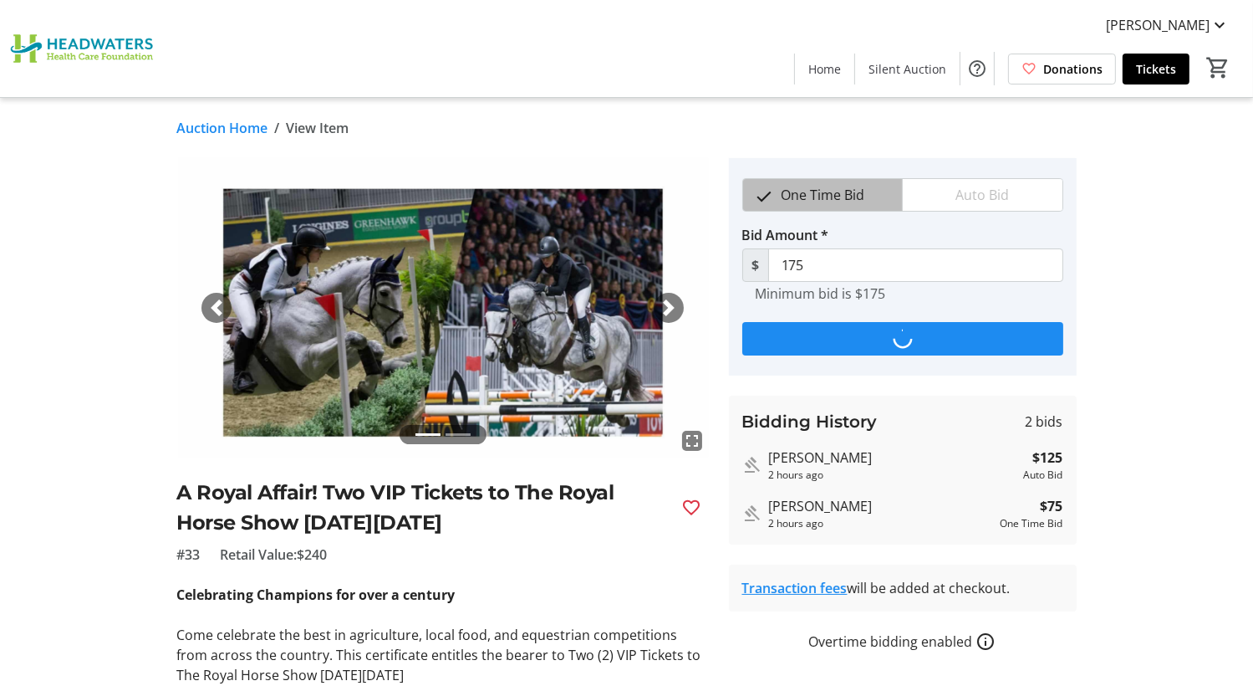
type input "225"
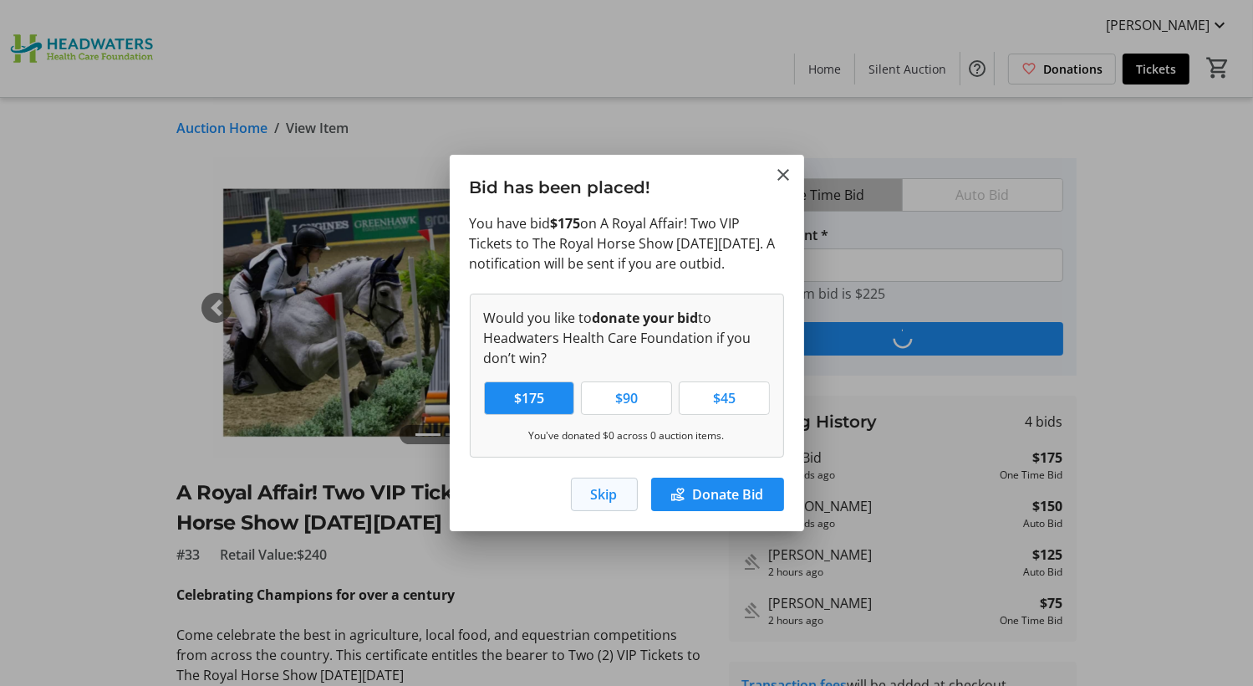
click at [604, 502] on span "Skip" at bounding box center [604, 494] width 27 height 20
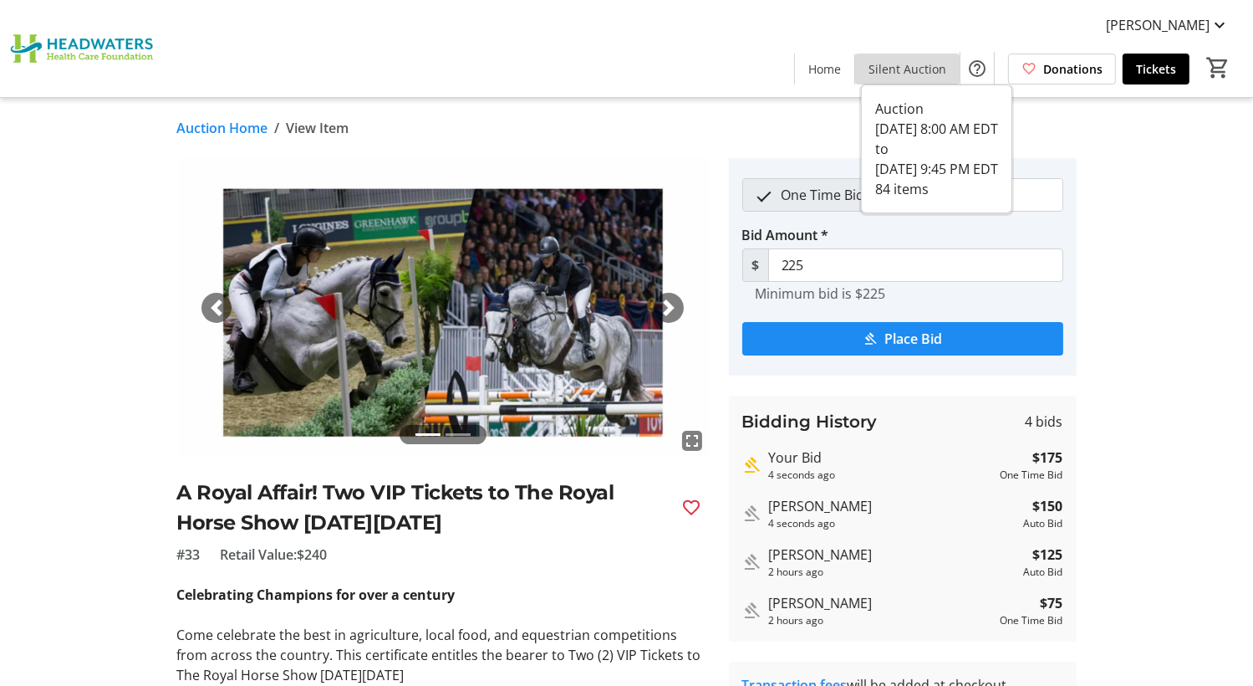
click at [926, 68] on span "Silent Auction" at bounding box center [908, 69] width 78 height 18
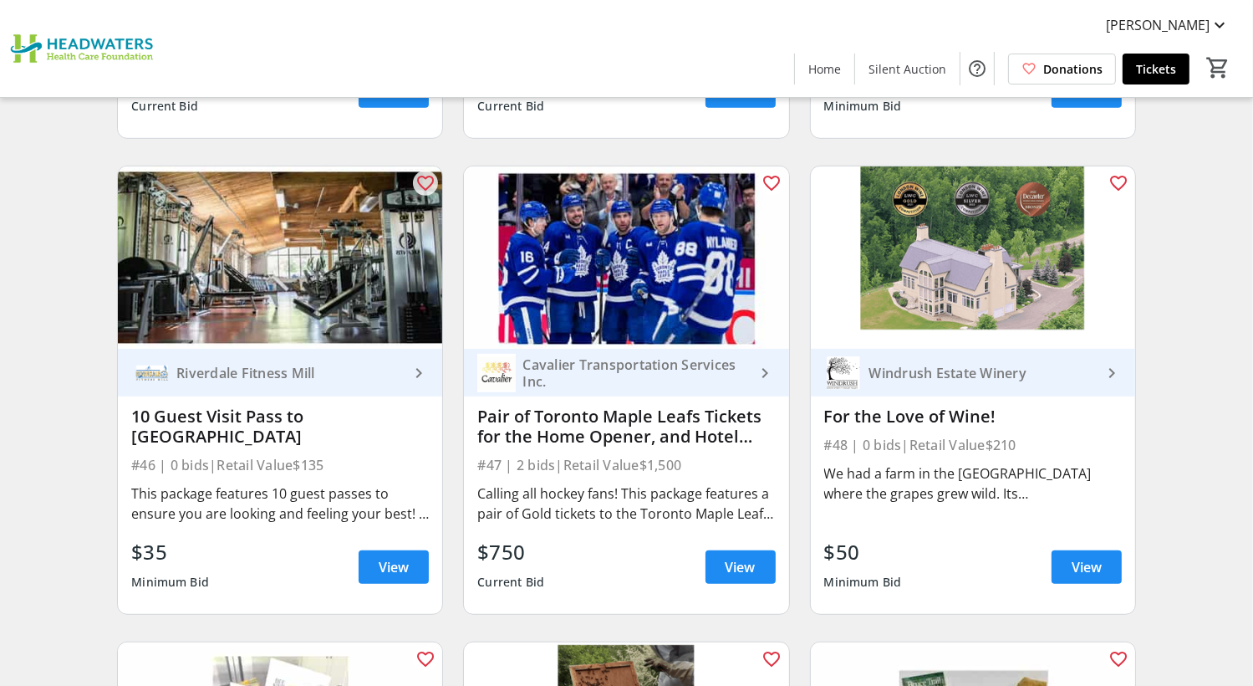
scroll to position [7157, 0]
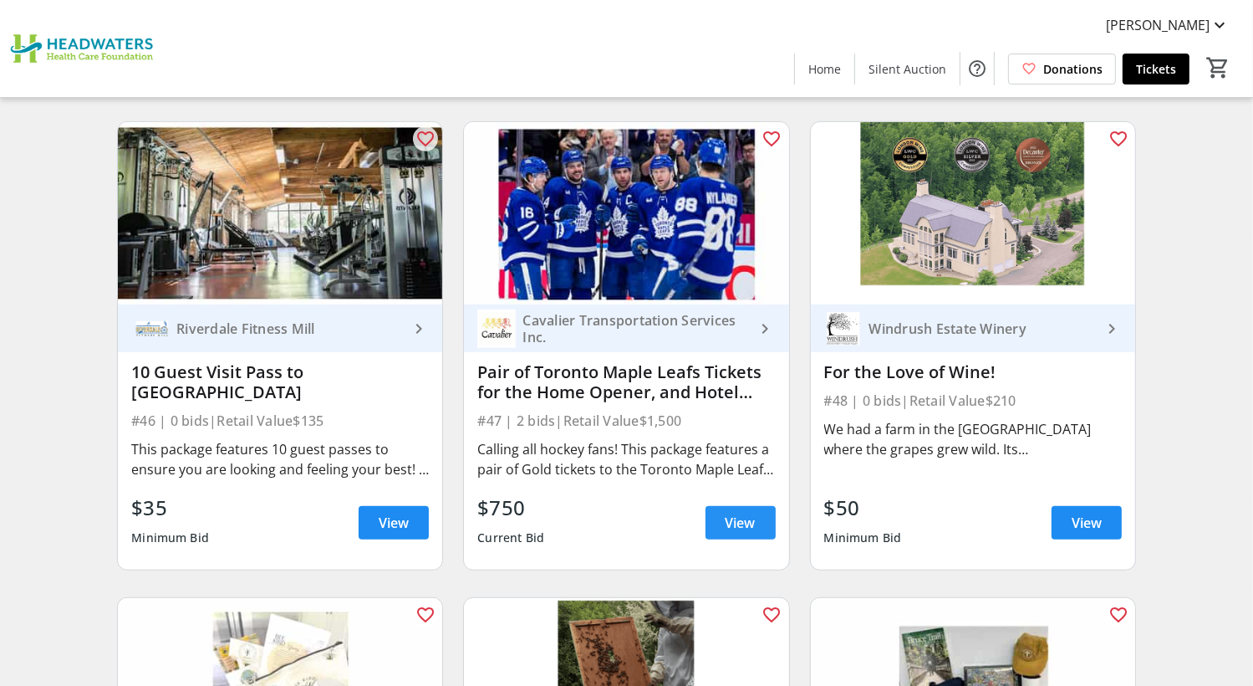
click at [739, 513] on span "View" at bounding box center [741, 523] width 30 height 20
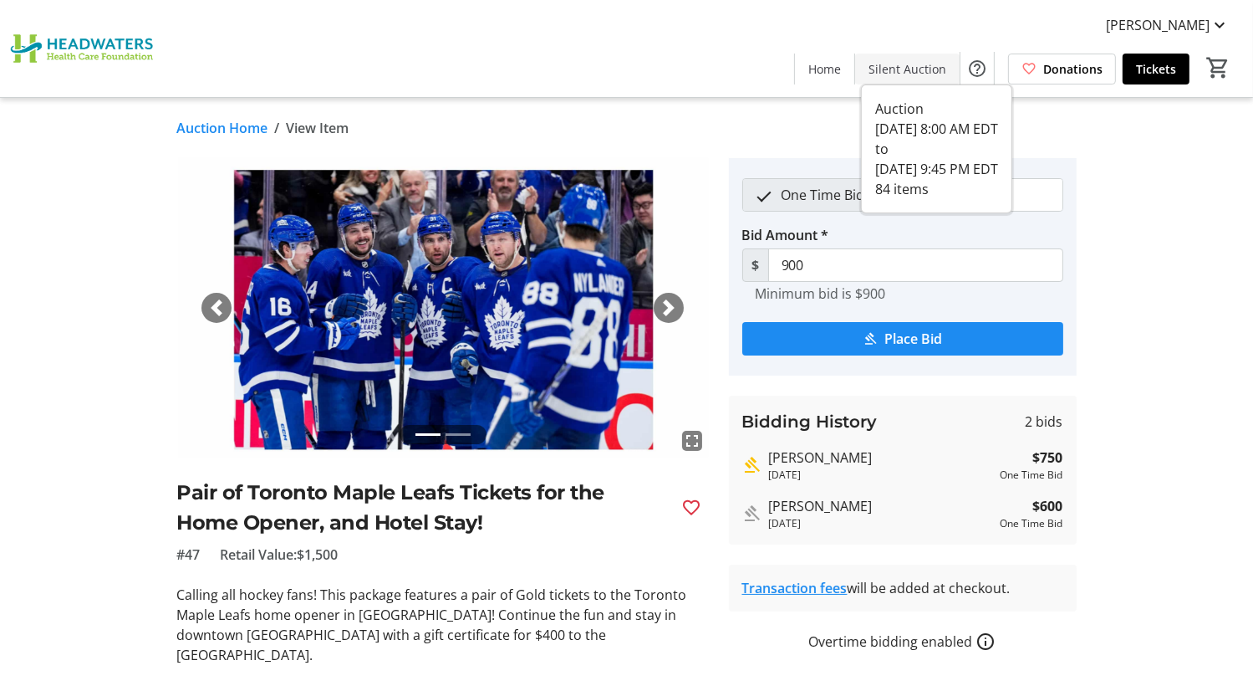
click at [918, 67] on span "Silent Auction" at bounding box center [908, 69] width 78 height 18
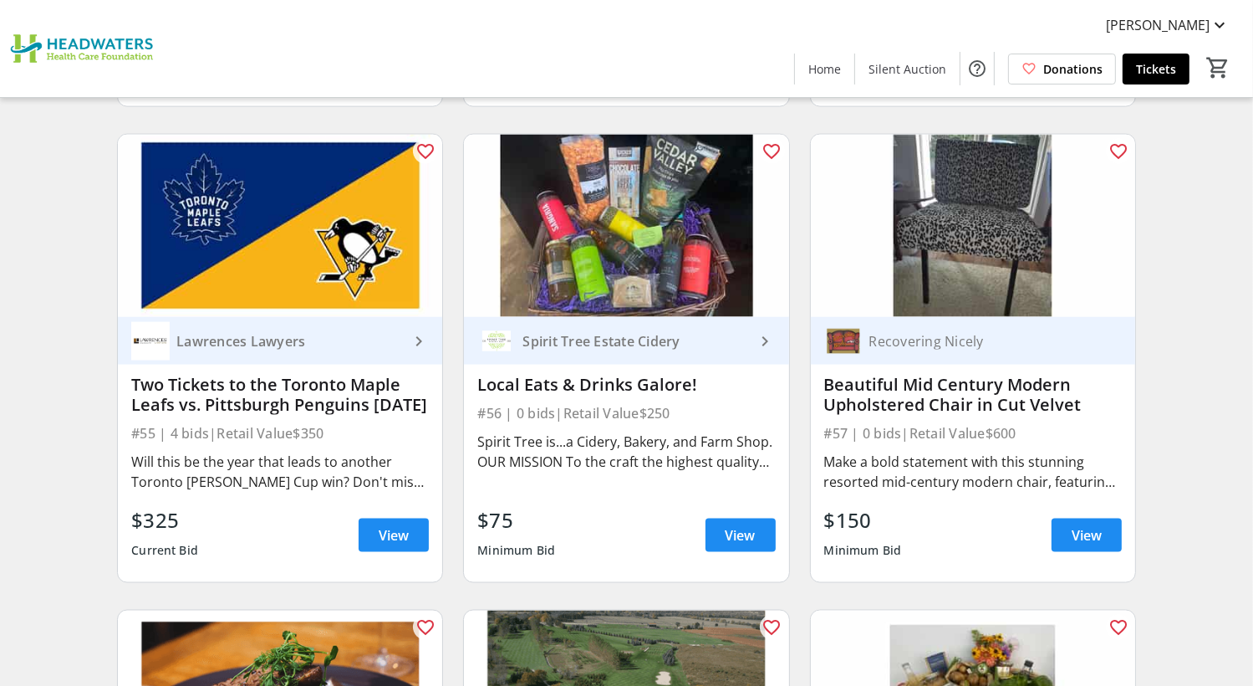
scroll to position [8606, 0]
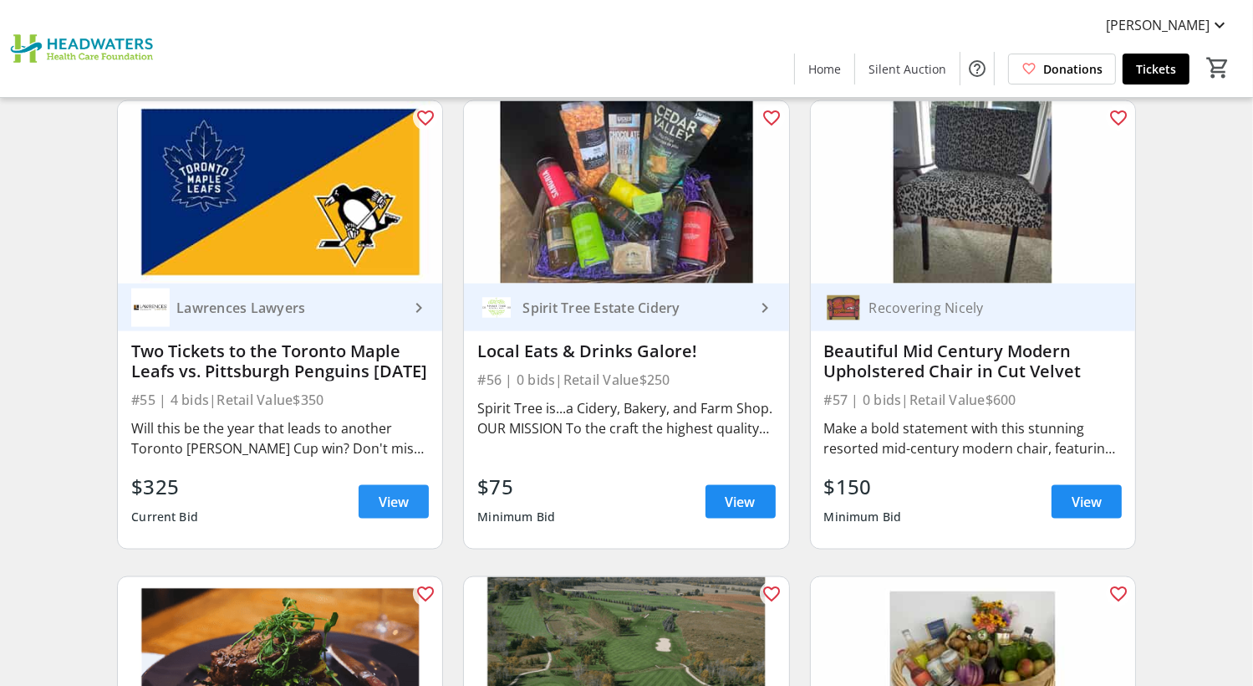
click at [394, 492] on span "View" at bounding box center [394, 502] width 30 height 20
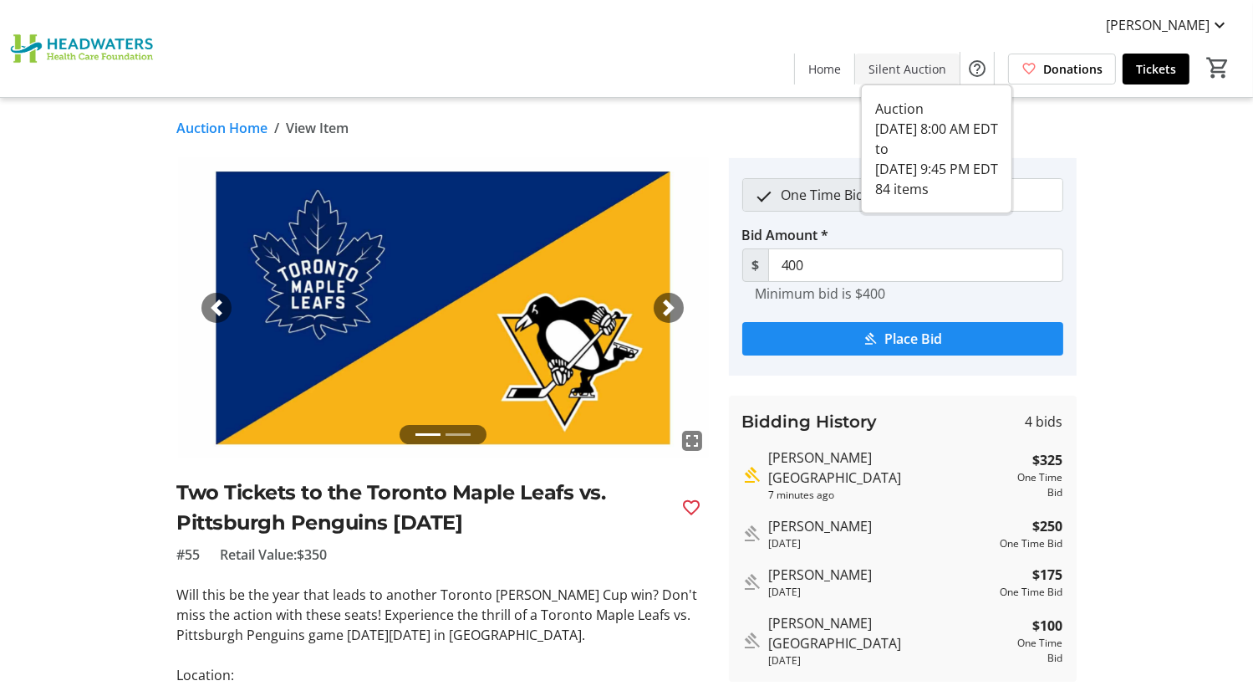
click at [920, 70] on span "Silent Auction" at bounding box center [908, 69] width 78 height 18
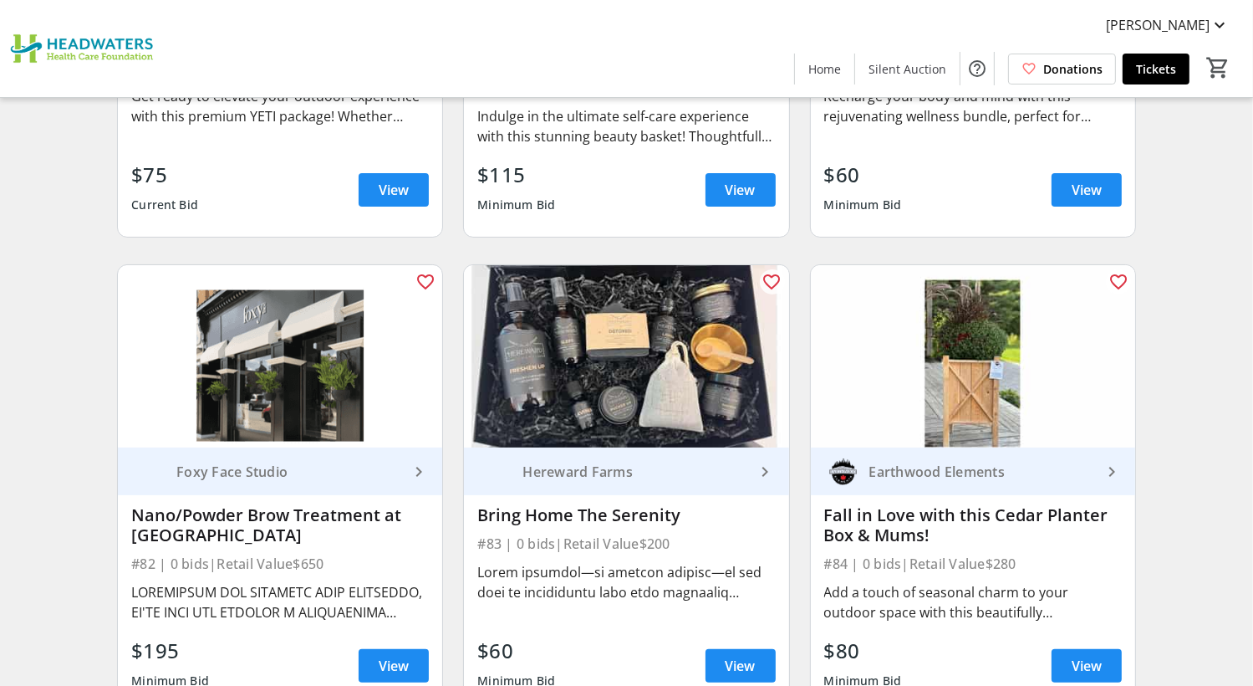
scroll to position [12739, 0]
